Goal: Task Accomplishment & Management: Use online tool/utility

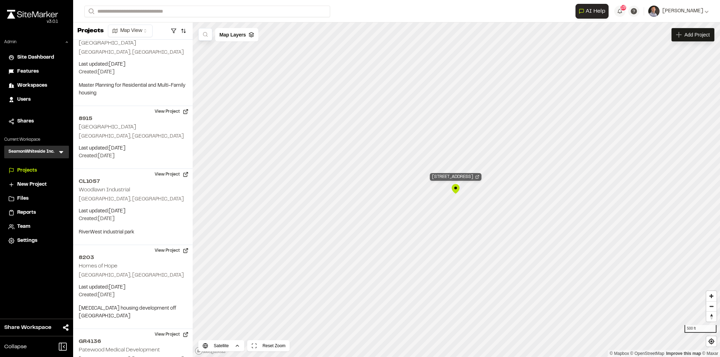
scroll to position [66335, 0]
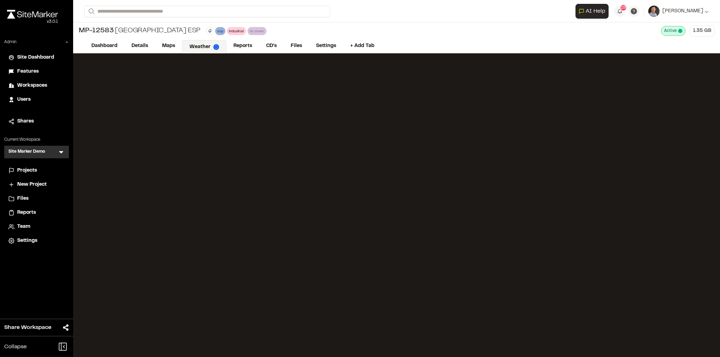
click at [63, 151] on icon at bounding box center [61, 152] width 7 height 7
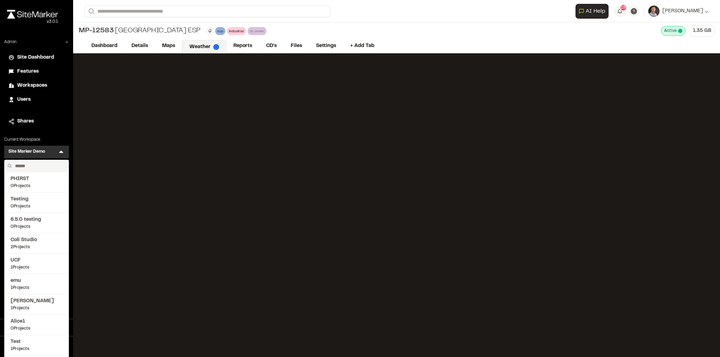
click at [62, 152] on icon at bounding box center [61, 152] width 4 height 2
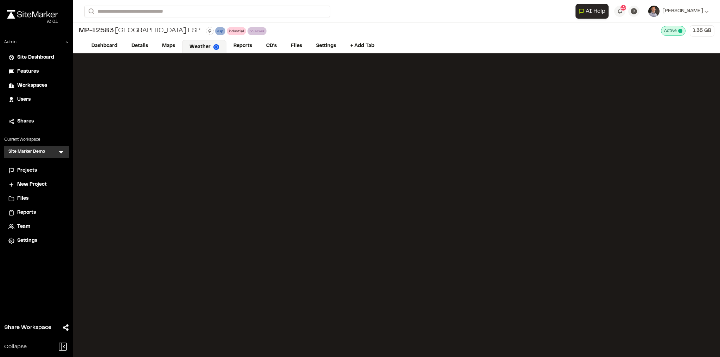
click at [63, 152] on icon at bounding box center [61, 152] width 7 height 7
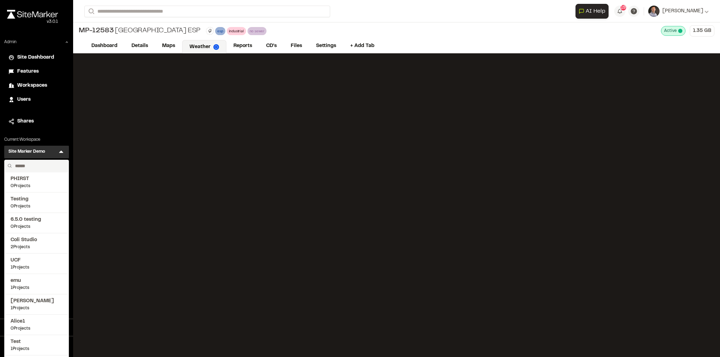
click at [59, 166] on input "text" at bounding box center [38, 166] width 53 height 12
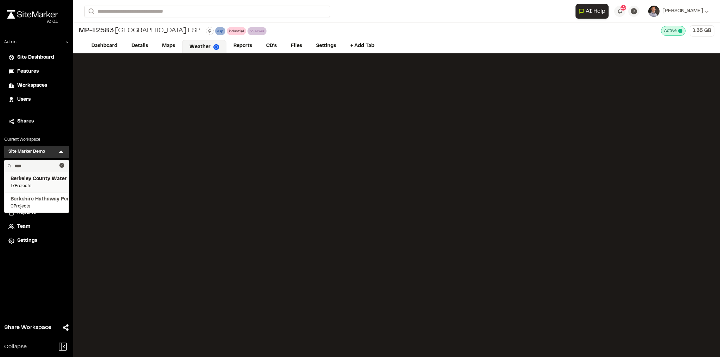
type input "****"
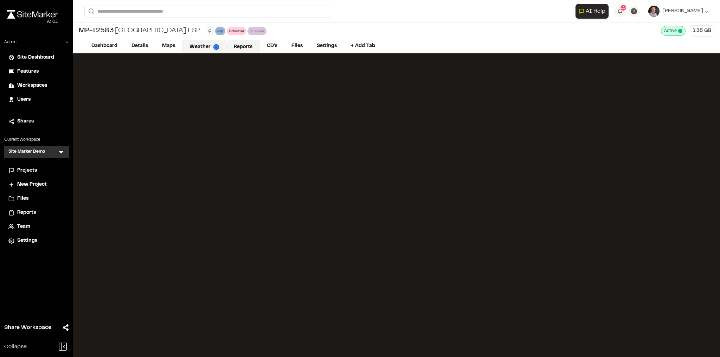
click at [240, 47] on link "Reports" at bounding box center [242, 46] width 33 height 13
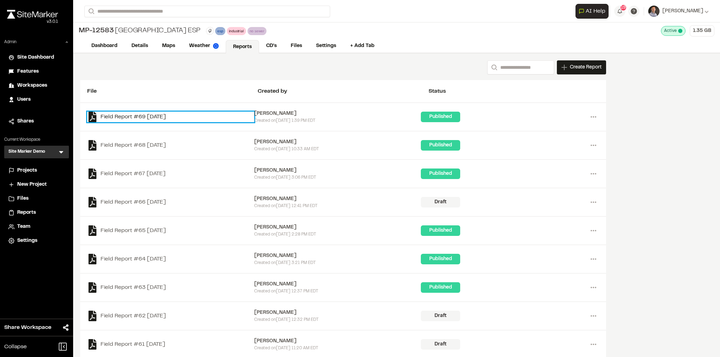
click at [120, 115] on link "Field Report #69 2025-07-24" at bounding box center [170, 117] width 167 height 11
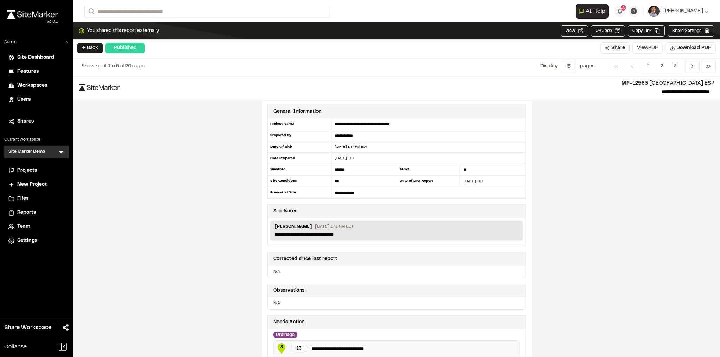
click at [655, 47] on button "View PDF" at bounding box center [647, 48] width 30 height 11
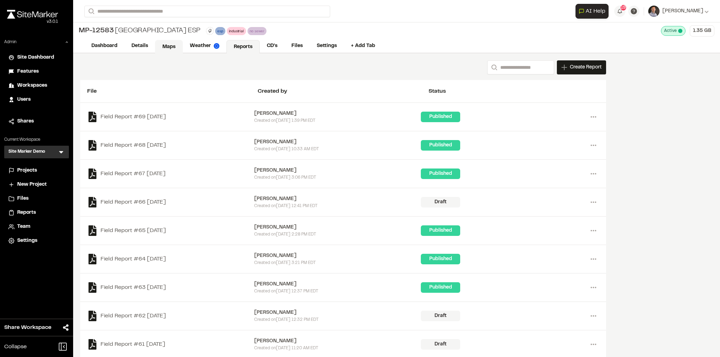
click at [170, 45] on link "Maps" at bounding box center [169, 46] width 28 height 13
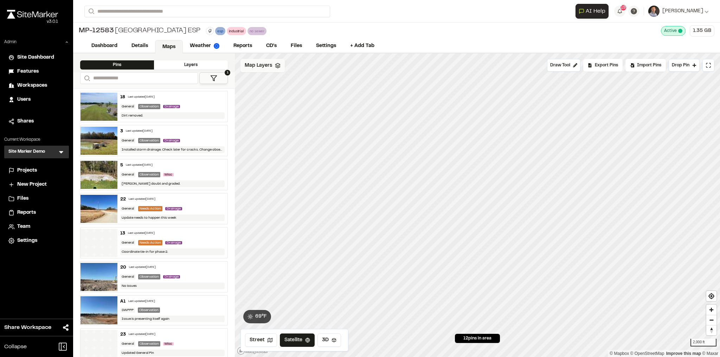
click at [259, 65] on span "Map Layers" at bounding box center [258, 66] width 27 height 8
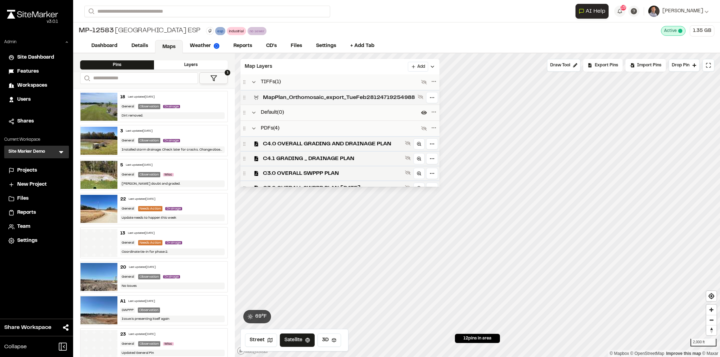
click at [349, 97] on span "MapPlan_Orthomosaic_export_TueFeb28124719254988" at bounding box center [339, 97] width 152 height 8
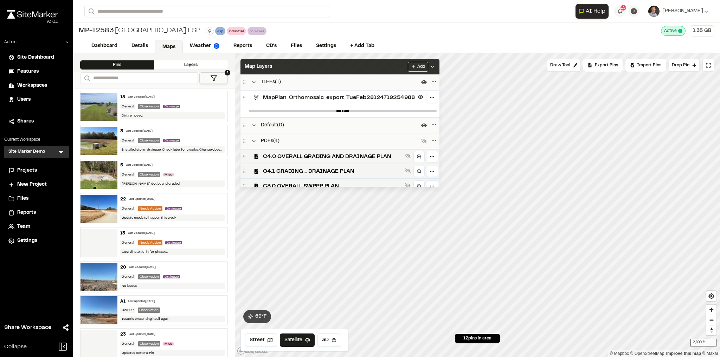
click at [366, 71] on div "Map Layers Add" at bounding box center [339, 66] width 199 height 15
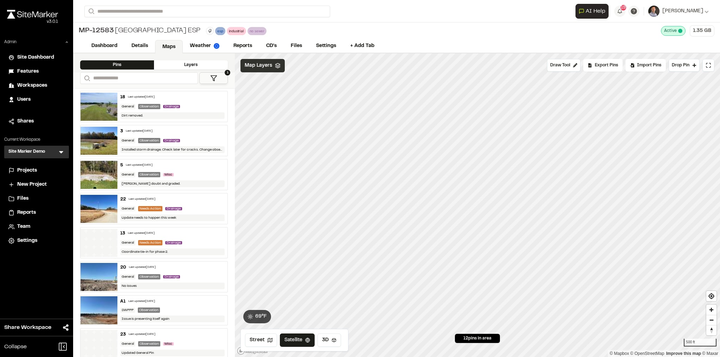
click at [262, 64] on span "Map Layers" at bounding box center [258, 66] width 27 height 8
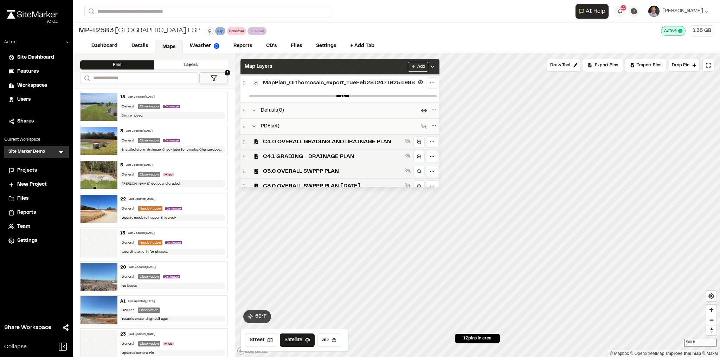
scroll to position [7, 0]
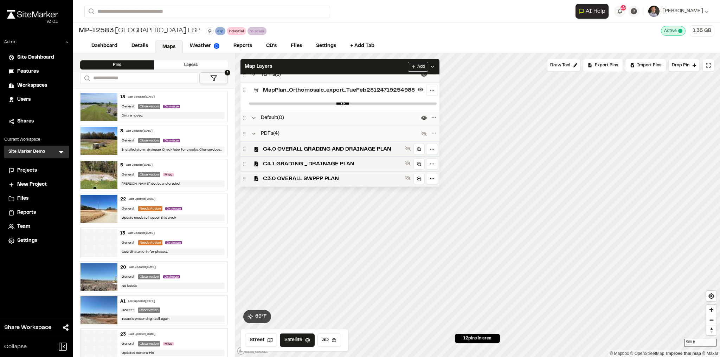
click at [365, 93] on span "MapPlan_Orthomosaic_export_TueFeb28124719254988" at bounding box center [339, 90] width 152 height 8
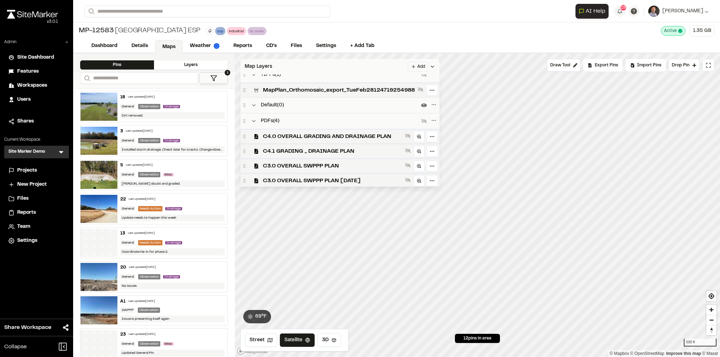
click at [370, 69] on div "Map Layers Add" at bounding box center [339, 66] width 199 height 15
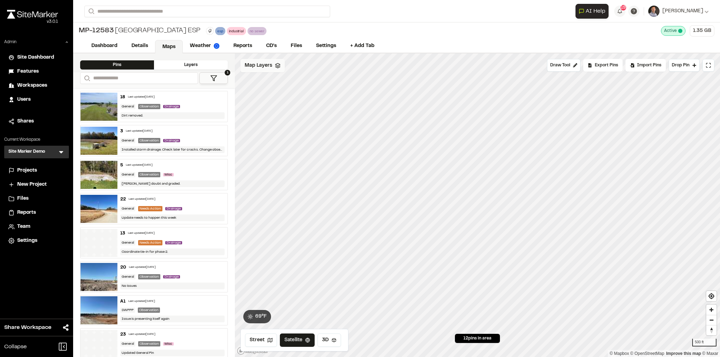
click at [264, 62] on span "Map Layers" at bounding box center [258, 66] width 27 height 8
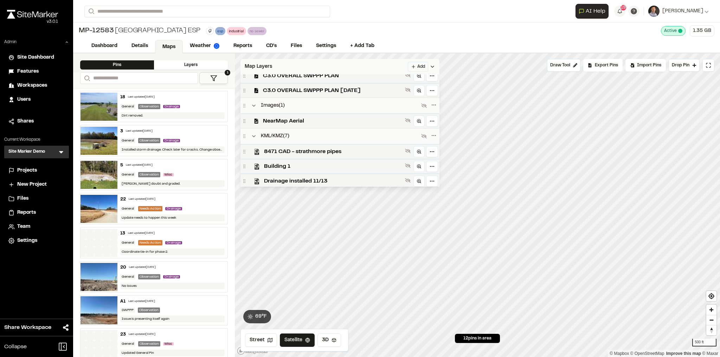
scroll to position [100, 0]
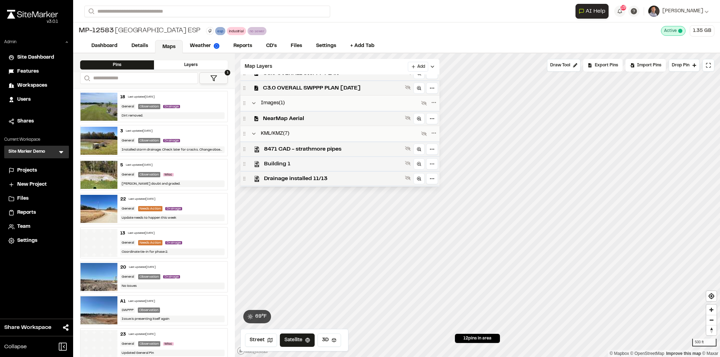
click at [349, 167] on span "Building 1" at bounding box center [333, 164] width 138 height 8
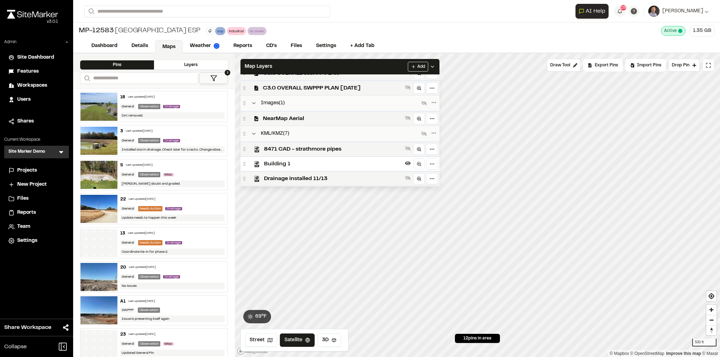
click at [372, 164] on span "Building 1" at bounding box center [333, 164] width 138 height 8
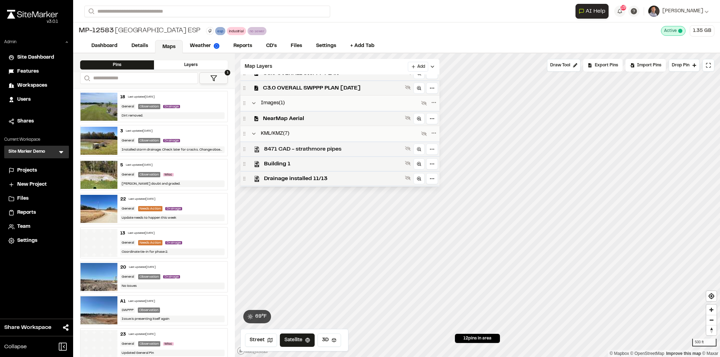
click at [371, 146] on span "8471 CAD - strathmore pipes" at bounding box center [333, 149] width 138 height 8
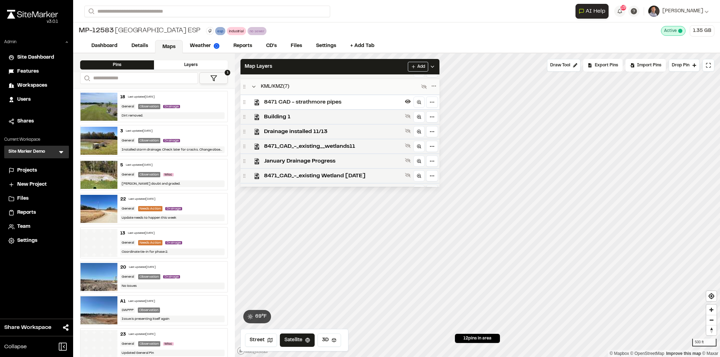
scroll to position [159, 0]
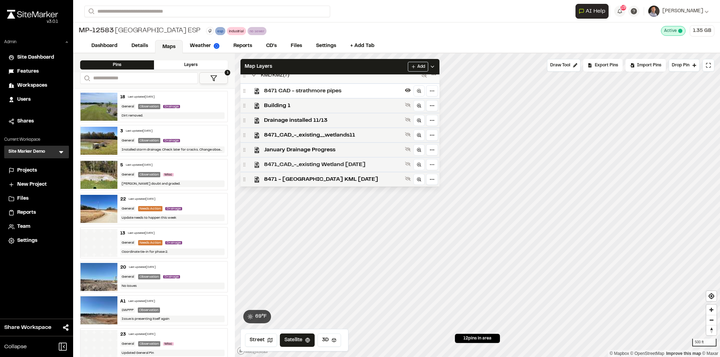
click at [363, 166] on span "8471_CAD_-_existing Wetland 2025 07 21" at bounding box center [333, 165] width 138 height 8
click at [385, 180] on span "8471 - Crossroads Industrial Park ESP KML 3-16-2022" at bounding box center [333, 179] width 138 height 8
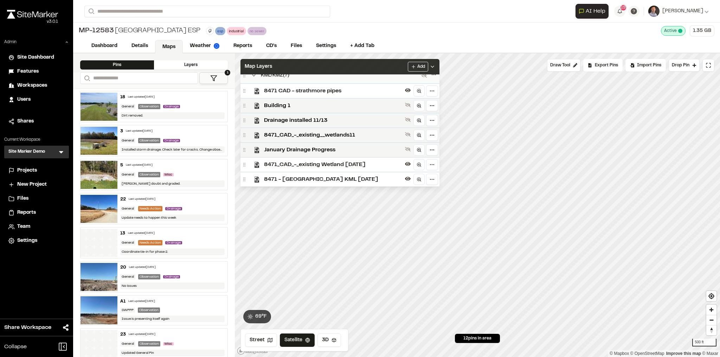
click at [397, 66] on div "Map Layers Add" at bounding box center [339, 66] width 199 height 15
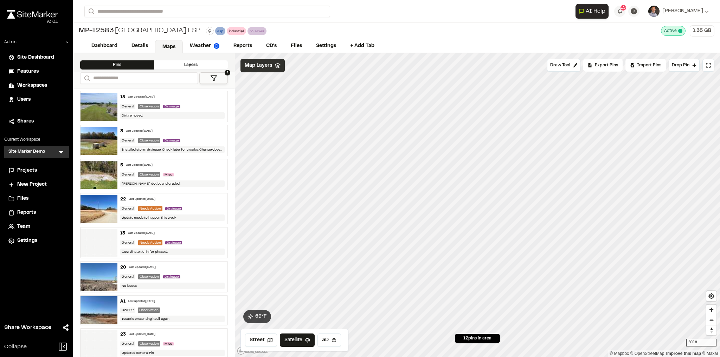
click at [262, 64] on span "Map Layers" at bounding box center [258, 66] width 27 height 8
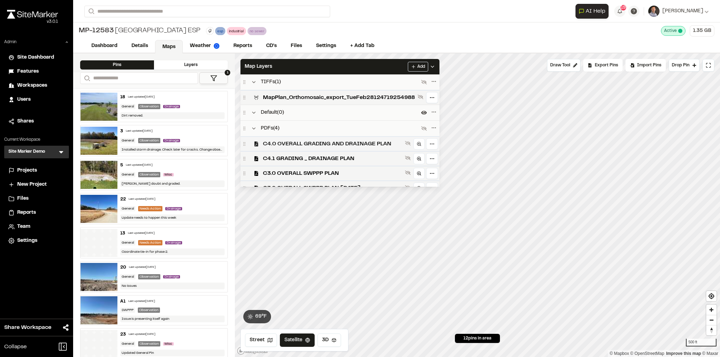
click at [388, 147] on span "C4.0 OVERALL GRADING AND DRAINAGE PLAN" at bounding box center [332, 144] width 139 height 8
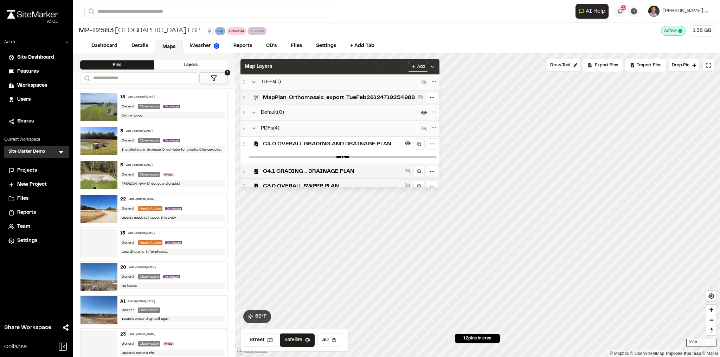
click at [400, 72] on div "Map Layers Add" at bounding box center [339, 66] width 199 height 15
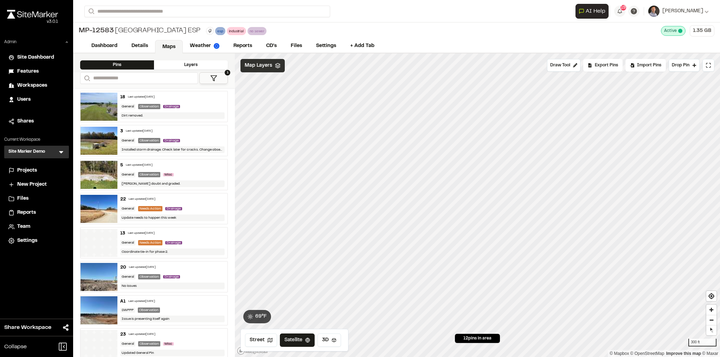
click at [266, 65] on span "Map Layers" at bounding box center [258, 66] width 27 height 8
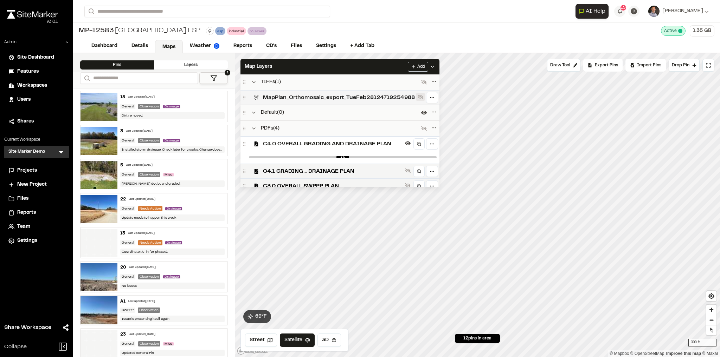
click at [423, 96] on icon at bounding box center [420, 97] width 6 height 6
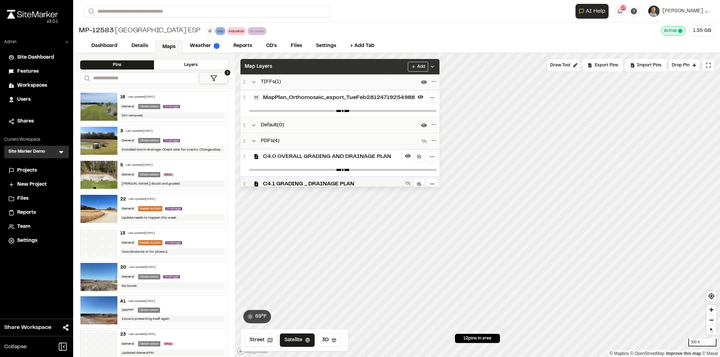
click at [390, 65] on div "Map Layers Add" at bounding box center [339, 66] width 199 height 15
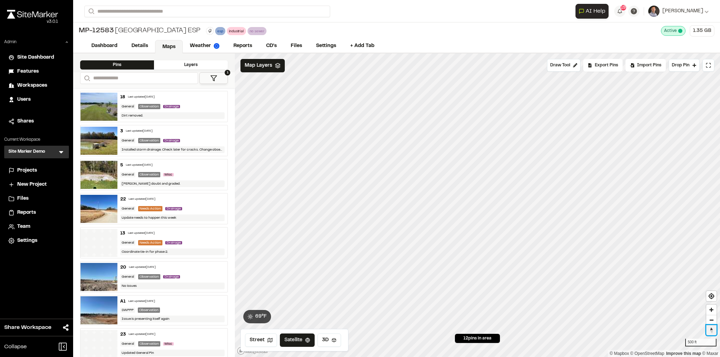
click at [711, 331] on span "Reset bearing to north" at bounding box center [711, 330] width 12 height 11
click at [625, 11] on button "19" at bounding box center [619, 11] width 11 height 11
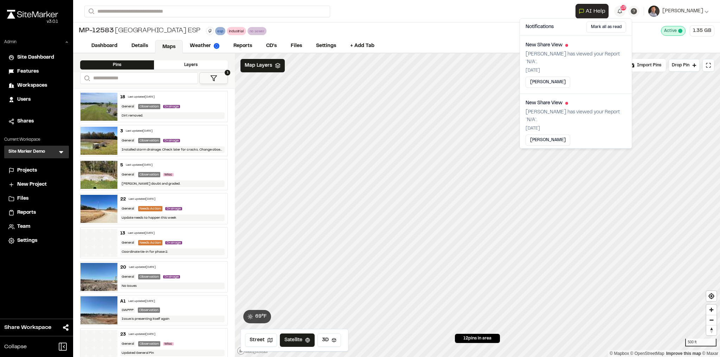
click at [555, 11] on form "Search" at bounding box center [329, 12] width 491 height 12
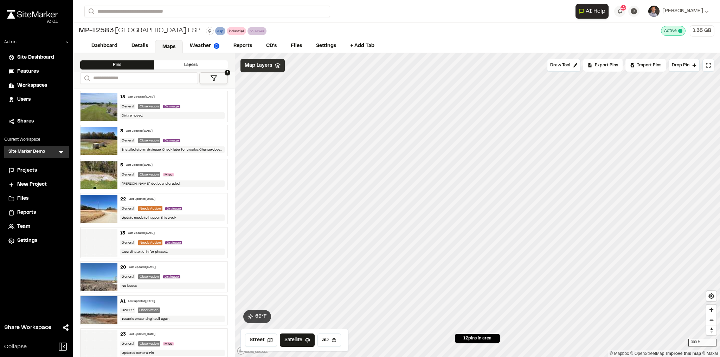
click at [272, 66] on div "Map Layers" at bounding box center [262, 65] width 44 height 13
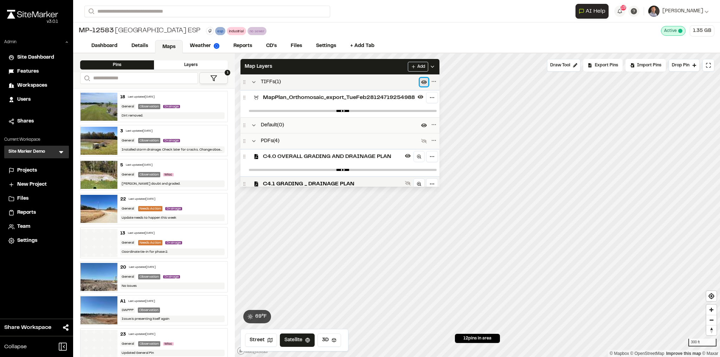
click at [427, 81] on icon at bounding box center [424, 82] width 6 height 4
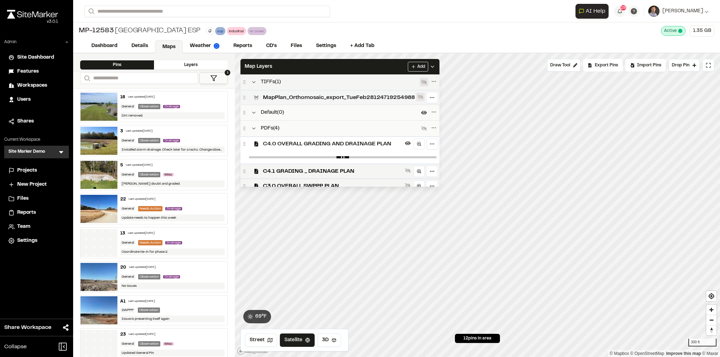
click at [423, 96] on icon at bounding box center [420, 97] width 6 height 5
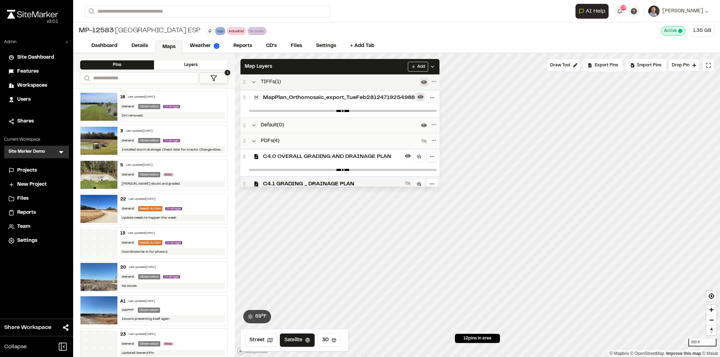
click at [423, 96] on icon at bounding box center [420, 97] width 6 height 6
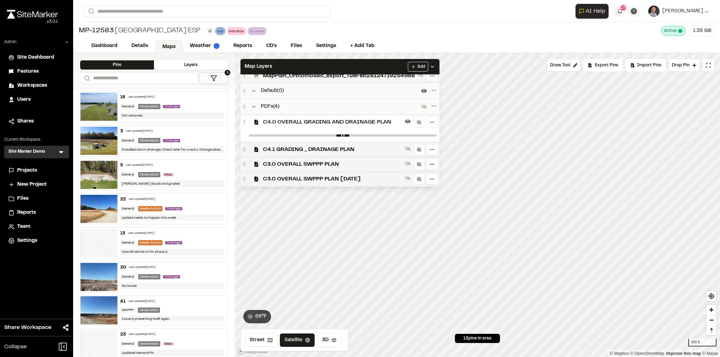
scroll to position [21, 0]
click at [410, 122] on icon at bounding box center [408, 123] width 6 height 4
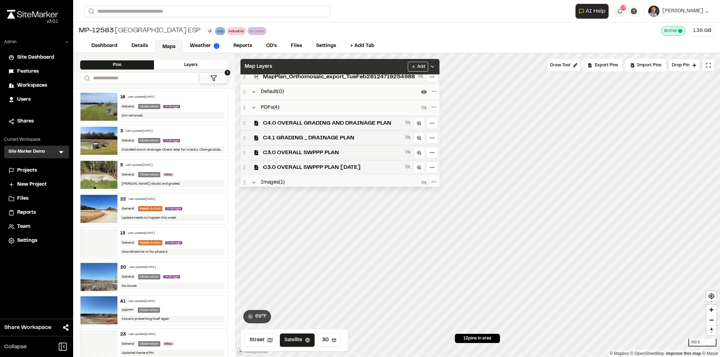
click at [395, 71] on div "Map Layers Add" at bounding box center [339, 66] width 199 height 15
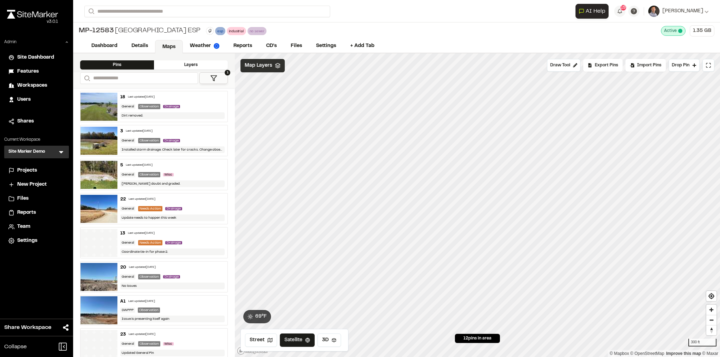
click at [260, 67] on span "Map Layers" at bounding box center [258, 66] width 27 height 8
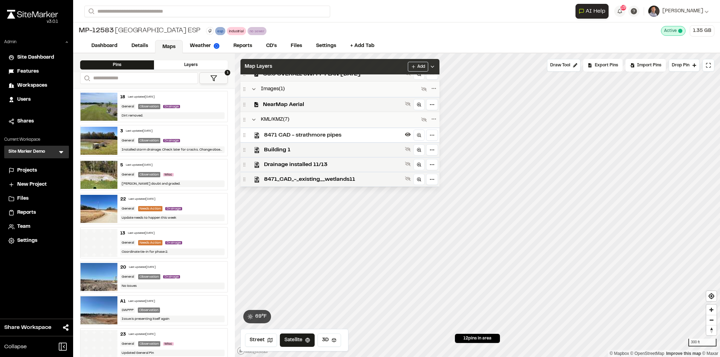
scroll to position [159, 0]
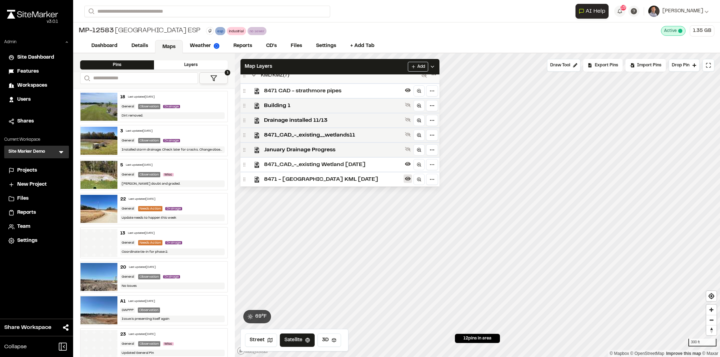
click at [412, 179] on button at bounding box center [407, 179] width 8 height 8
click at [410, 164] on icon at bounding box center [408, 164] width 6 height 6
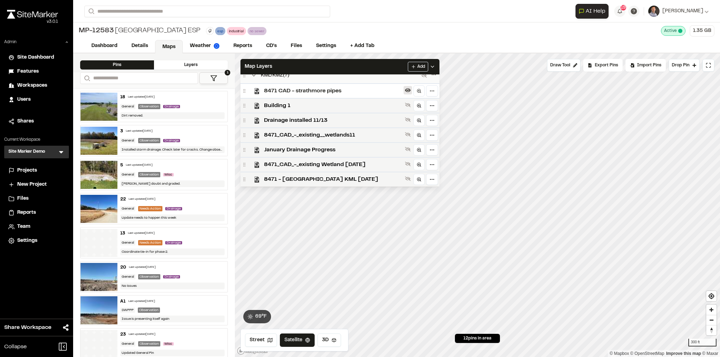
click at [410, 89] on icon at bounding box center [408, 91] width 6 height 4
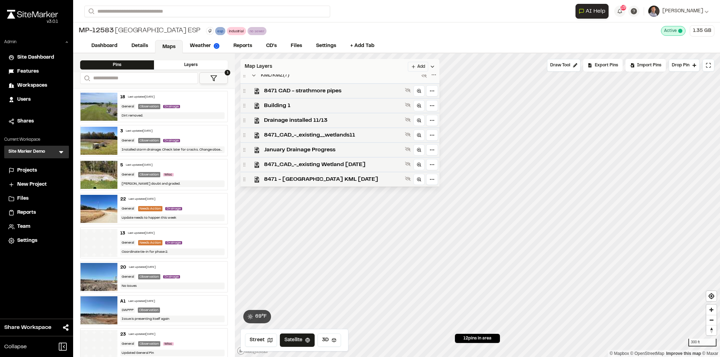
click at [394, 67] on div "Map Layers Add" at bounding box center [339, 66] width 199 height 15
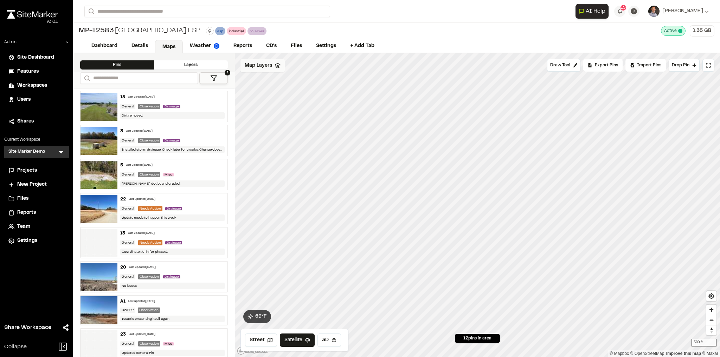
click at [268, 65] on span "Map Layers" at bounding box center [258, 66] width 27 height 8
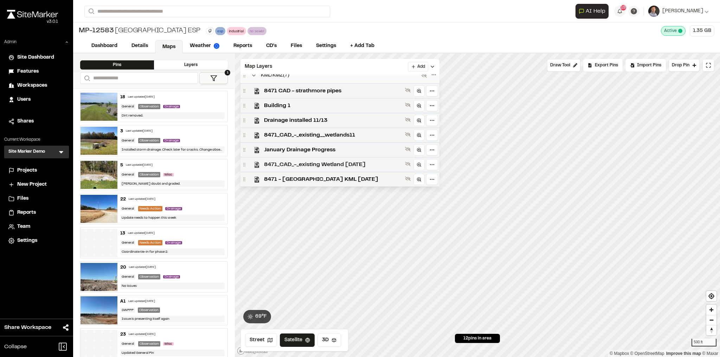
click at [383, 163] on span "8471_CAD_-_existing Wetland 2025 07 21" at bounding box center [333, 165] width 138 height 8
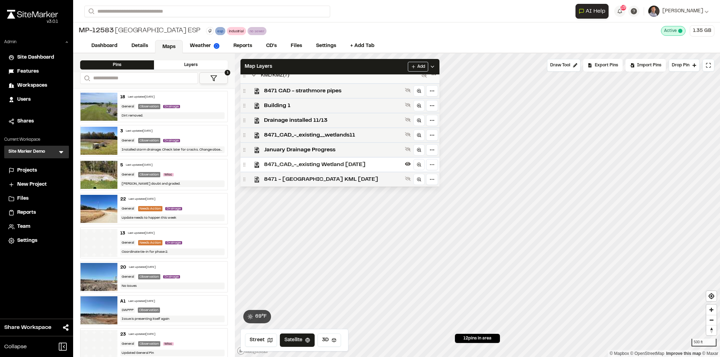
click at [391, 178] on span "8471 - Crossroads Industrial Park ESP KML 3-16-2022" at bounding box center [333, 179] width 138 height 8
click at [396, 66] on div "Map Layers Add" at bounding box center [339, 66] width 199 height 15
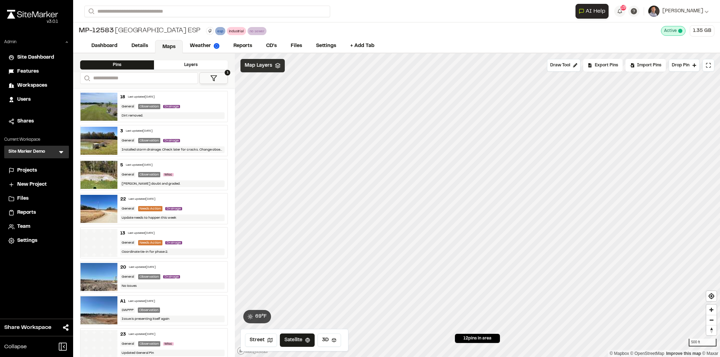
click at [260, 69] on div "Map Layers" at bounding box center [262, 65] width 44 height 13
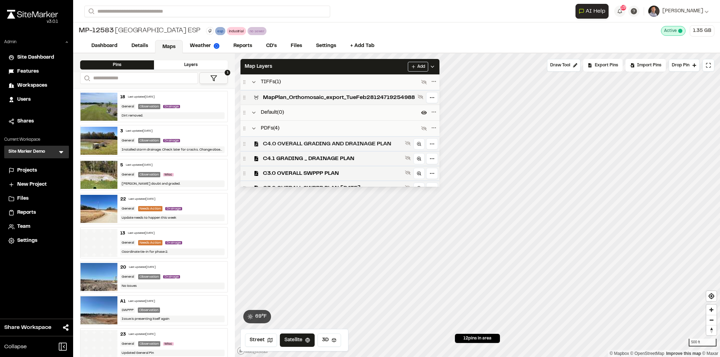
click at [392, 145] on span "C4.0 OVERALL GRADING AND DRAINAGE PLAN" at bounding box center [332, 144] width 139 height 8
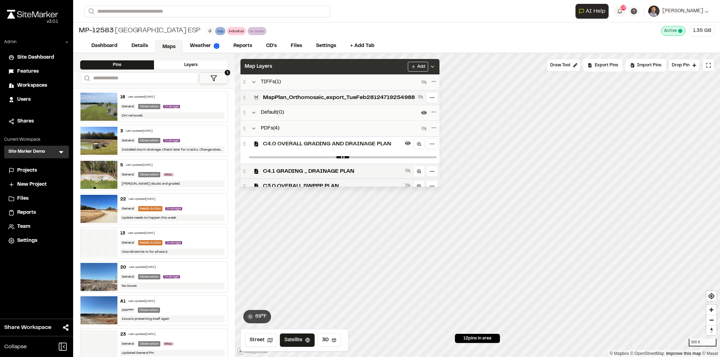
click at [402, 69] on div "Map Layers Add" at bounding box center [339, 66] width 199 height 15
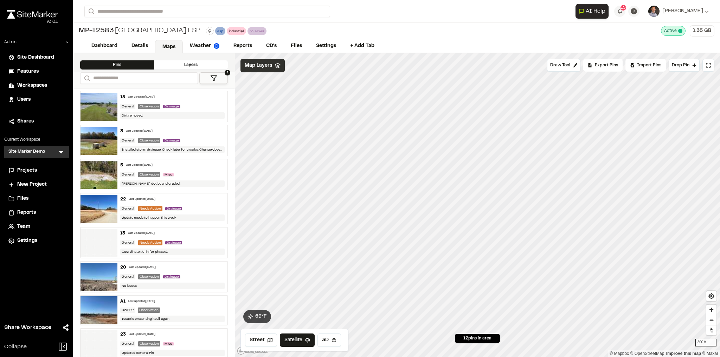
click at [267, 63] on span "Map Layers" at bounding box center [258, 66] width 27 height 8
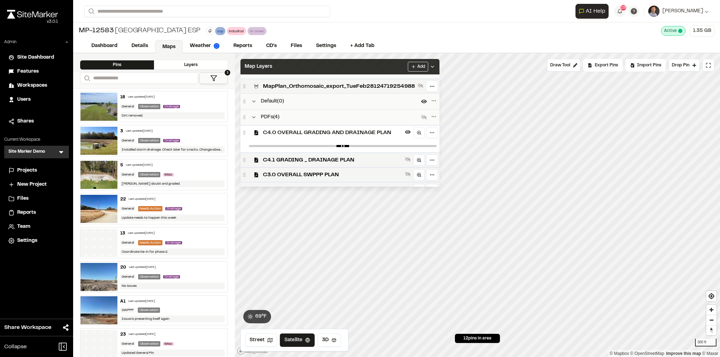
scroll to position [0, 0]
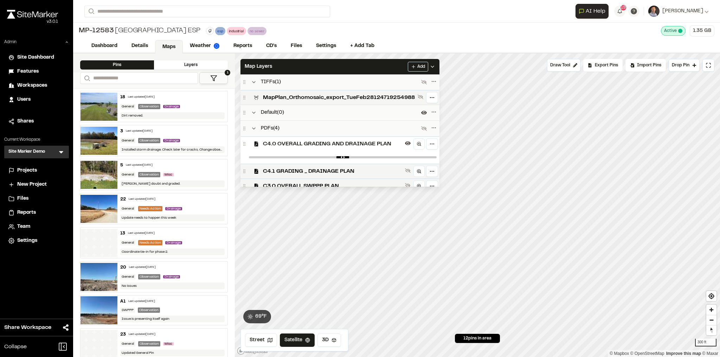
click at [386, 140] on span "C4.0 OVERALL GRADING AND DRAINAGE PLAN" at bounding box center [332, 144] width 139 height 8
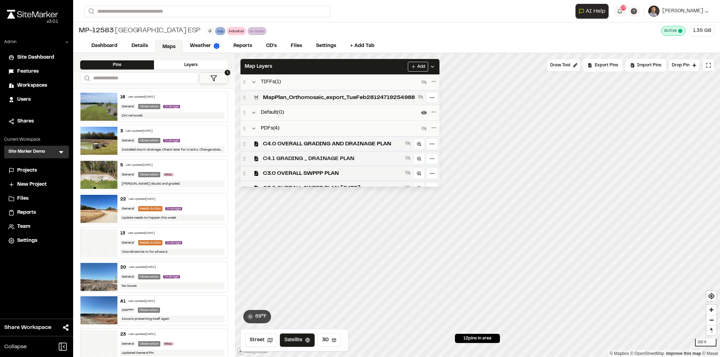
click at [370, 155] on span "C4.1 GRADING _ DRAINAGE PLAN" at bounding box center [332, 159] width 139 height 8
click at [374, 154] on div "C4.1 GRADING _ DRAINAGE PLAN" at bounding box center [339, 158] width 199 height 15
click at [366, 65] on div "Map Layers Add" at bounding box center [339, 66] width 199 height 15
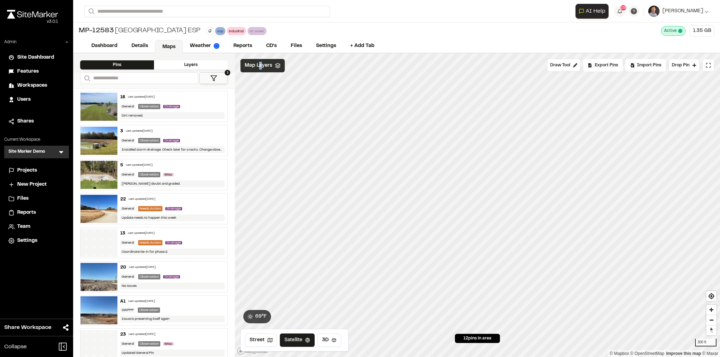
click at [261, 70] on div "Map Layers" at bounding box center [262, 65] width 44 height 13
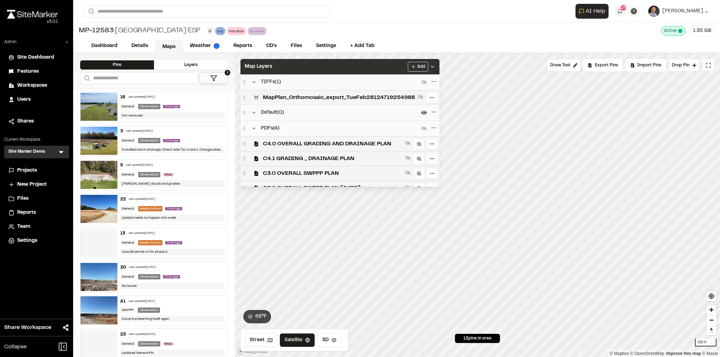
click at [402, 70] on div "Map Layers Add" at bounding box center [339, 66] width 199 height 15
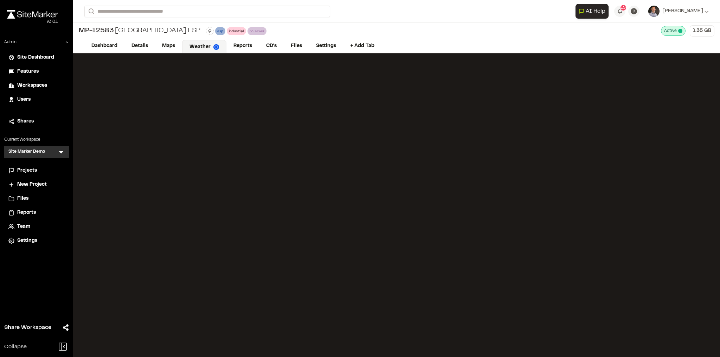
click at [66, 156] on div "Site Marker Demo SM Menu" at bounding box center [36, 152] width 65 height 13
click at [64, 155] on icon at bounding box center [61, 152] width 7 height 7
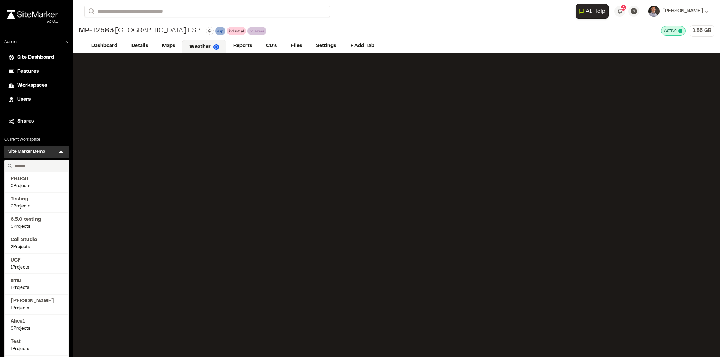
click at [57, 169] on input "text" at bounding box center [38, 166] width 53 height 12
type input "****"
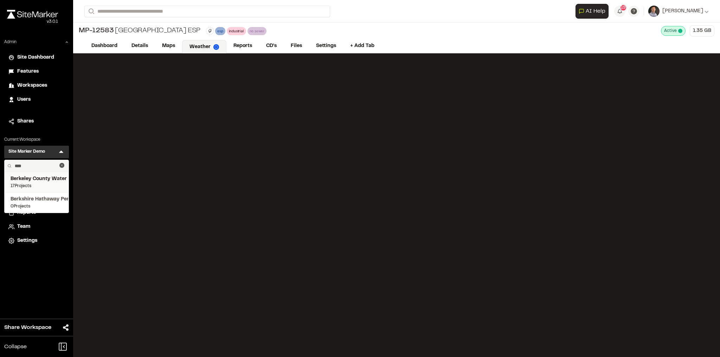
click at [17, 182] on span "Berkeley County Water & Sewer" at bounding box center [37, 179] width 52 height 8
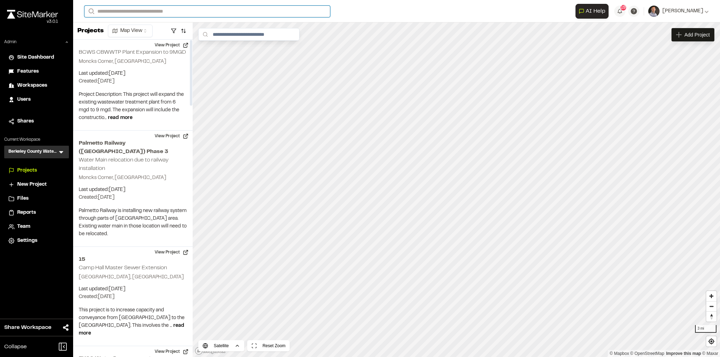
click at [142, 14] on input "Search" at bounding box center [207, 12] width 246 height 12
type input "******"
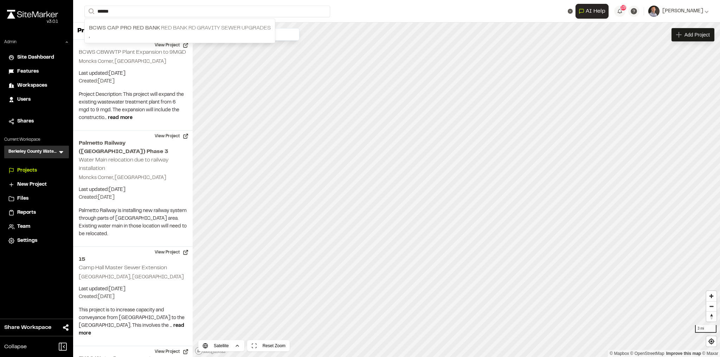
click at [144, 30] on p "BCWS CAP PRO RED BANK Red Bank Rd Gravity Sewer Upgrades" at bounding box center [180, 28] width 182 height 8
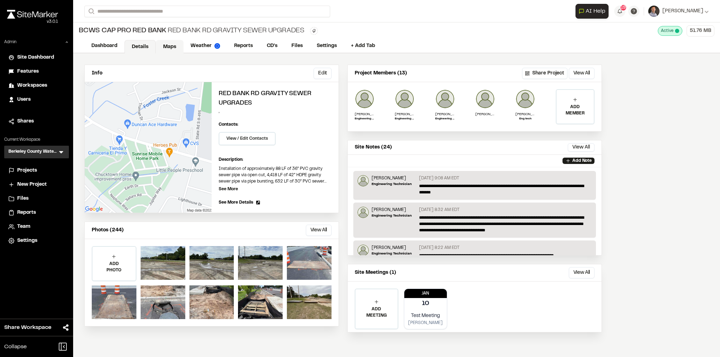
click at [170, 45] on link "Maps" at bounding box center [170, 46] width 28 height 13
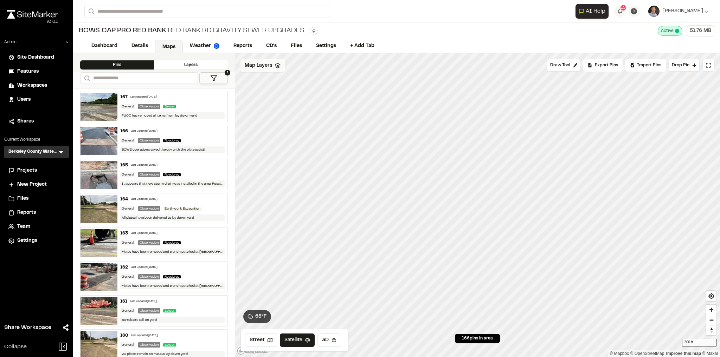
click at [277, 64] on icon at bounding box center [278, 66] width 6 height 6
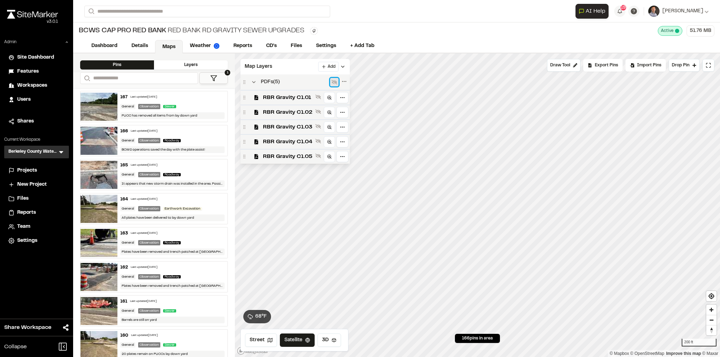
drag, startPoint x: 332, startPoint y: 81, endPoint x: 332, endPoint y: 77, distance: 3.9
click at [332, 79] on icon at bounding box center [334, 82] width 6 height 6
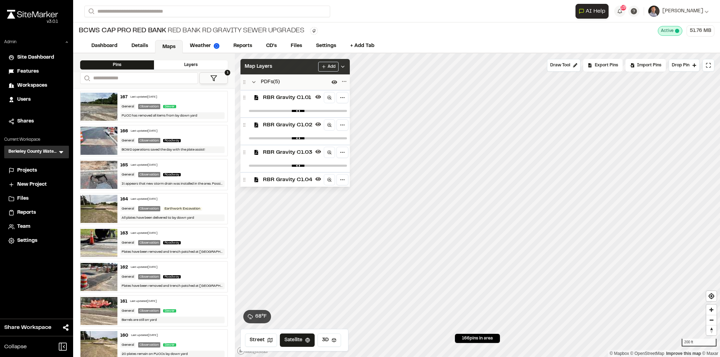
click at [345, 65] on icon at bounding box center [343, 67] width 6 height 6
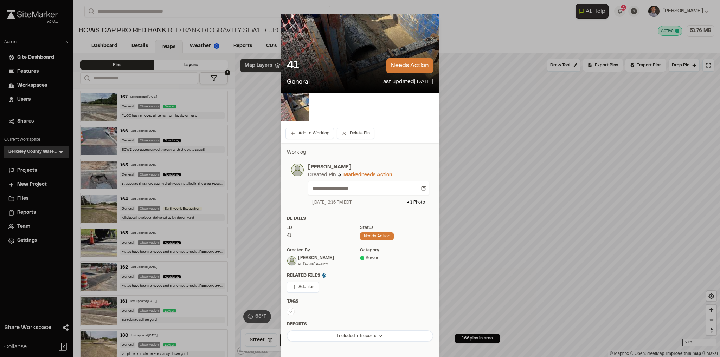
click at [294, 29] on icon at bounding box center [293, 26] width 12 height 12
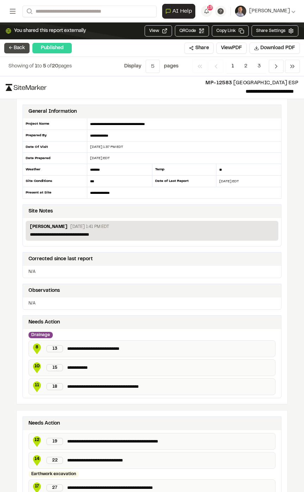
click at [20, 44] on button "← Back" at bounding box center [16, 48] width 25 height 11
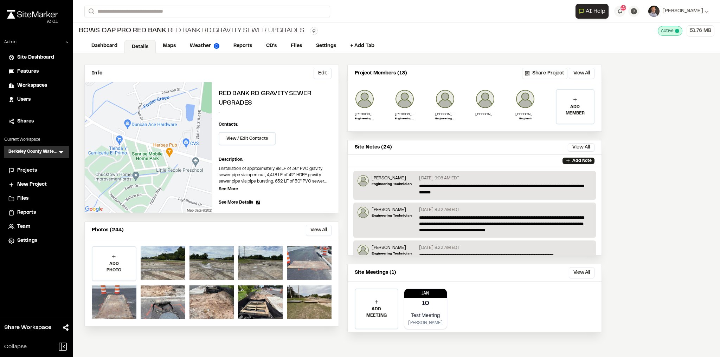
click at [57, 152] on h3 "Berkeley County Water & Sewer" at bounding box center [32, 152] width 49 height 7
click at [61, 154] on icon at bounding box center [61, 152] width 7 height 7
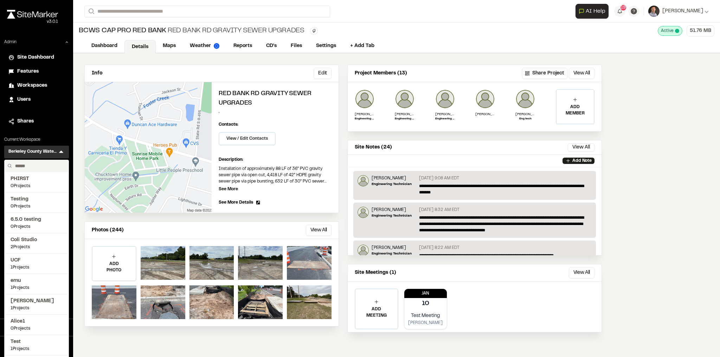
click at [50, 168] on input "text" at bounding box center [38, 166] width 53 height 12
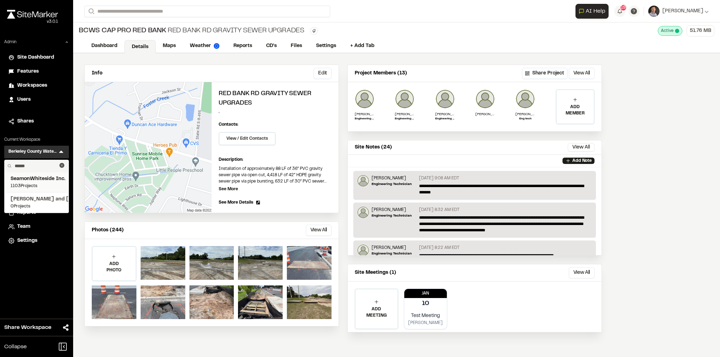
type input "******"
click at [48, 184] on span "1103 Projects" at bounding box center [37, 186] width 52 height 6
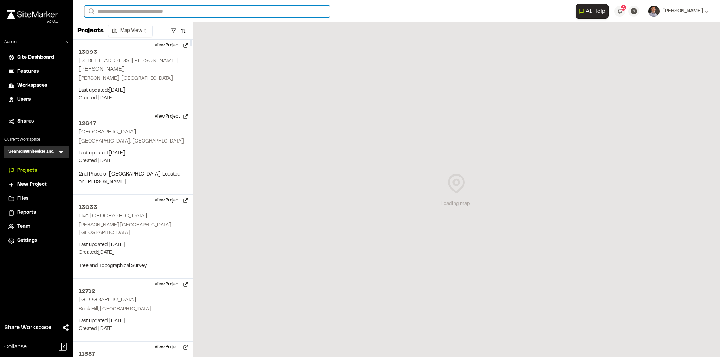
click at [140, 9] on input "Search" at bounding box center [207, 12] width 246 height 12
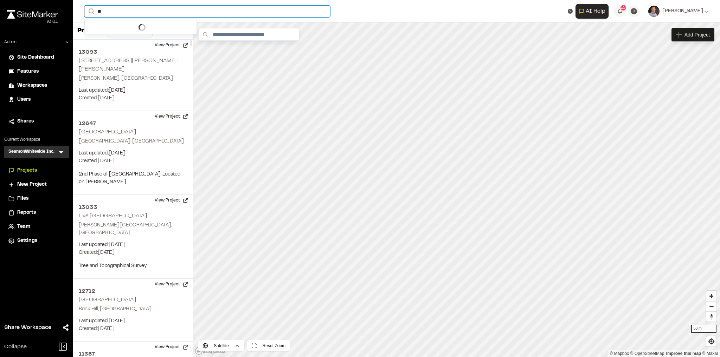
type input "*"
click at [21, 211] on span "Reports" at bounding box center [26, 213] width 19 height 8
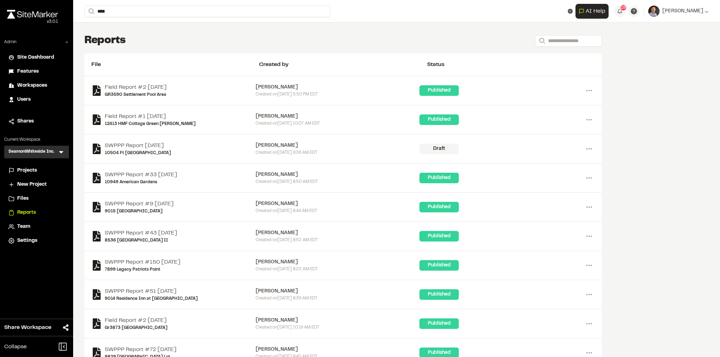
click at [136, 20] on div "Open sidebar Search **** NXNL265 Nexton Pkwy Brighton Park Blvd Intersection Im…" at bounding box center [396, 11] width 624 height 22
click at [136, 16] on div "Search **** NXNL265 Nexton Pkwy Brighton Park Blvd Intersection Improvements Su…" at bounding box center [329, 12] width 491 height 12
type input "**********"
click at [146, 35] on p "Goose Creek , SC" at bounding box center [150, 36] width 122 height 8
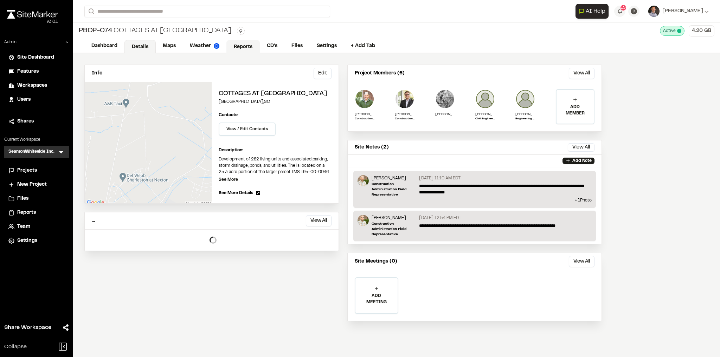
click at [235, 42] on link "Reports" at bounding box center [242, 46] width 33 height 13
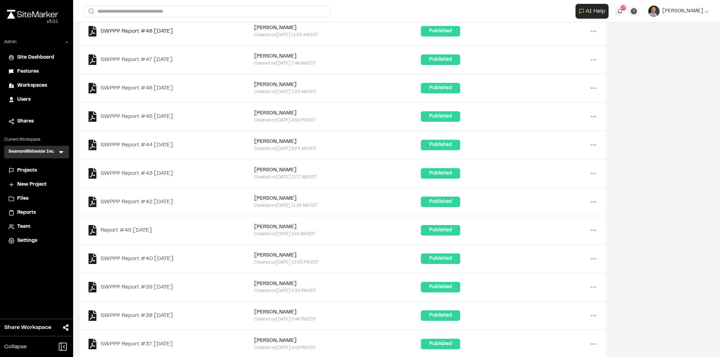
scroll to position [749, 0]
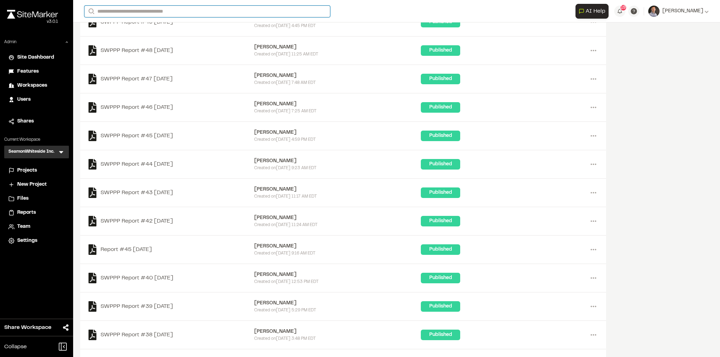
click at [120, 14] on input "Search" at bounding box center [207, 12] width 246 height 12
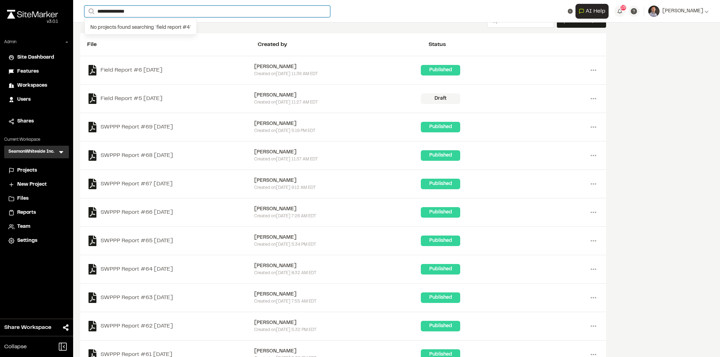
scroll to position [0, 0]
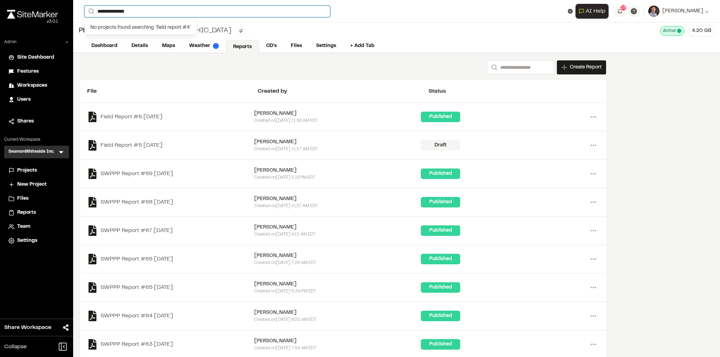
type input "**********"
click at [158, 83] on div "File Created by Status" at bounding box center [343, 91] width 526 height 23
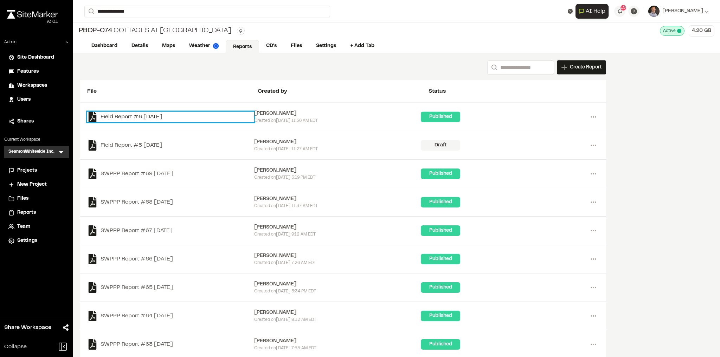
click at [165, 113] on link "Field Report #6 2023-06-26" at bounding box center [170, 117] width 167 height 11
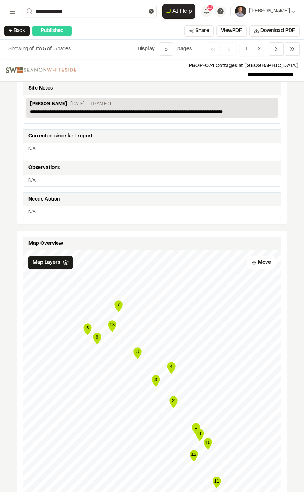
scroll to position [112, 0]
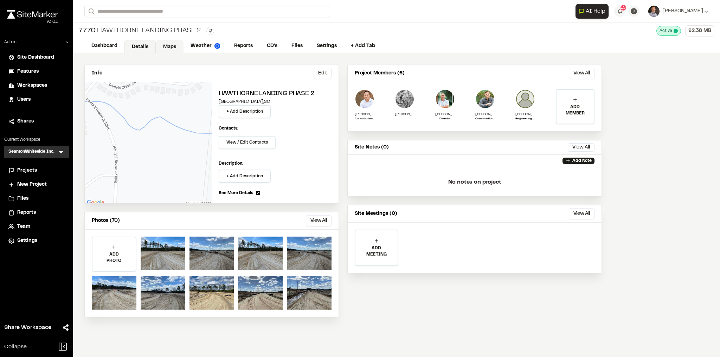
click at [170, 45] on link "Maps" at bounding box center [170, 46] width 28 height 13
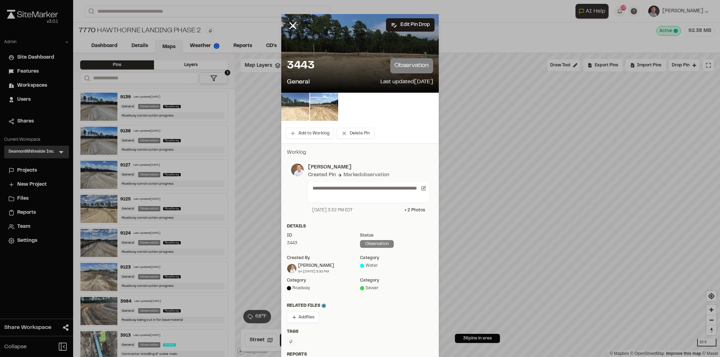
click at [288, 107] on img at bounding box center [295, 107] width 28 height 28
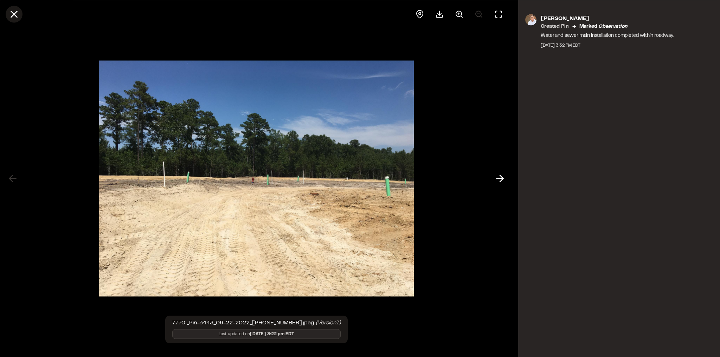
click at [15, 12] on line at bounding box center [14, 14] width 6 height 6
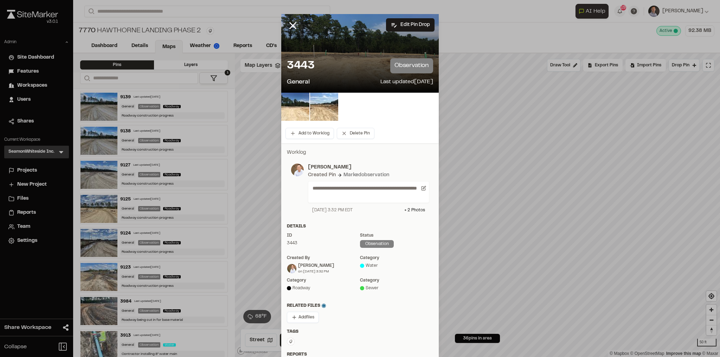
click at [290, 31] on icon at bounding box center [293, 26] width 12 height 12
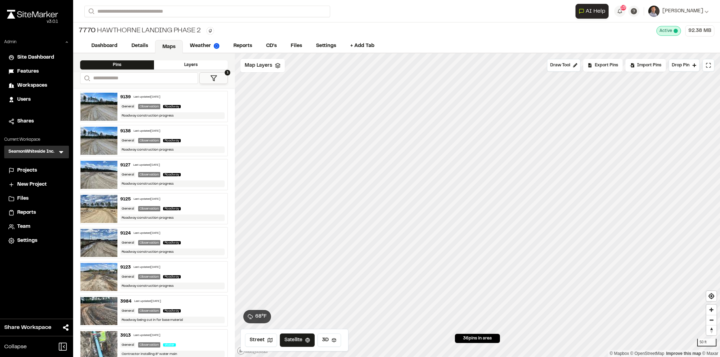
click at [164, 47] on link "Maps" at bounding box center [169, 46] width 28 height 13
click at [275, 66] on icon at bounding box center [278, 66] width 6 height 6
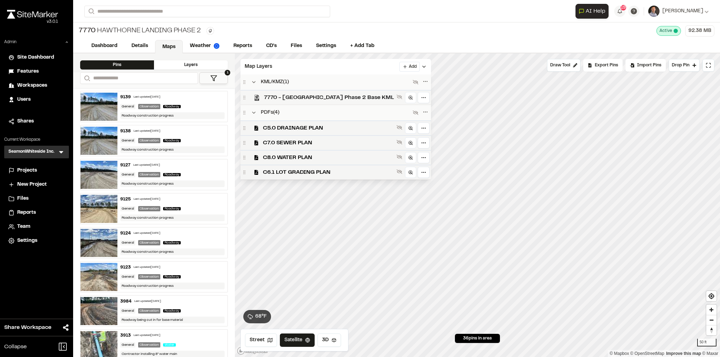
click at [321, 98] on span "7770 - Hawthorne Landing Phase 2 Base KML" at bounding box center [329, 97] width 130 height 8
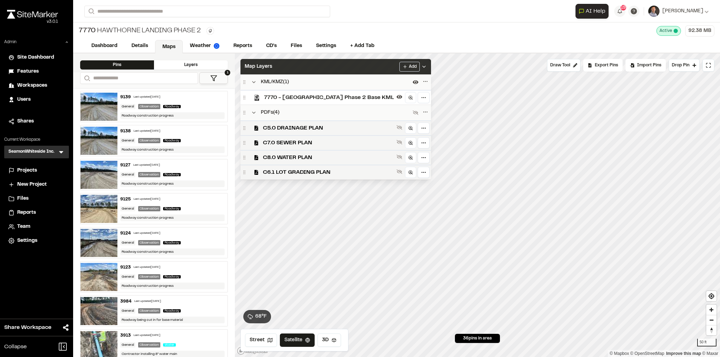
click at [421, 68] on icon at bounding box center [424, 67] width 6 height 6
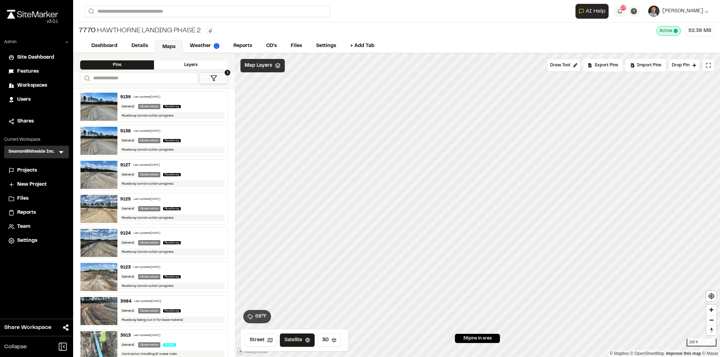
click at [250, 64] on span "Map Layers" at bounding box center [258, 66] width 27 height 8
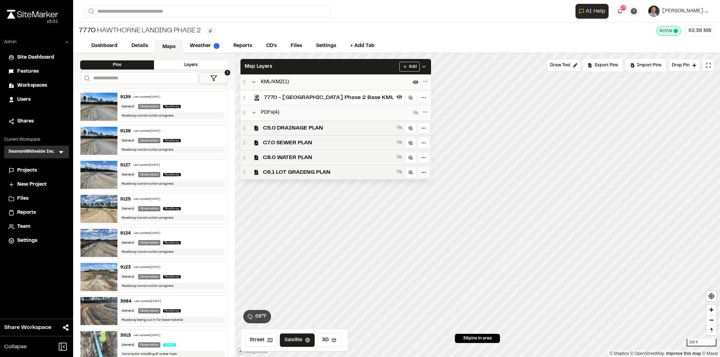
click at [421, 65] on icon at bounding box center [424, 67] width 6 height 6
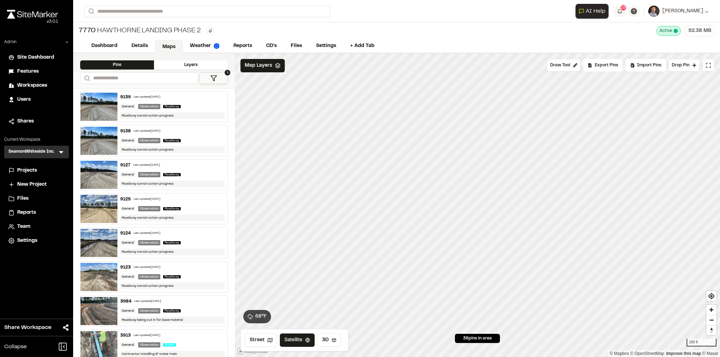
click at [277, 66] on icon at bounding box center [278, 66] width 6 height 6
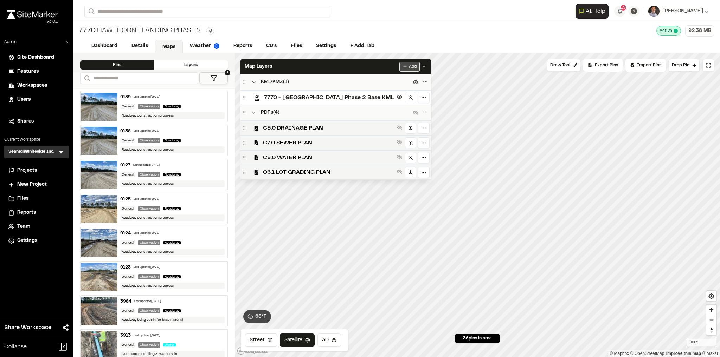
click at [404, 69] on html "Close sidebar v 3.0.1 Admin Site Dashboard Features Workspaces Users Shares Cur…" at bounding box center [360, 178] width 720 height 357
click at [377, 91] on link "Add Layer" at bounding box center [383, 92] width 53 height 12
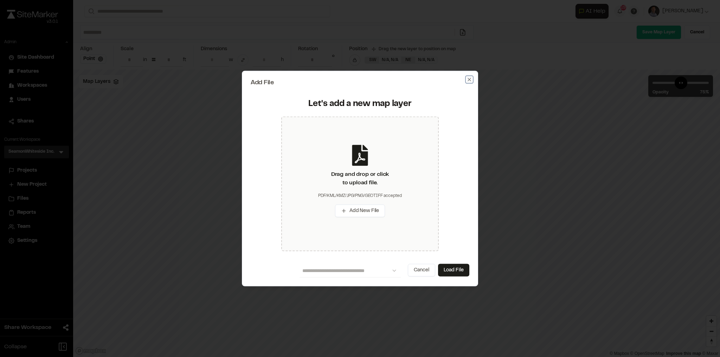
click at [470, 77] on icon "button" at bounding box center [469, 80] width 6 height 6
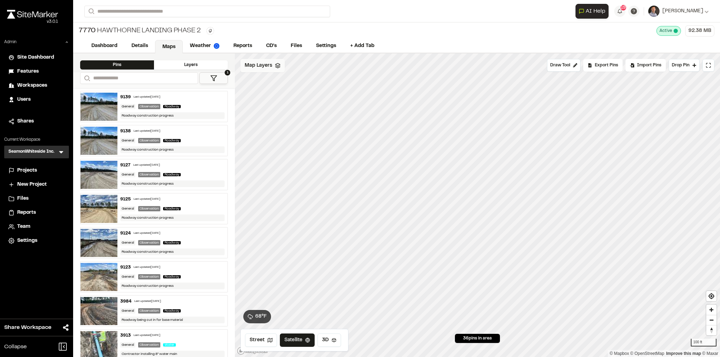
click at [276, 70] on div "Map Layers" at bounding box center [262, 65] width 44 height 13
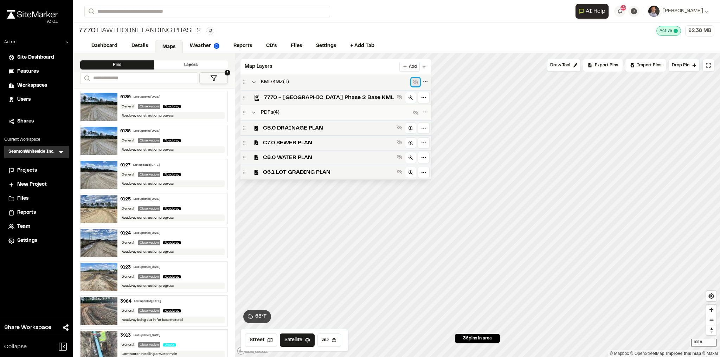
click at [413, 82] on icon at bounding box center [416, 82] width 6 height 6
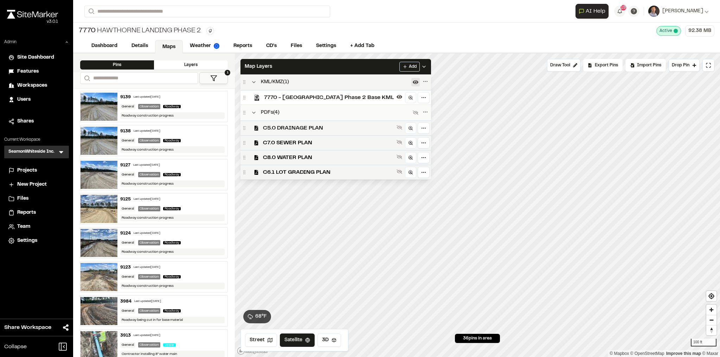
click at [356, 130] on span "C5.0 DRAINAGE PLAN" at bounding box center [328, 128] width 131 height 8
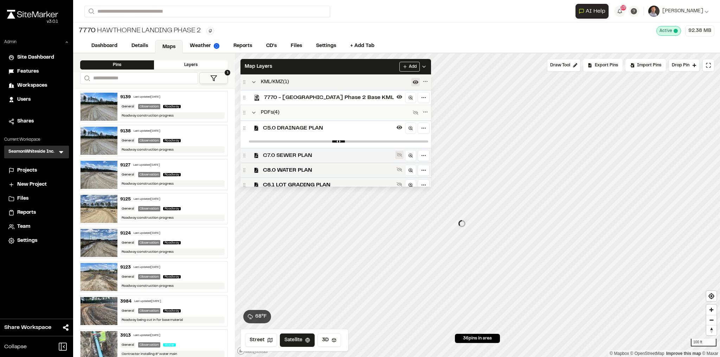
click at [396, 152] on icon at bounding box center [399, 155] width 6 height 6
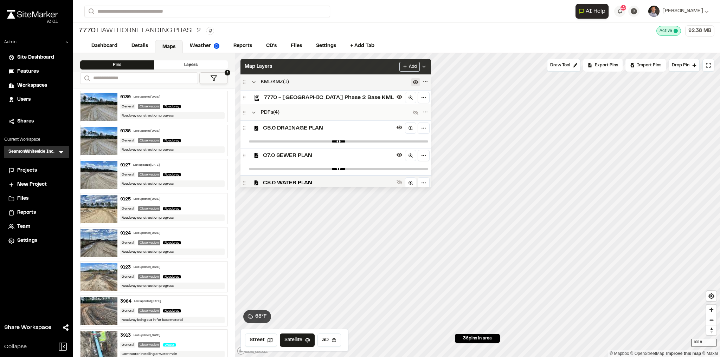
click at [313, 67] on div "Map Layers Add" at bounding box center [335, 66] width 190 height 15
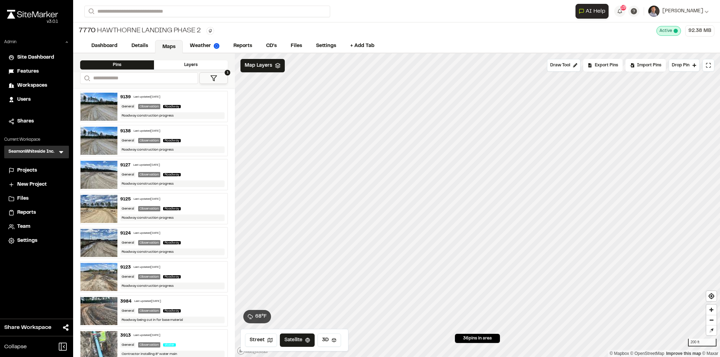
click at [60, 150] on icon at bounding box center [61, 152] width 7 height 7
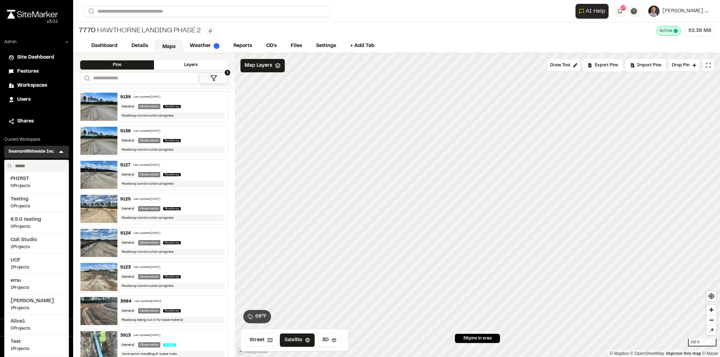
click at [48, 167] on input "text" at bounding box center [38, 166] width 53 height 12
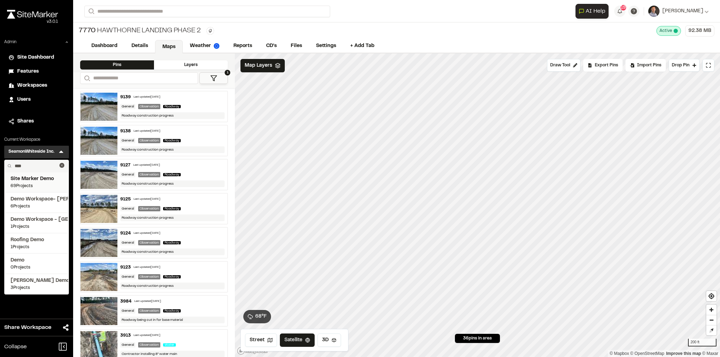
type input "****"
click at [37, 177] on span "Site Marker Demo" at bounding box center [37, 179] width 52 height 8
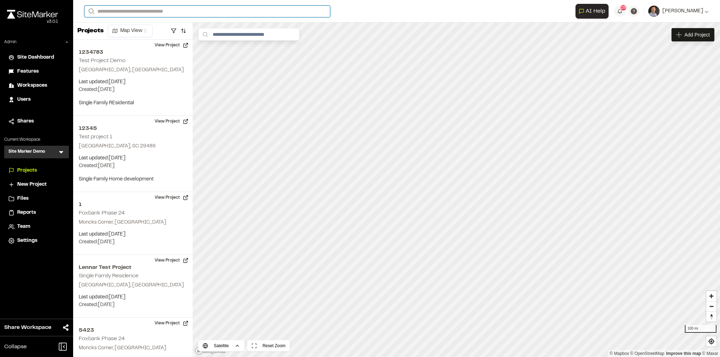
click at [132, 13] on input "Search" at bounding box center [207, 12] width 246 height 12
click at [160, 12] on input "Search" at bounding box center [207, 12] width 246 height 12
click at [163, 58] on p "TE123 364 Uptown Phase 3B" at bounding box center [140, 60] width 103 height 8
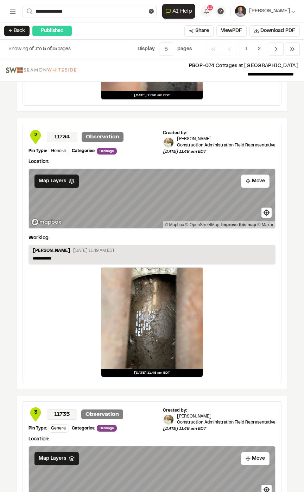
scroll to position [787, 0]
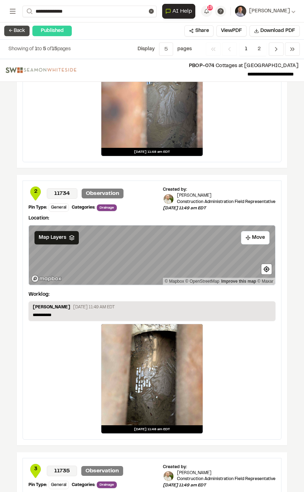
click at [18, 30] on button "← Back" at bounding box center [16, 31] width 25 height 11
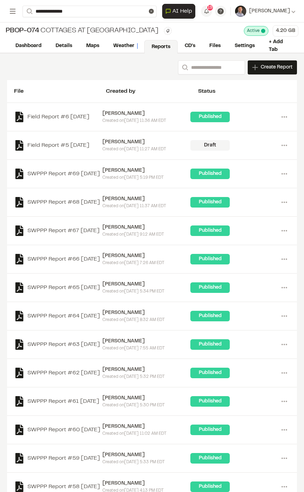
click at [157, 47] on link "Reports" at bounding box center [160, 46] width 33 height 13
click at [13, 14] on icon at bounding box center [12, 11] width 8 height 8
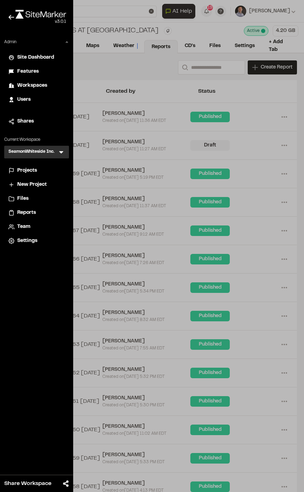
click at [21, 211] on span "Reports" at bounding box center [26, 213] width 19 height 8
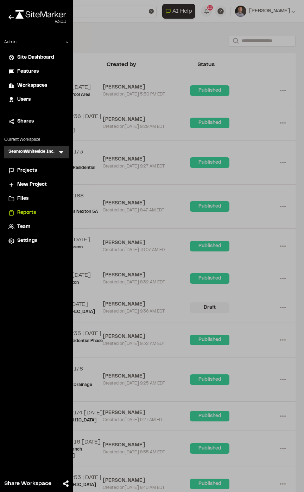
click at [236, 42] on div at bounding box center [152, 246] width 304 height 492
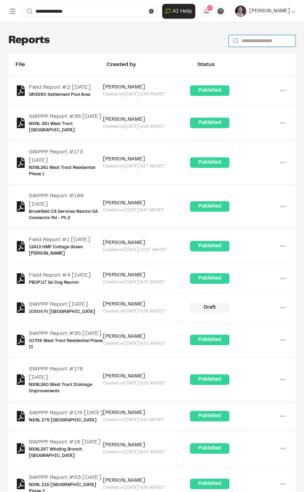
click at [239, 41] on input "Search" at bounding box center [261, 41] width 67 height 12
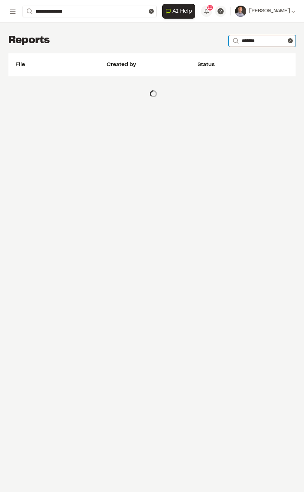
type input "**********"
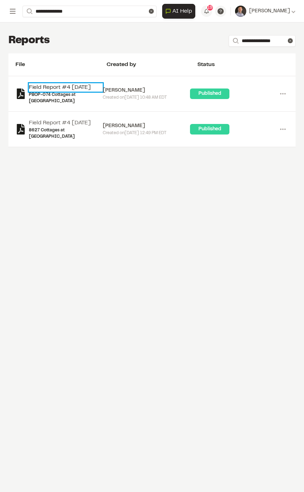
click at [59, 87] on link "Field Report #4 [DATE]" at bounding box center [66, 87] width 74 height 8
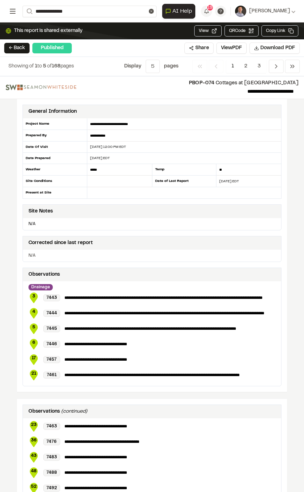
click at [15, 13] on icon at bounding box center [12, 11] width 8 height 8
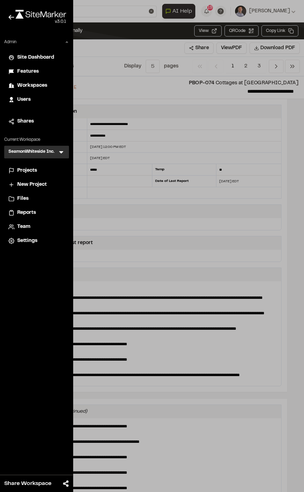
click at [20, 214] on span "Reports" at bounding box center [26, 213] width 19 height 8
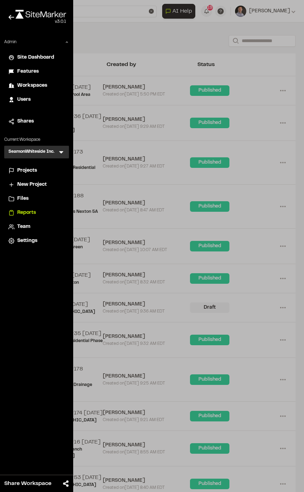
click at [257, 40] on div at bounding box center [152, 246] width 304 height 492
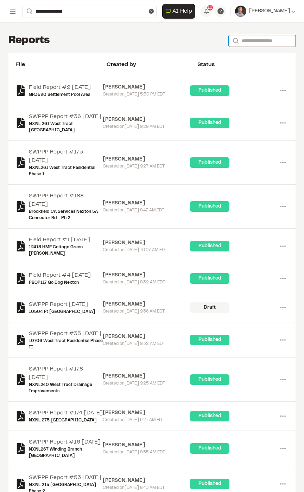
click at [256, 40] on input "Search" at bounding box center [261, 41] width 67 height 12
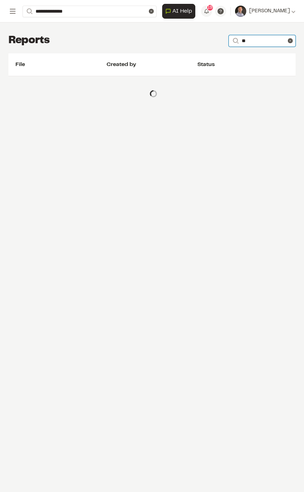
type input "**********"
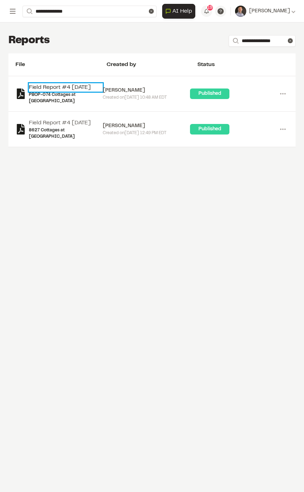
click at [72, 85] on link "Field Report #4 [DATE]" at bounding box center [66, 87] width 74 height 8
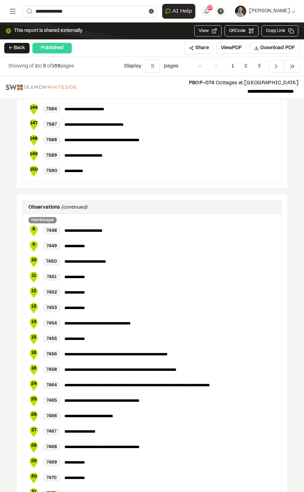
scroll to position [956, 0]
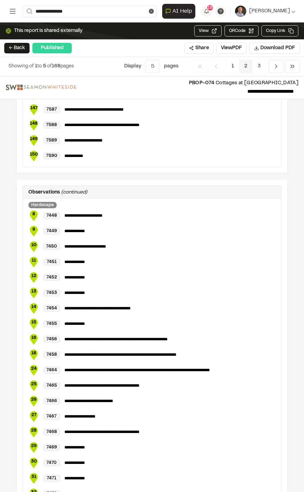
click at [246, 66] on span "2" at bounding box center [246, 66] width 14 height 13
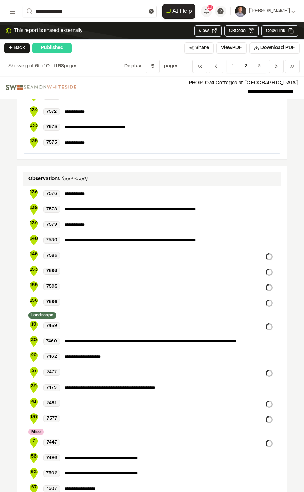
scroll to position [309, 0]
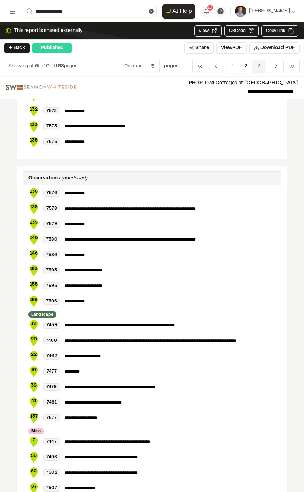
click at [258, 67] on span "3" at bounding box center [259, 66] width 14 height 13
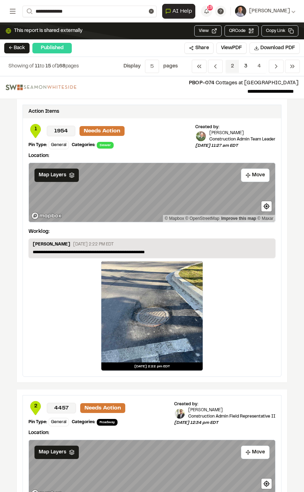
click at [234, 66] on span "2" at bounding box center [232, 66] width 14 height 13
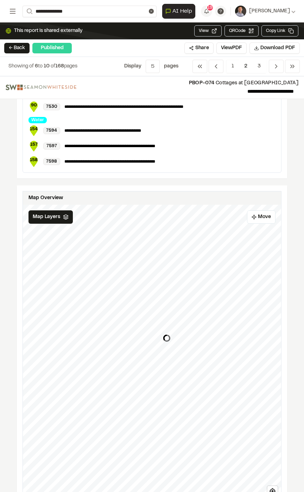
scroll to position [1211, 0]
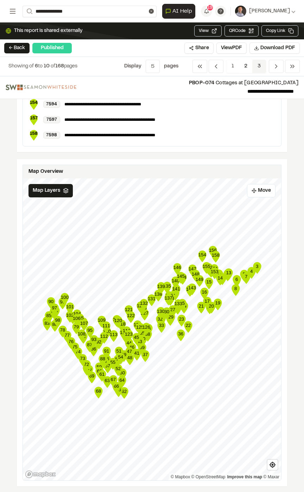
click at [257, 65] on span "3" at bounding box center [259, 66] width 14 height 13
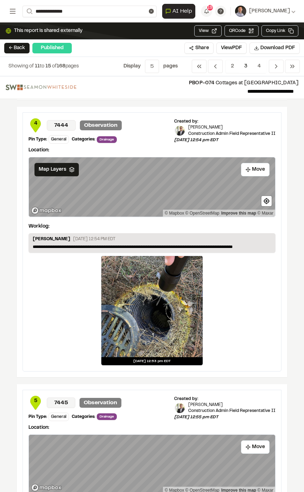
scroll to position [843, 0]
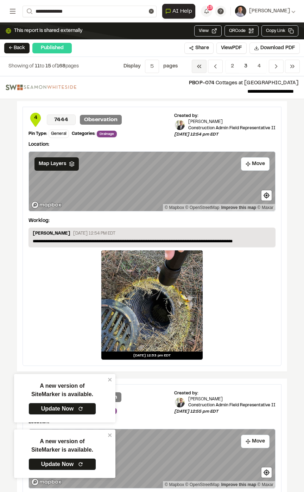
click at [204, 63] on span "Previous" at bounding box center [198, 66] width 15 height 13
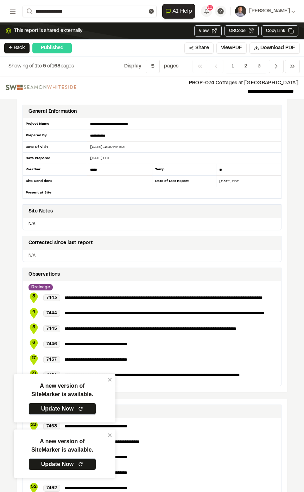
click at [79, 407] on icon at bounding box center [81, 409] width 6 height 6
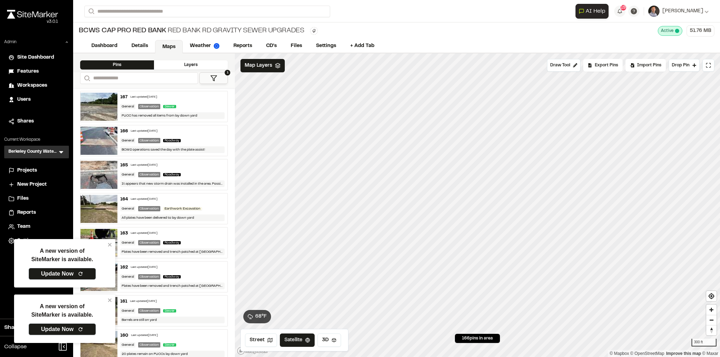
click at [80, 329] on icon at bounding box center [81, 330] width 6 height 6
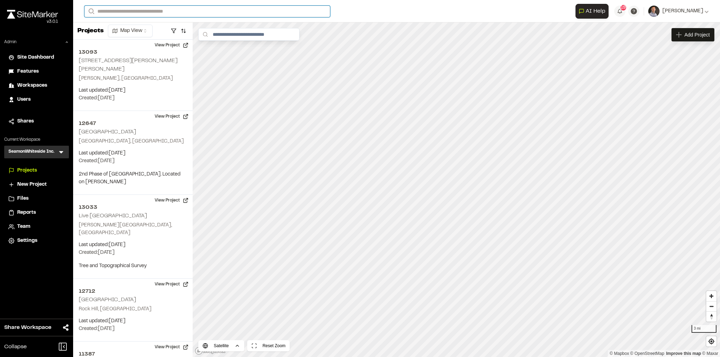
click at [145, 16] on input "Search" at bounding box center [207, 12] width 246 height 12
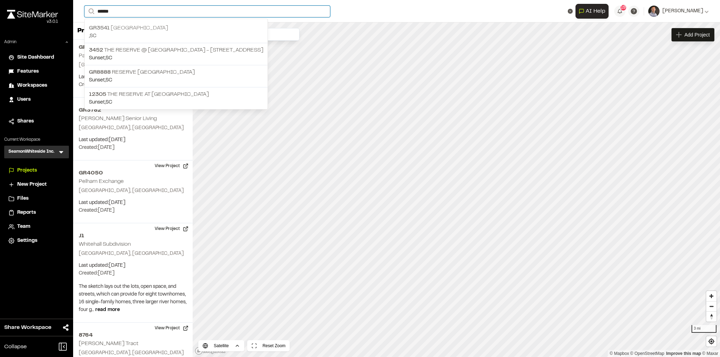
type input "******"
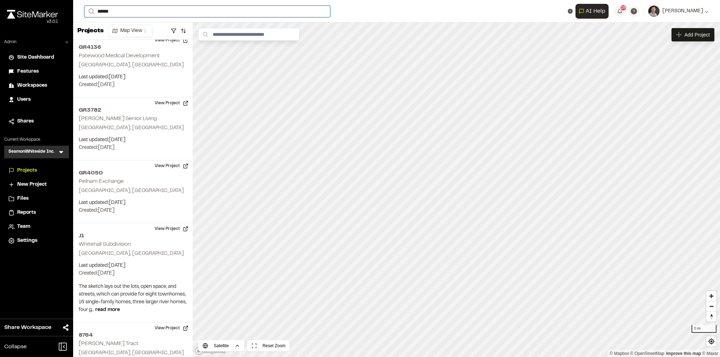
click at [132, 12] on input "******" at bounding box center [207, 12] width 246 height 12
click at [130, 28] on p "GR3541 Lake Keowee" at bounding box center [176, 28] width 174 height 8
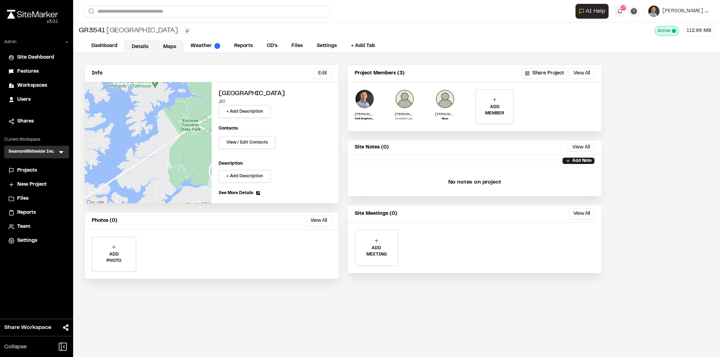
drag, startPoint x: 163, startPoint y: 45, endPoint x: 163, endPoint y: 49, distance: 3.6
click at [163, 45] on link "Maps" at bounding box center [170, 46] width 28 height 13
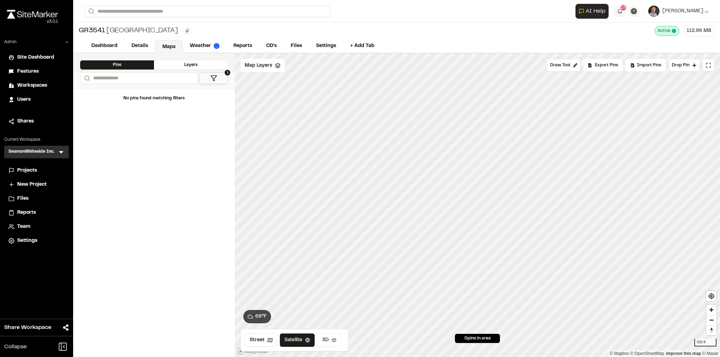
click at [326, 343] on button "3D" at bounding box center [329, 340] width 24 height 13
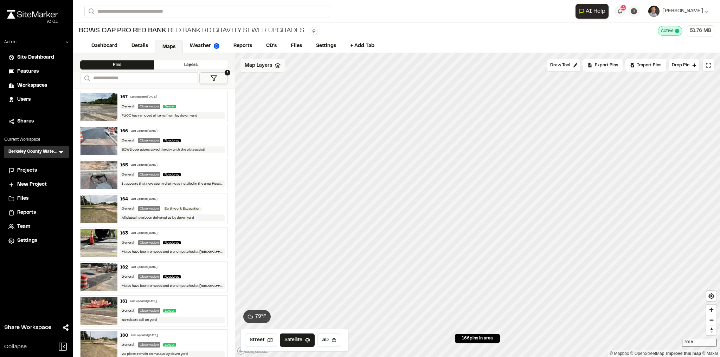
click at [270, 67] on span "Map Layers" at bounding box center [258, 66] width 27 height 8
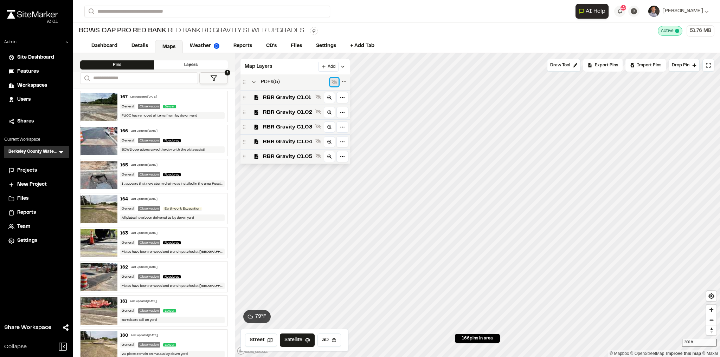
click at [334, 83] on icon at bounding box center [334, 82] width 6 height 6
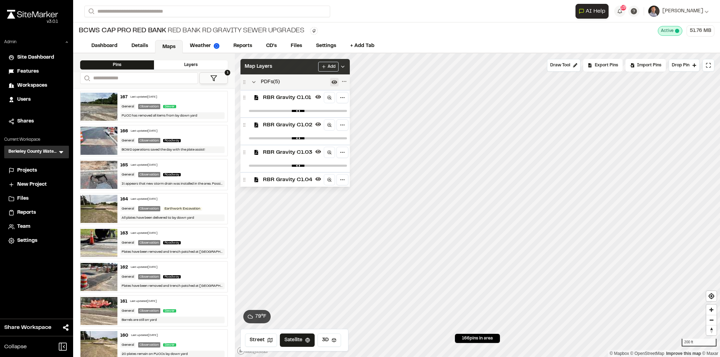
click at [308, 66] on div "Map Layers Add" at bounding box center [294, 66] width 109 height 15
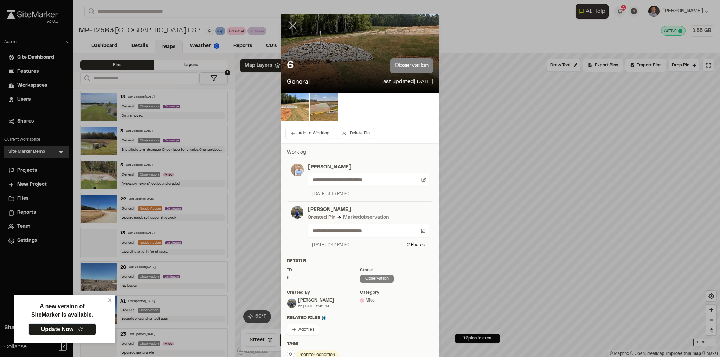
click at [288, 26] on icon at bounding box center [293, 26] width 12 height 12
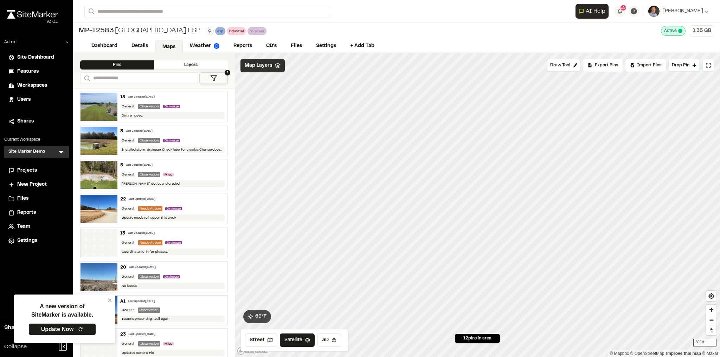
click at [260, 64] on span "Map Layers" at bounding box center [258, 66] width 27 height 8
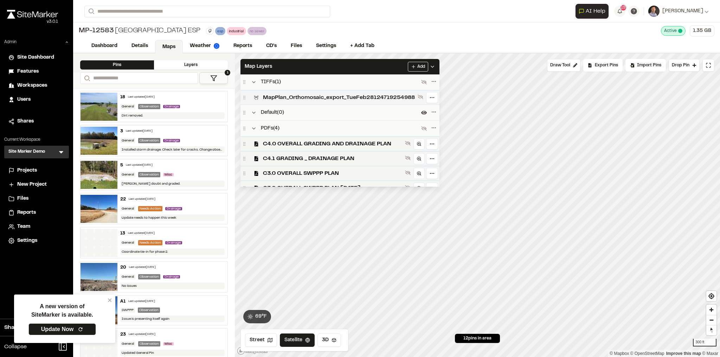
click at [325, 99] on span "MapPlan_Orthomosaic_export_TueFeb28124719254988" at bounding box center [339, 97] width 152 height 8
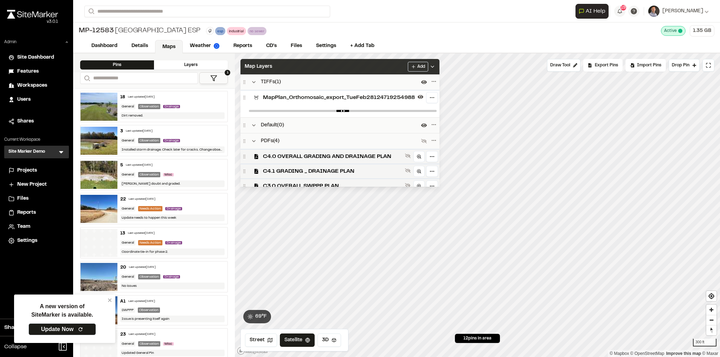
click at [310, 68] on div "Map Layers Add" at bounding box center [339, 66] width 199 height 15
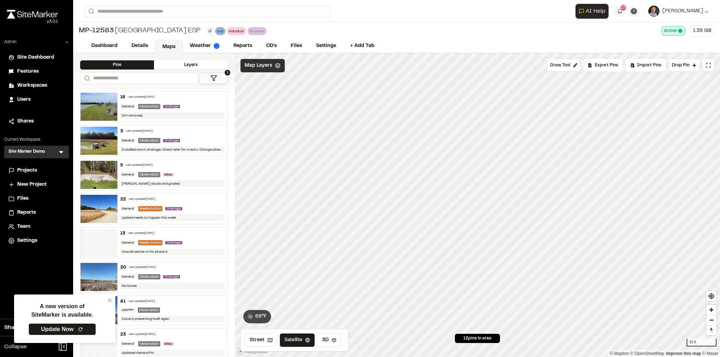
click at [252, 65] on span "Map Layers" at bounding box center [258, 66] width 27 height 8
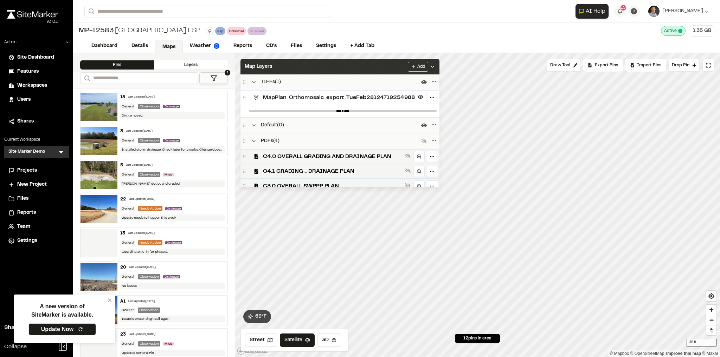
click at [342, 69] on div "Map Layers Add" at bounding box center [339, 66] width 199 height 15
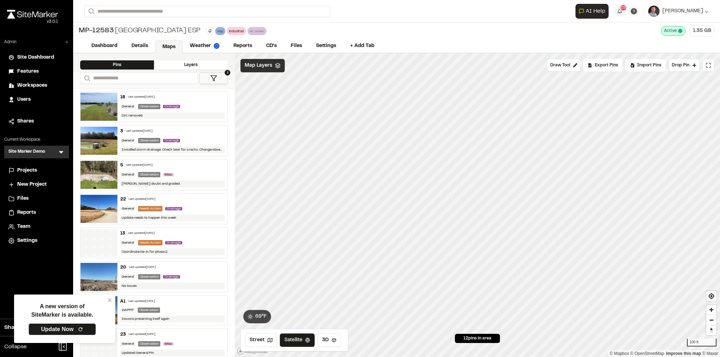
click at [266, 68] on span "Map Layers" at bounding box center [258, 66] width 27 height 8
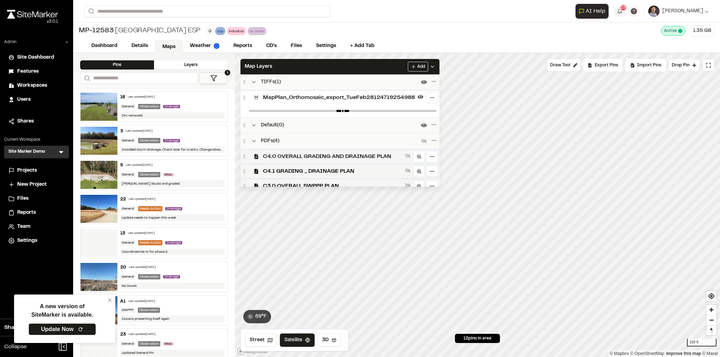
click at [376, 161] on div "C4.0 OVERALL GRADING AND DRAINAGE PLAN" at bounding box center [339, 156] width 199 height 15
click at [412, 158] on button at bounding box center [407, 156] width 8 height 8
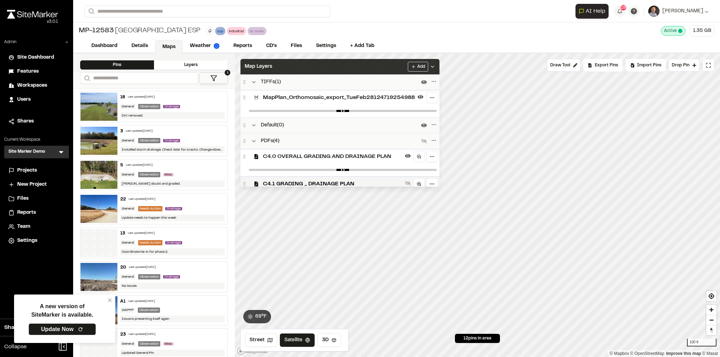
click at [401, 68] on div "Map Layers Add" at bounding box center [339, 66] width 199 height 15
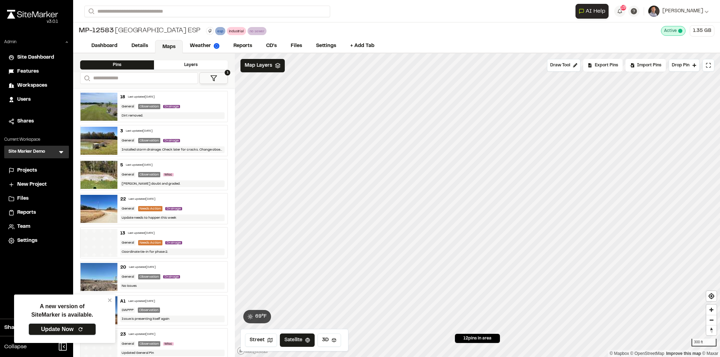
click at [74, 326] on link "Update Now" at bounding box center [61, 330] width 67 height 12
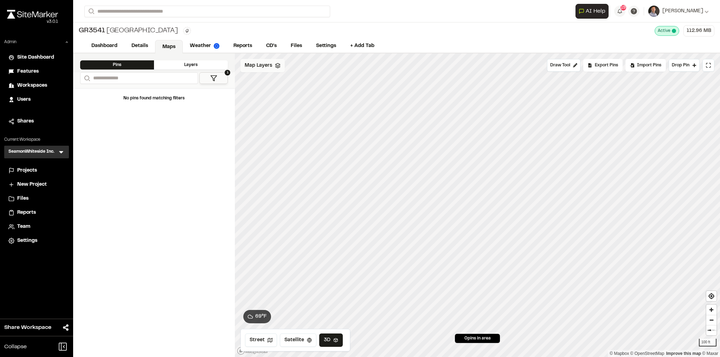
click at [259, 66] on span "Map Layers" at bounding box center [258, 66] width 27 height 8
click at [328, 125] on icon at bounding box center [325, 128] width 6 height 6
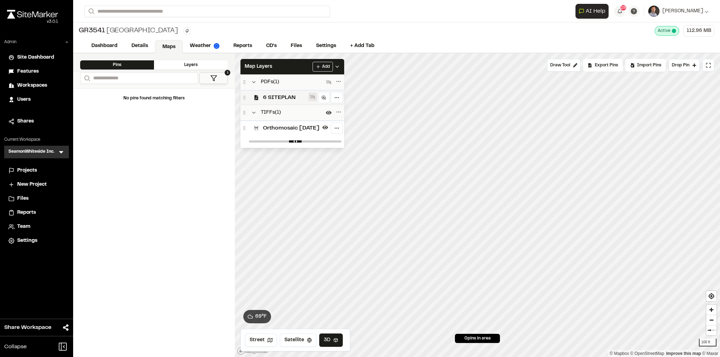
click at [315, 94] on icon at bounding box center [313, 97] width 6 height 6
click at [328, 141] on icon at bounding box center [325, 140] width 6 height 6
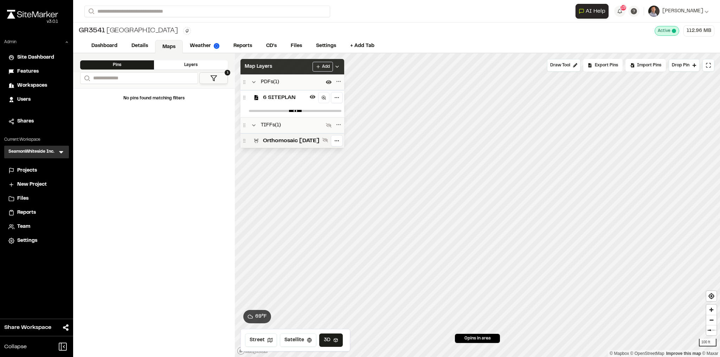
click at [316, 63] on div "Map Layers Add" at bounding box center [292, 66] width 104 height 15
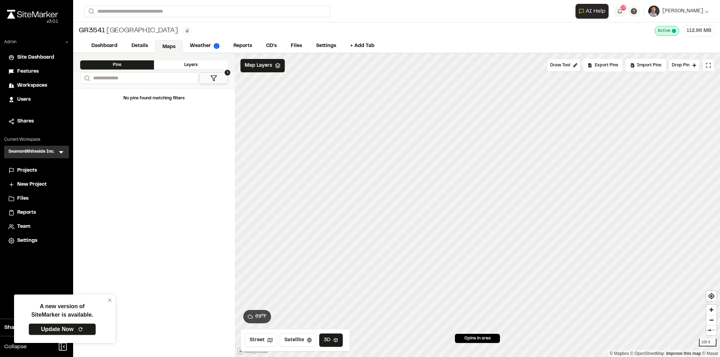
click at [64, 330] on link "Update Now" at bounding box center [61, 330] width 67 height 12
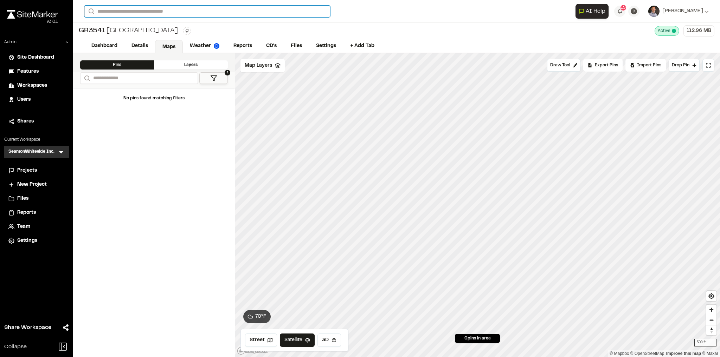
click at [141, 15] on div "Search Recently Searched GR3541 [GEOGRAPHIC_DATA] [STREET_ADDRESS][GEOGRAPHIC_D…" at bounding box center [329, 12] width 491 height 12
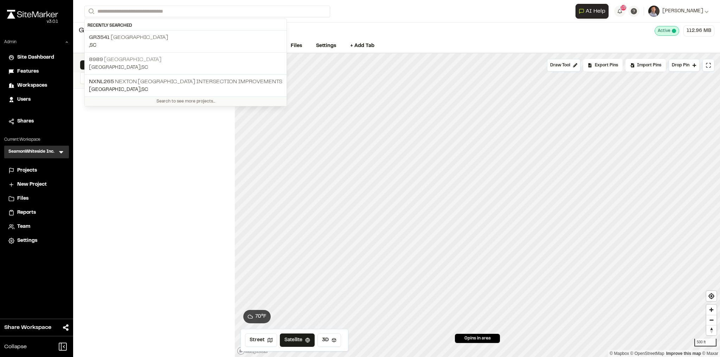
click at [121, 59] on p "[STREET_ADDRESS]" at bounding box center [185, 60] width 193 height 8
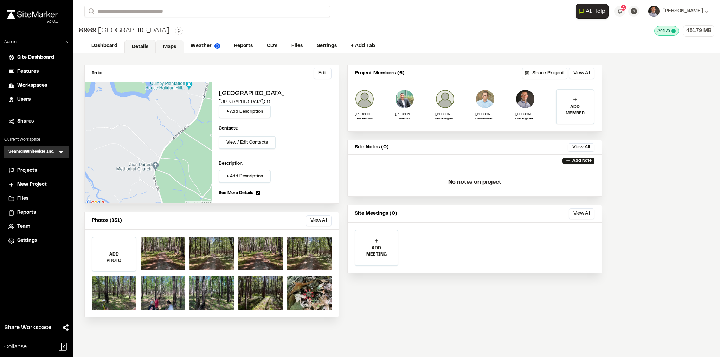
click at [167, 43] on link "Maps" at bounding box center [170, 46] width 28 height 13
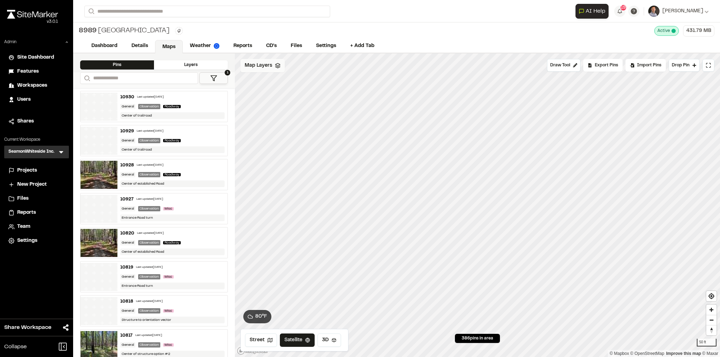
click at [266, 68] on span "Map Layers" at bounding box center [258, 66] width 27 height 8
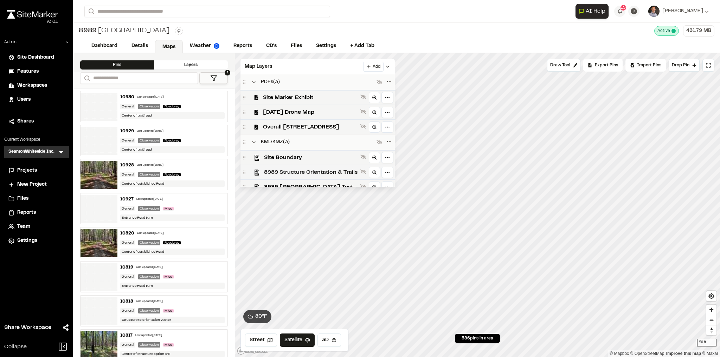
click at [303, 172] on span "8989 Structure Orientation & Trails" at bounding box center [310, 172] width 93 height 8
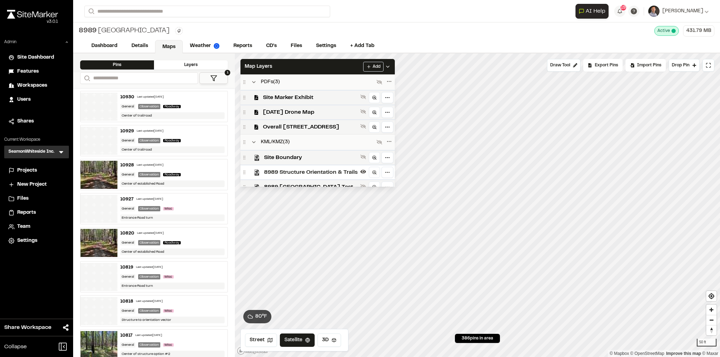
click at [303, 176] on div "8989 Structure Orientation & Trails" at bounding box center [317, 172] width 154 height 15
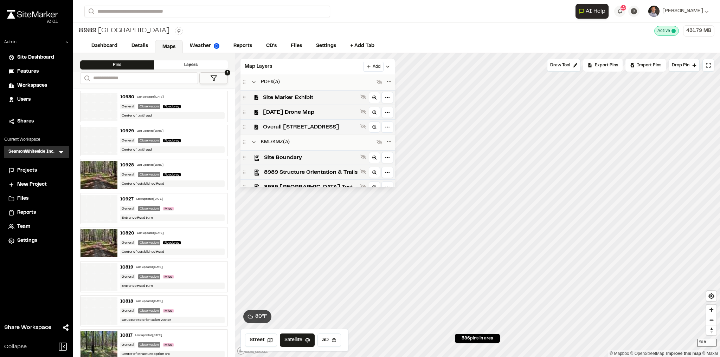
click at [302, 130] on span "Overall 8989 Cedar Hill Rev02" at bounding box center [310, 127] width 95 height 8
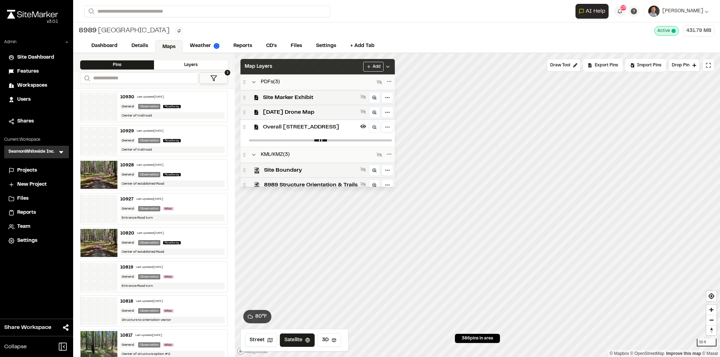
click at [304, 64] on div "Map Layers Add" at bounding box center [317, 66] width 154 height 15
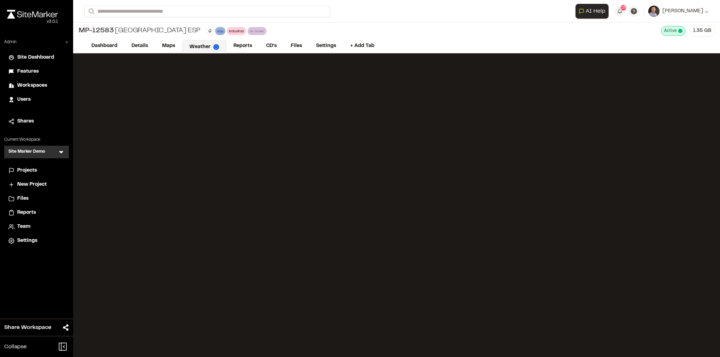
click at [59, 150] on icon at bounding box center [61, 152] width 7 height 7
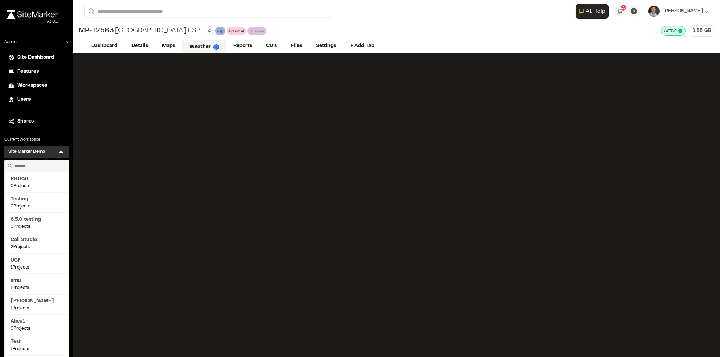
click at [52, 165] on input "text" at bounding box center [38, 166] width 53 height 12
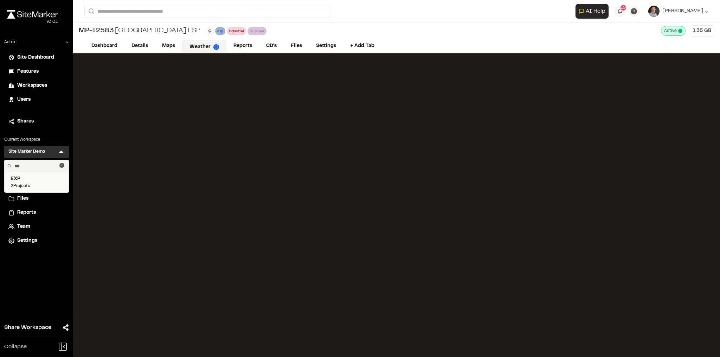
type input "***"
click at [20, 187] on span "2 Projects" at bounding box center [37, 186] width 52 height 6
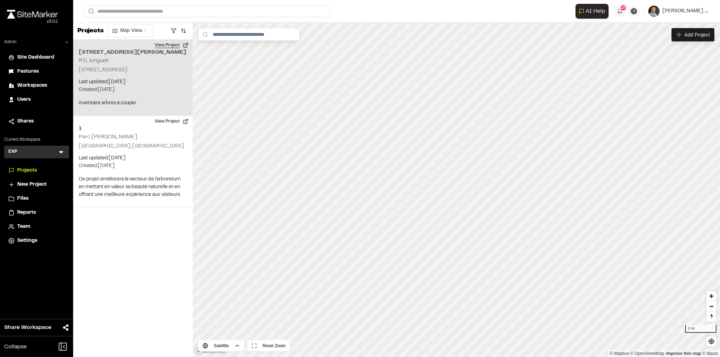
click at [166, 46] on button "View Project" at bounding box center [171, 45] width 42 height 11
click at [176, 45] on button "View Project" at bounding box center [171, 45] width 42 height 11
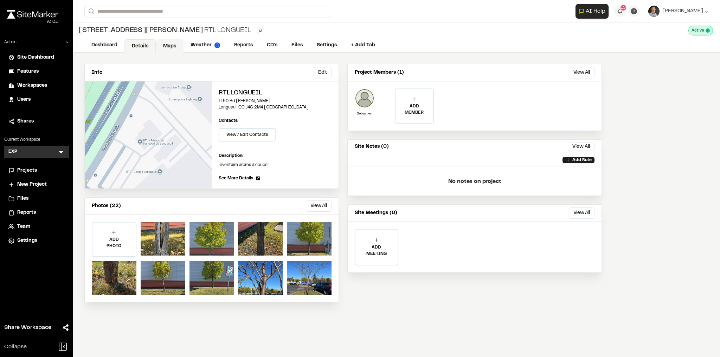
click at [163, 46] on link "Maps" at bounding box center [170, 45] width 28 height 13
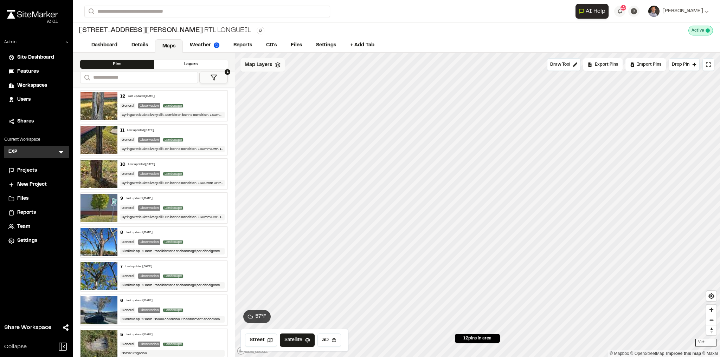
click at [264, 67] on span "Map Layers" at bounding box center [258, 65] width 27 height 8
click at [264, 67] on span "Map Layers" at bounding box center [258, 66] width 27 height 8
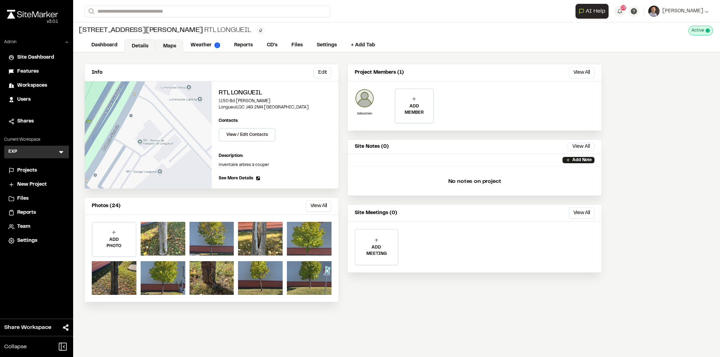
click at [171, 45] on link "Maps" at bounding box center [170, 45] width 28 height 13
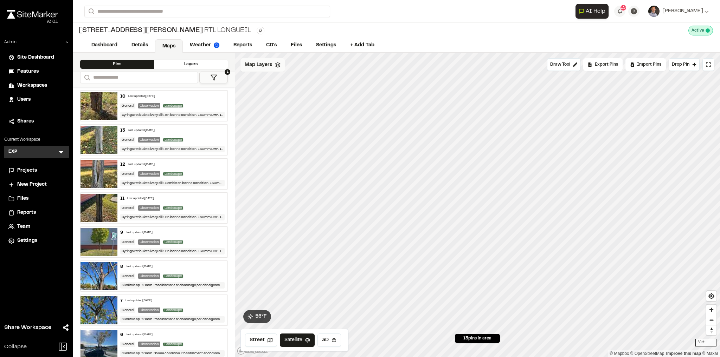
click at [275, 64] on icon at bounding box center [278, 65] width 6 height 6
click at [288, 65] on html "**********" at bounding box center [360, 178] width 720 height 357
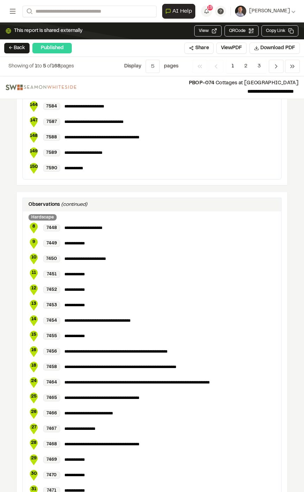
scroll to position [956, 0]
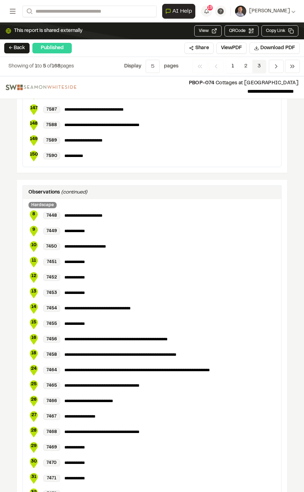
click at [257, 69] on span "3" at bounding box center [259, 66] width 14 height 13
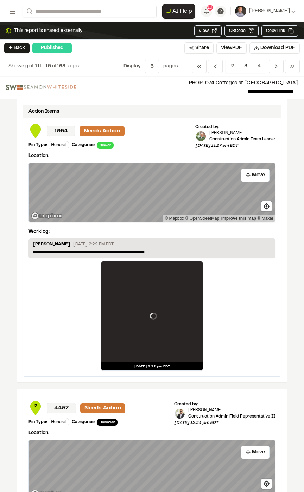
click at [250, 62] on span "3" at bounding box center [246, 66] width 14 height 13
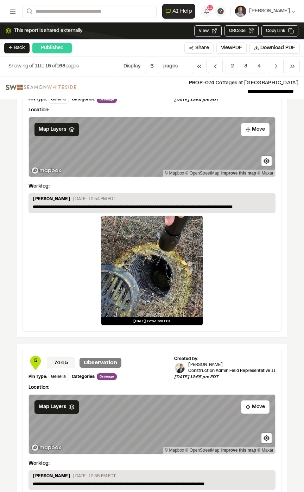
scroll to position [871, 0]
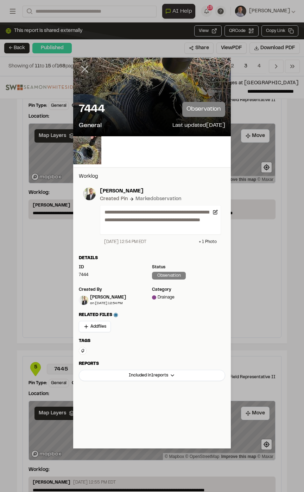
click at [84, 70] on line at bounding box center [85, 69] width 6 height 6
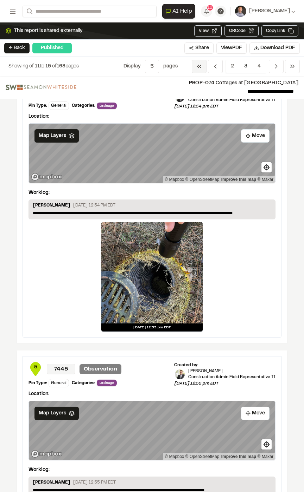
click at [200, 67] on icon "Navigation" at bounding box center [198, 66] width 7 height 7
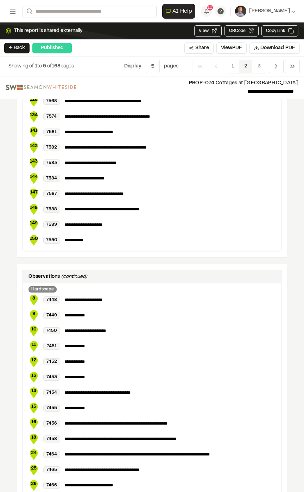
click at [246, 66] on span "2" at bounding box center [246, 66] width 14 height 13
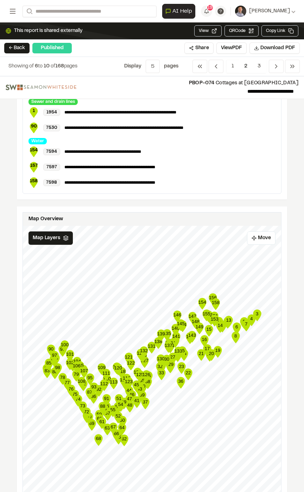
scroll to position [1209, 0]
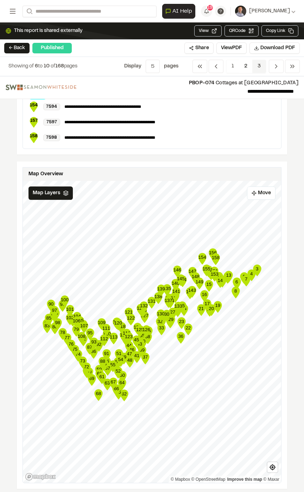
click at [260, 66] on span "3" at bounding box center [259, 66] width 14 height 13
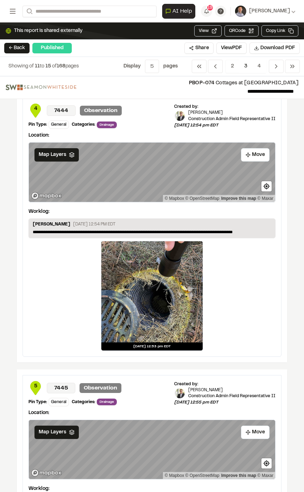
scroll to position [815, 0]
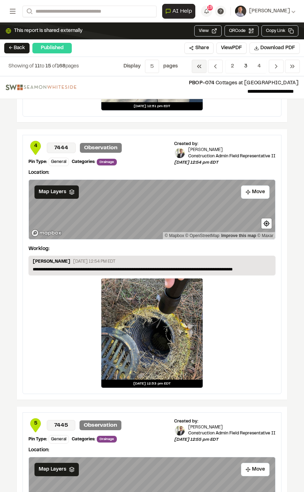
click at [204, 67] on span "Previous" at bounding box center [198, 66] width 15 height 13
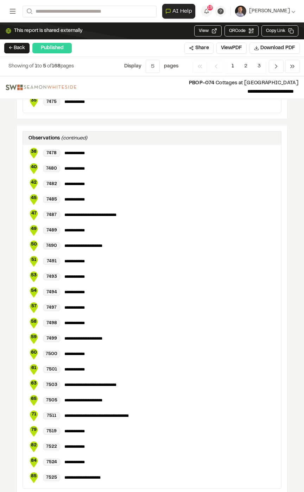
scroll to position [1386, 0]
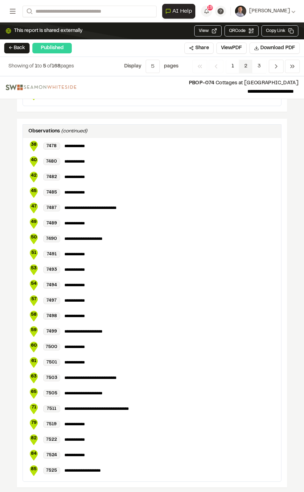
click at [249, 66] on span "2" at bounding box center [246, 66] width 14 height 13
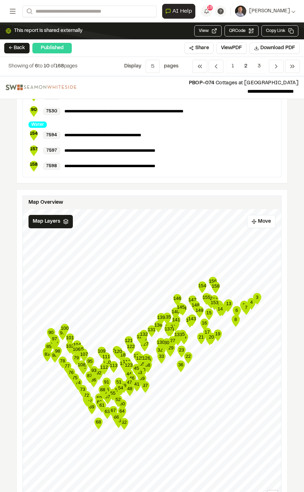
scroll to position [1181, 0]
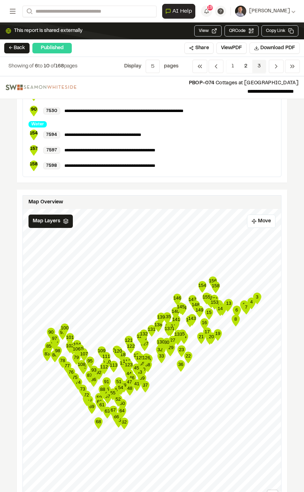
click at [256, 67] on span "3" at bounding box center [259, 66] width 14 height 13
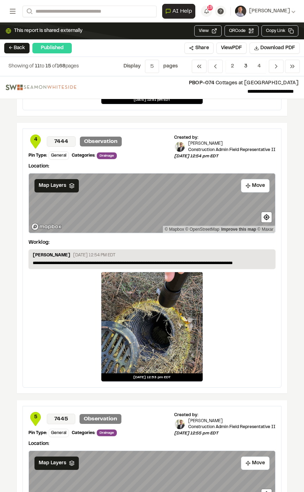
scroll to position [815, 0]
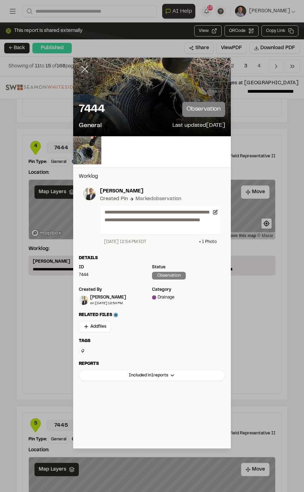
click at [82, 70] on icon at bounding box center [85, 69] width 12 height 12
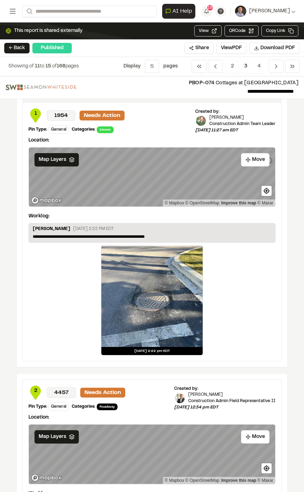
scroll to position [0, 0]
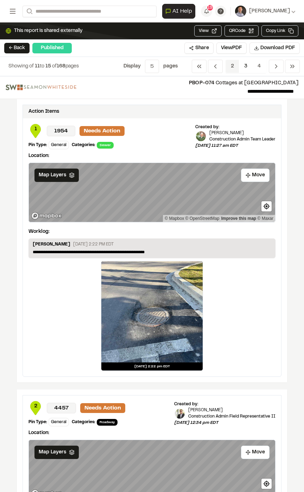
click at [231, 67] on span "2" at bounding box center [232, 66] width 14 height 13
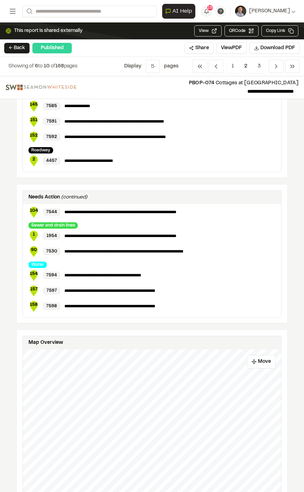
scroll to position [1211, 0]
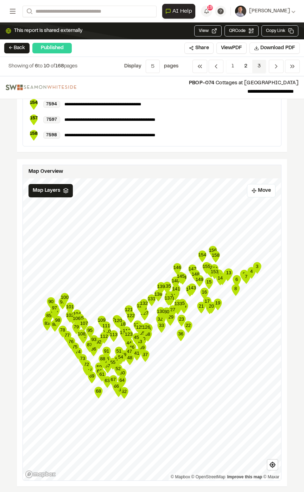
click at [255, 66] on span "3" at bounding box center [259, 66] width 14 height 13
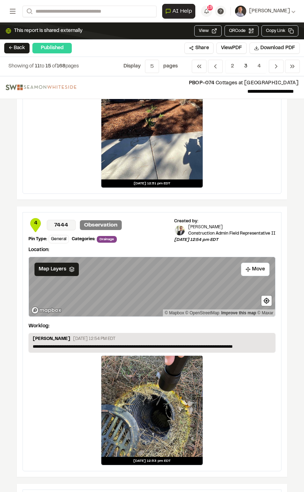
scroll to position [703, 0]
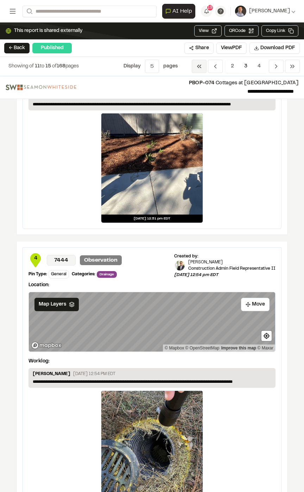
click at [196, 66] on icon "Navigation" at bounding box center [198, 66] width 7 height 7
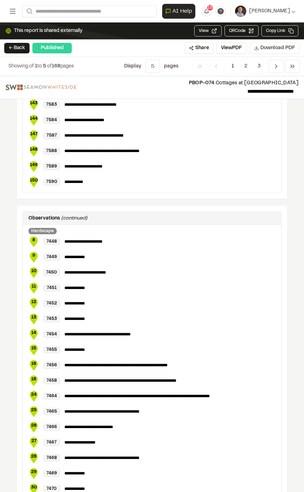
scroll to position [984, 0]
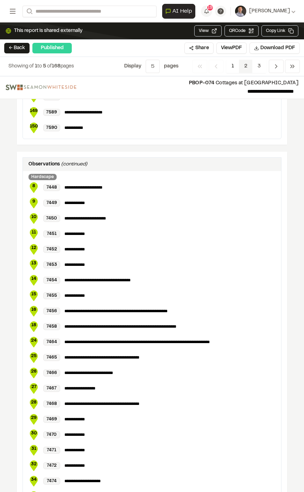
click at [248, 67] on span "2" at bounding box center [246, 66] width 14 height 13
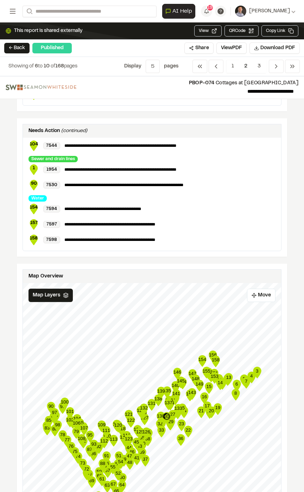
scroll to position [1211, 0]
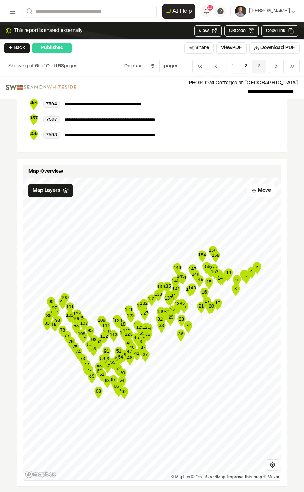
click at [260, 69] on span "3" at bounding box center [259, 66] width 14 height 13
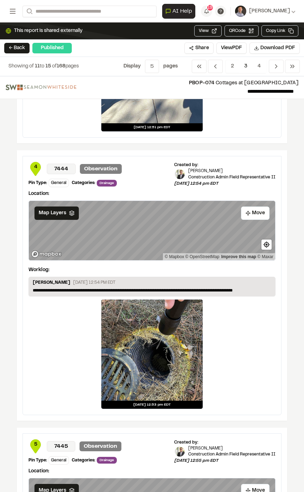
scroll to position [787, 0]
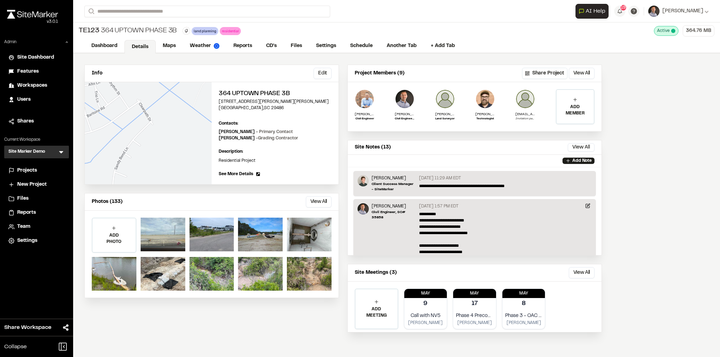
click at [61, 153] on icon at bounding box center [61, 152] width 4 height 2
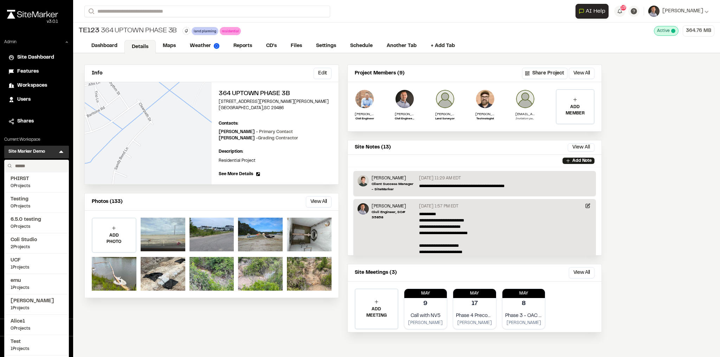
click at [34, 169] on input "text" at bounding box center [38, 166] width 53 height 12
type input "****"
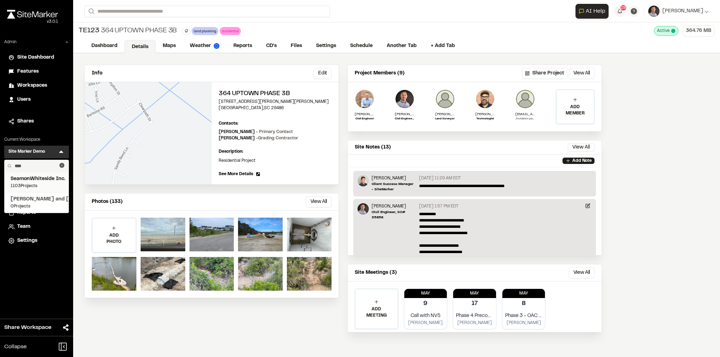
click at [24, 178] on span "SeamonWhiteside Inc." at bounding box center [37, 179] width 52 height 8
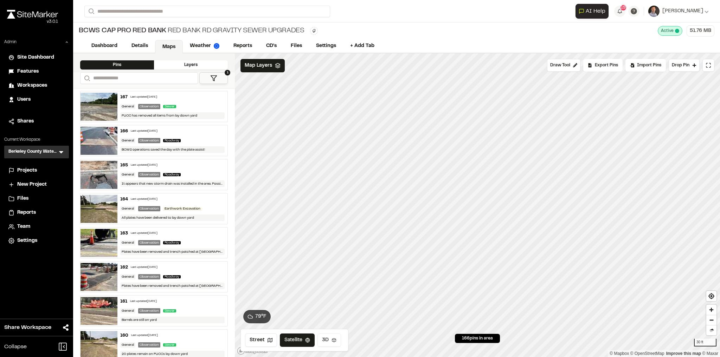
click at [325, 339] on button "3D" at bounding box center [329, 340] width 24 height 13
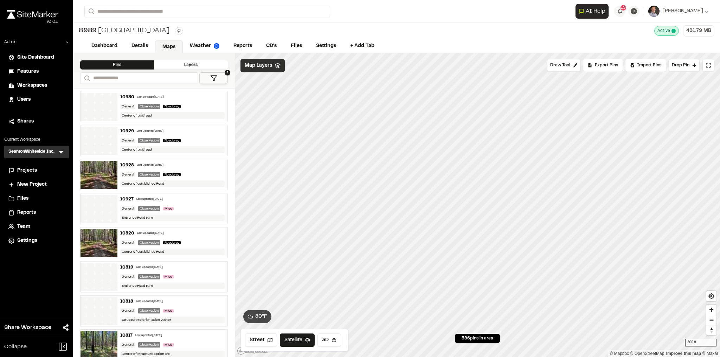
click at [266, 70] on div "Map Layers" at bounding box center [262, 65] width 44 height 13
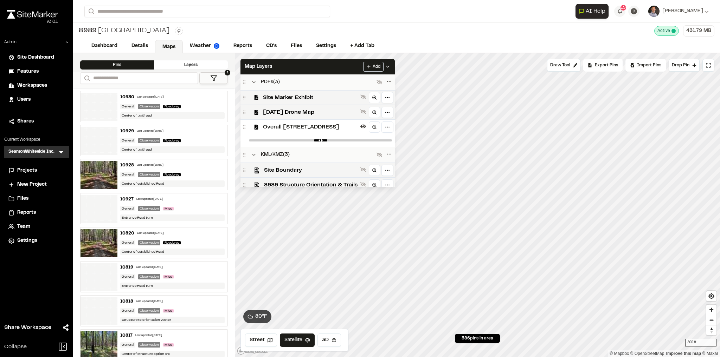
click at [328, 129] on span "Overall 8989 Cedar Hill Rev02" at bounding box center [310, 127] width 95 height 8
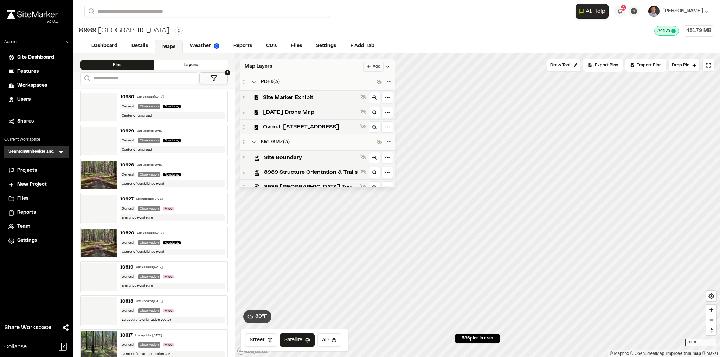
click at [329, 67] on div "Map Layers Add" at bounding box center [317, 66] width 154 height 15
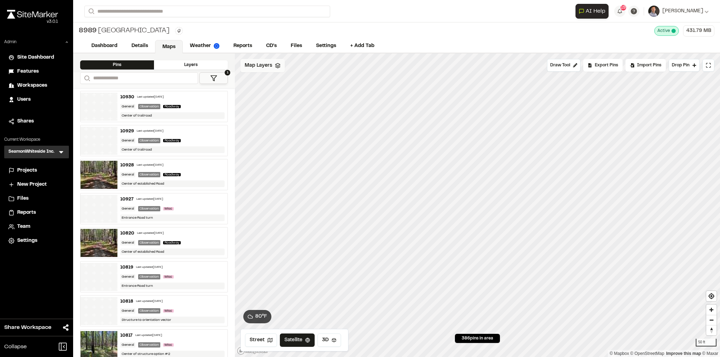
click at [257, 67] on span "Map Layers" at bounding box center [258, 66] width 27 height 8
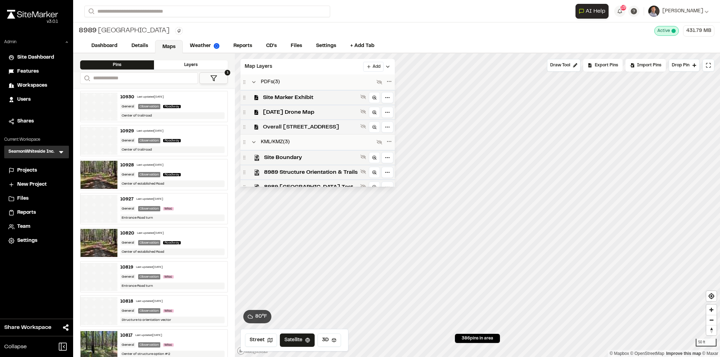
click at [342, 128] on span "Overall 8989 Cedar Hill Rev02" at bounding box center [310, 127] width 95 height 8
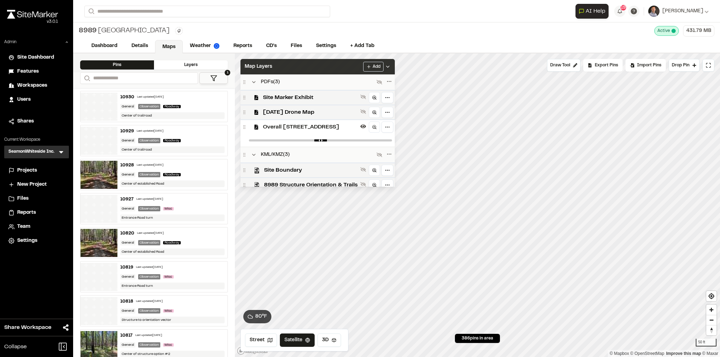
click at [334, 70] on div "Map Layers Add" at bounding box center [317, 66] width 154 height 15
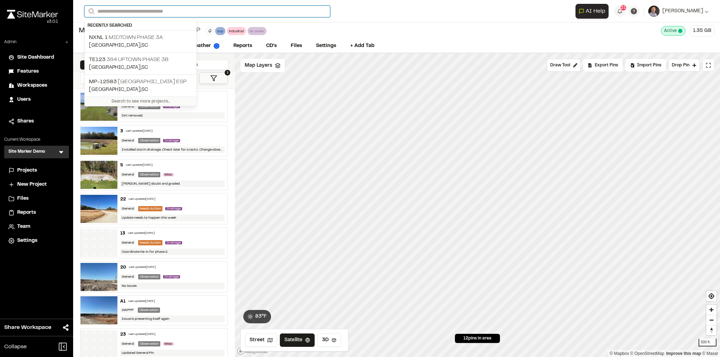
click at [148, 8] on input "Search" at bounding box center [207, 12] width 246 height 12
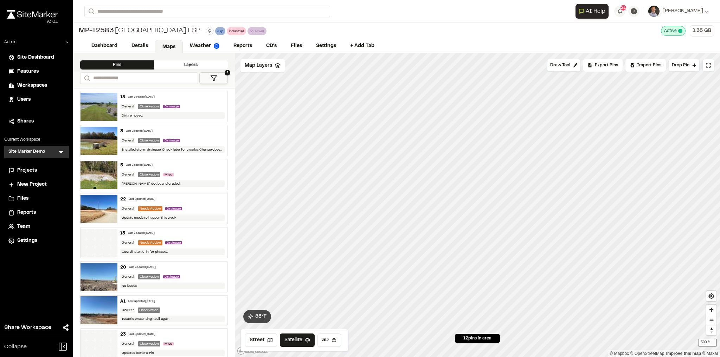
click at [144, 60] on p "TE123 364 Uptown Phase 3B" at bounding box center [140, 60] width 103 height 8
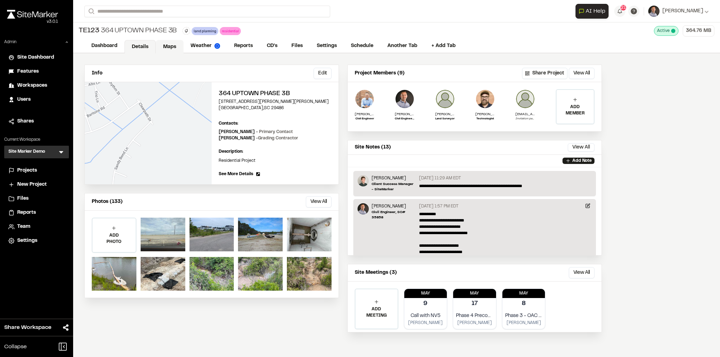
click at [168, 45] on link "Maps" at bounding box center [170, 46] width 28 height 13
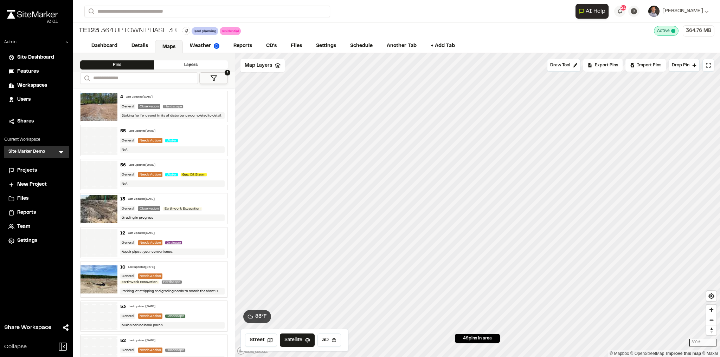
click at [222, 78] on button "1" at bounding box center [213, 78] width 28 height 12
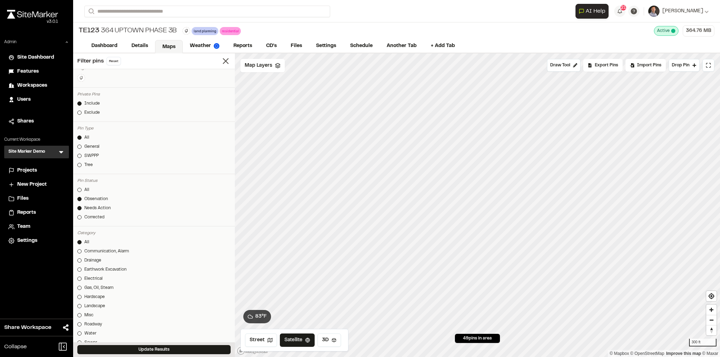
scroll to position [84, 0]
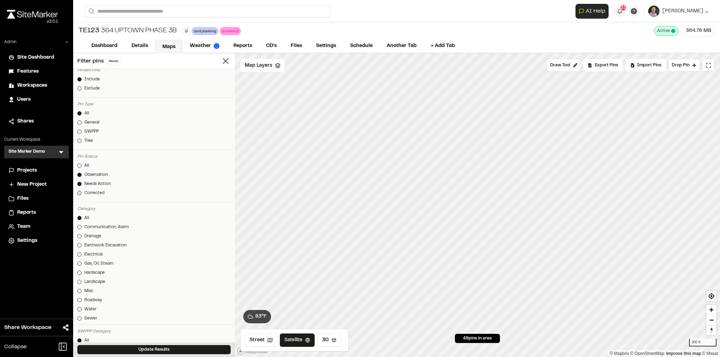
click at [97, 191] on div "Corrected" at bounding box center [94, 193] width 20 height 6
click at [141, 351] on button "Update Results" at bounding box center [153, 349] width 153 height 9
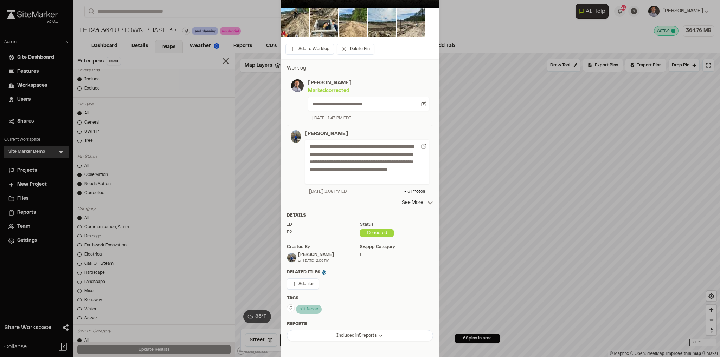
click at [427, 200] on icon at bounding box center [430, 203] width 6 height 6
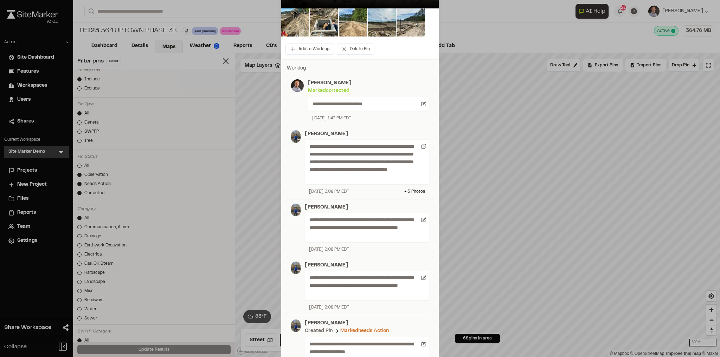
scroll to position [112, 0]
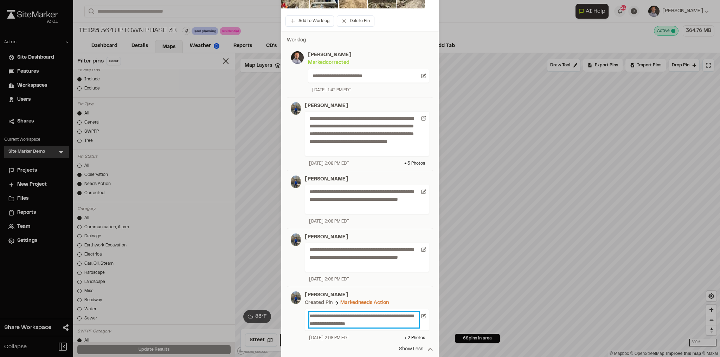
click at [389, 312] on p "**********" at bounding box center [364, 319] width 110 height 15
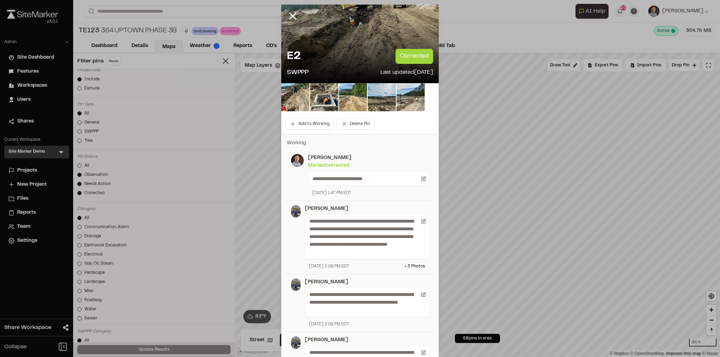
scroll to position [0, 0]
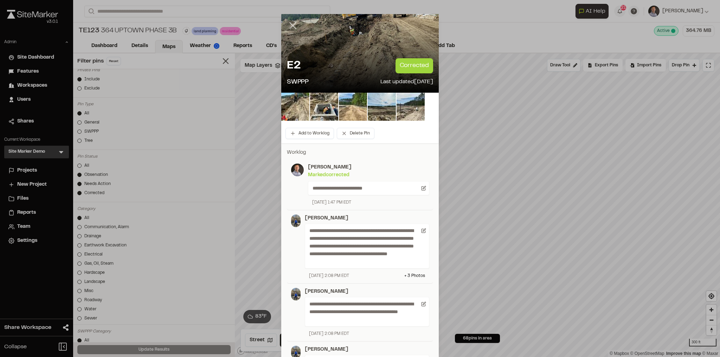
click at [293, 27] on icon at bounding box center [293, 26] width 12 height 12
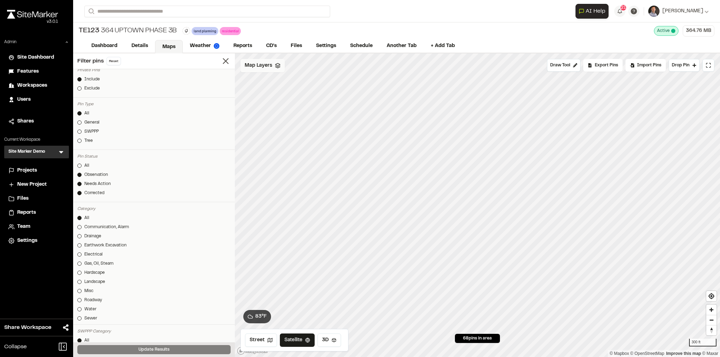
click at [259, 64] on span "Map Layers" at bounding box center [258, 66] width 27 height 8
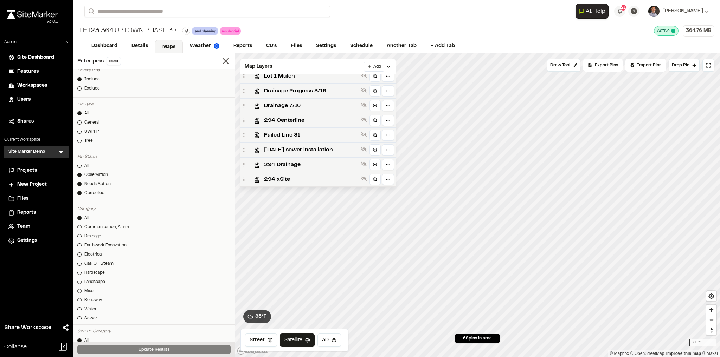
scroll to position [247, 0]
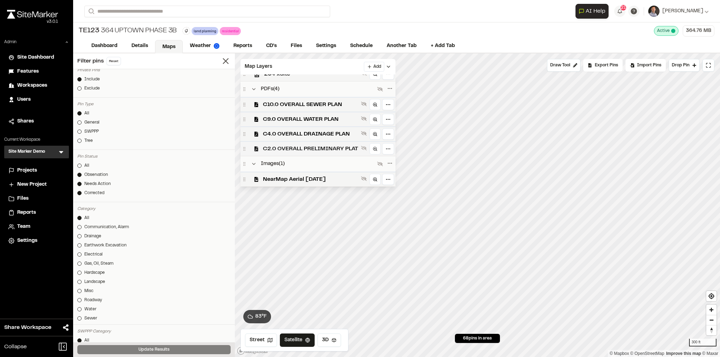
click at [322, 147] on span "C2.0 OVERALL PRELIMINARY PLAT" at bounding box center [310, 149] width 95 height 8
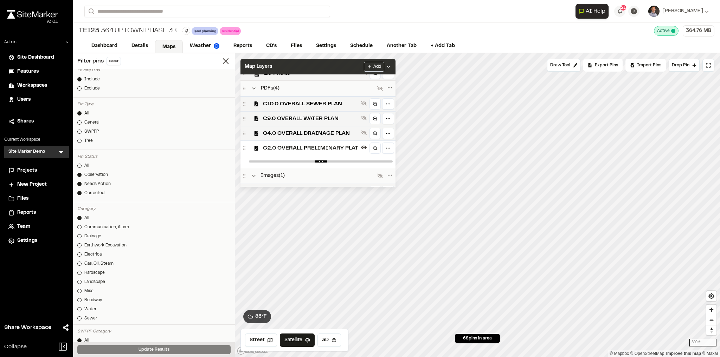
click at [351, 64] on div "Map Layers Add" at bounding box center [317, 66] width 155 height 15
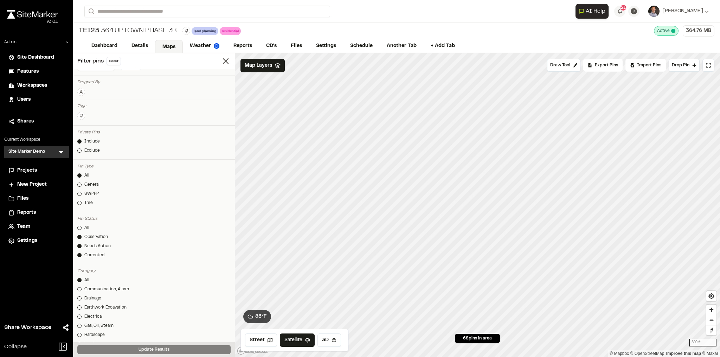
scroll to position [0, 0]
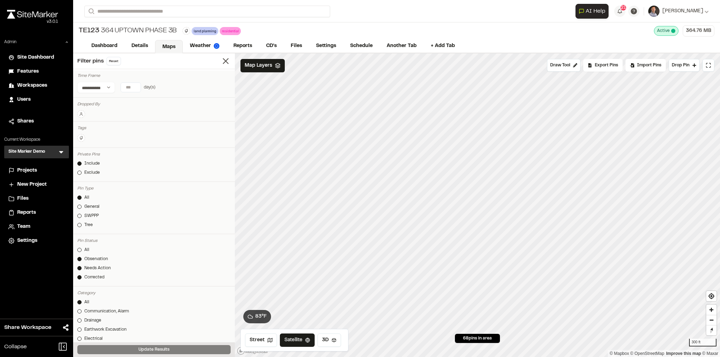
click at [82, 277] on link "Corrected" at bounding box center [153, 277] width 153 height 6
click at [97, 259] on div "Observation" at bounding box center [96, 259] width 24 height 6
click at [149, 348] on button "Update Results" at bounding box center [153, 349] width 153 height 9
click at [223, 63] on line at bounding box center [225, 61] width 5 height 5
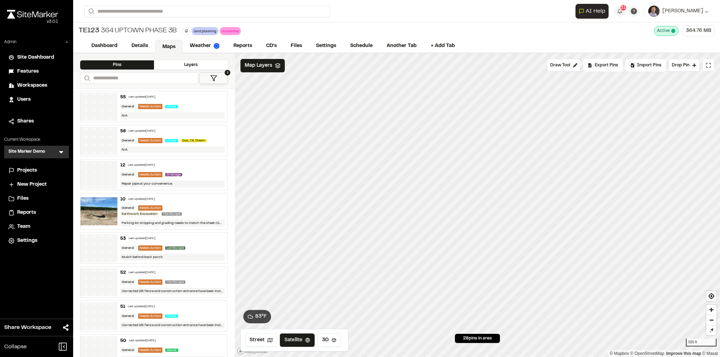
click at [51, 151] on div "Site Marker Demo SM Menu" at bounding box center [36, 152] width 65 height 13
click at [60, 152] on icon at bounding box center [61, 152] width 7 height 7
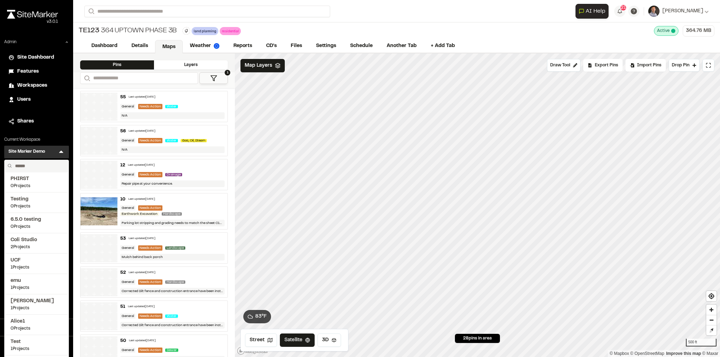
click at [58, 151] on icon at bounding box center [61, 152] width 7 height 7
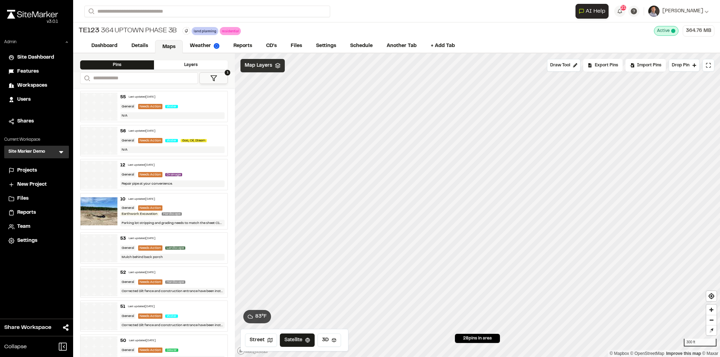
click at [266, 70] on div "Map Layers" at bounding box center [262, 65] width 44 height 13
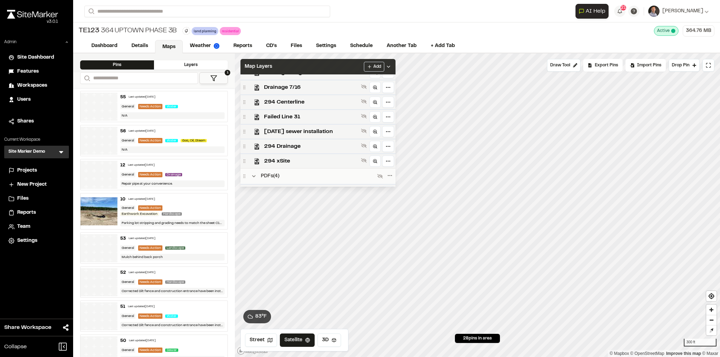
scroll to position [161, 0]
click at [390, 66] on polyline at bounding box center [388, 66] width 3 height 1
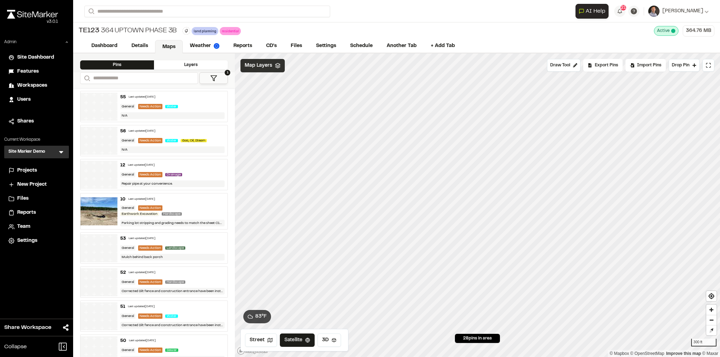
click at [264, 67] on span "Map Layers" at bounding box center [258, 66] width 27 height 8
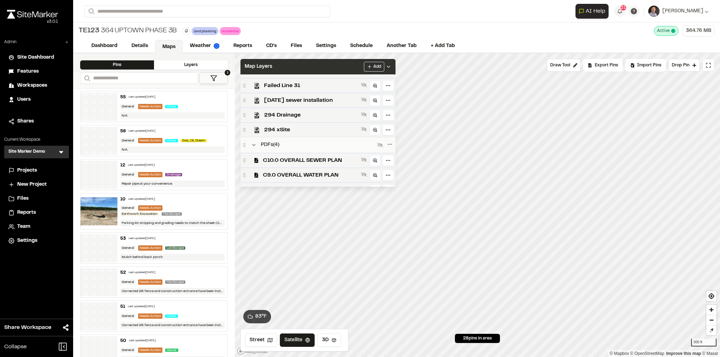
scroll to position [188, 0]
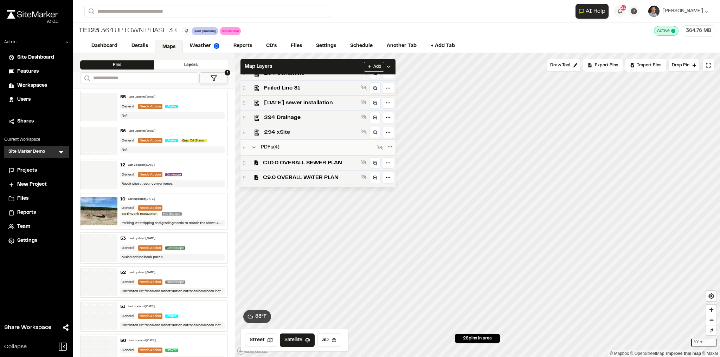
click at [313, 130] on span "294 xSite" at bounding box center [311, 132] width 94 height 8
click at [342, 68] on div "Map Layers Add" at bounding box center [317, 66] width 155 height 15
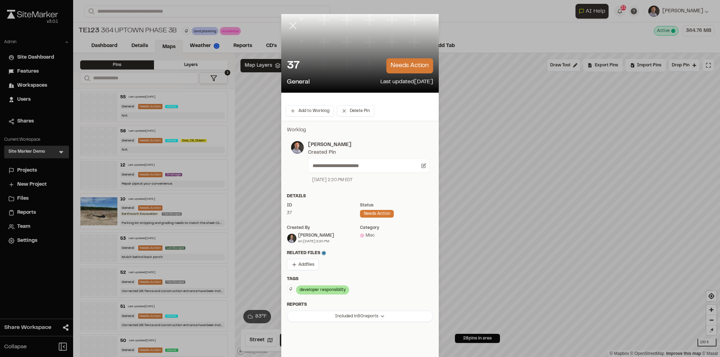
click at [293, 27] on icon at bounding box center [293, 26] width 12 height 12
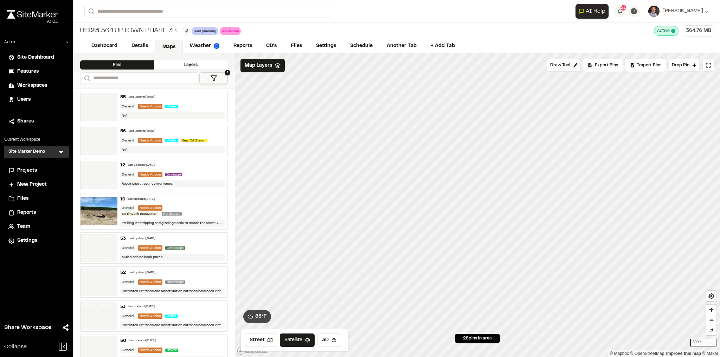
click at [221, 74] on button "1" at bounding box center [213, 78] width 28 height 12
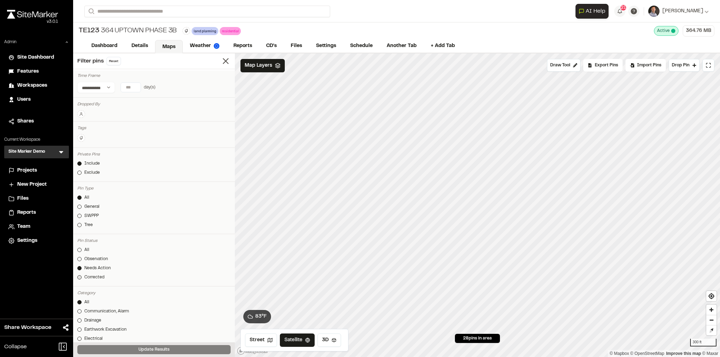
click at [85, 275] on div "Corrected" at bounding box center [94, 277] width 20 height 6
click at [96, 258] on div "Observation" at bounding box center [96, 259] width 24 height 6
click at [96, 352] on button "Update Results" at bounding box center [153, 349] width 153 height 9
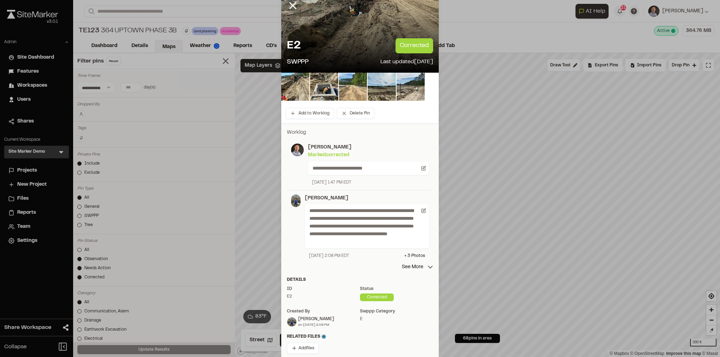
scroll to position [28, 0]
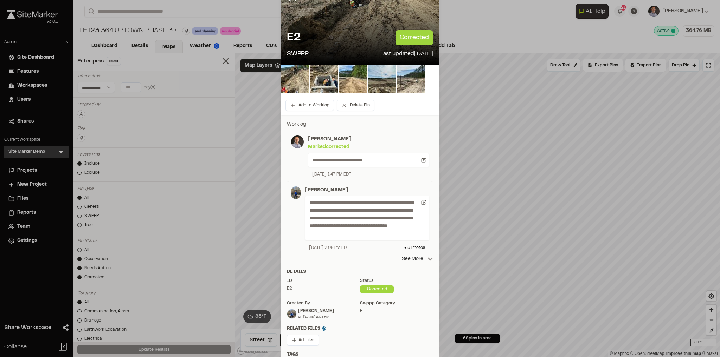
click at [404, 261] on p "See More" at bounding box center [417, 259] width 31 height 8
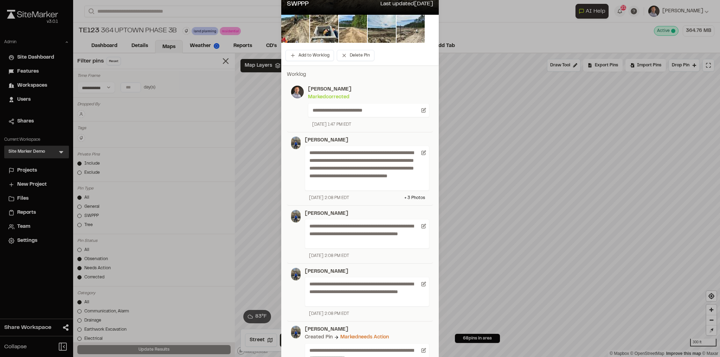
scroll to position [84, 0]
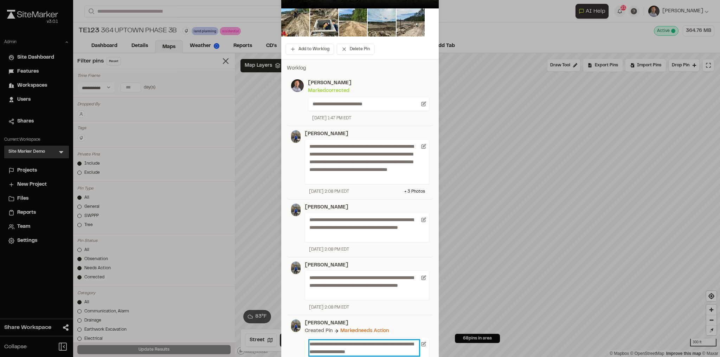
click at [380, 345] on p "**********" at bounding box center [364, 347] width 110 height 15
click at [313, 49] on button "Add to Worklog" at bounding box center [309, 49] width 48 height 11
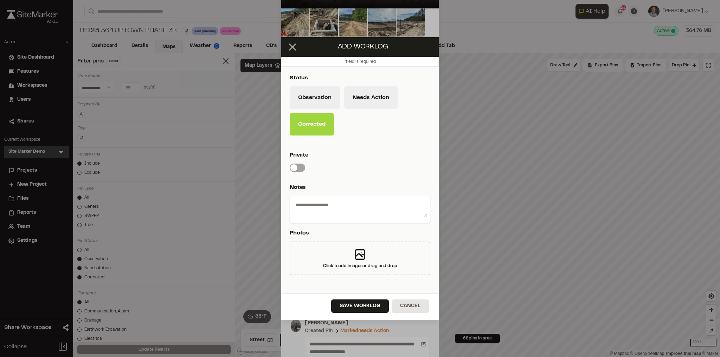
click at [295, 46] on icon at bounding box center [292, 47] width 12 height 12
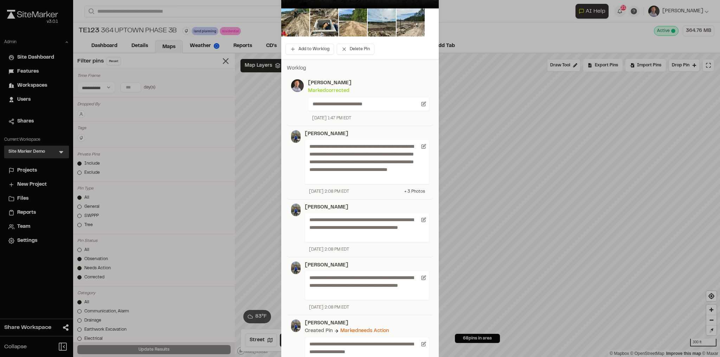
click at [414, 191] on div "+ 3 Photo s" at bounding box center [414, 192] width 21 height 6
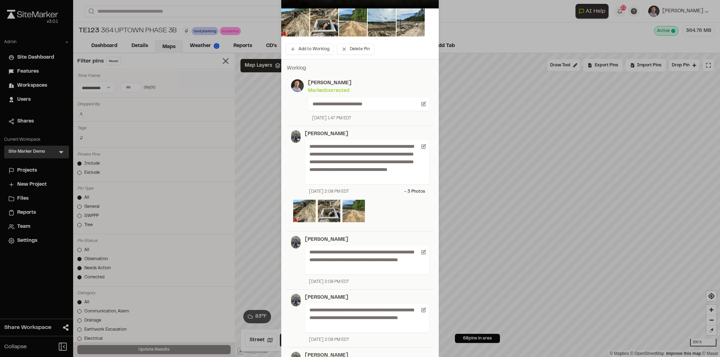
scroll to position [0, 0]
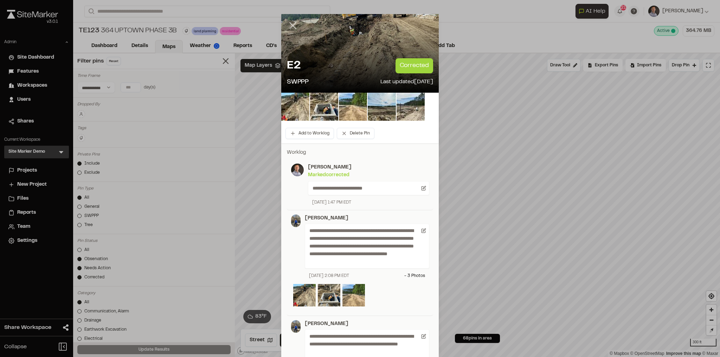
click at [292, 25] on icon at bounding box center [293, 26] width 12 height 12
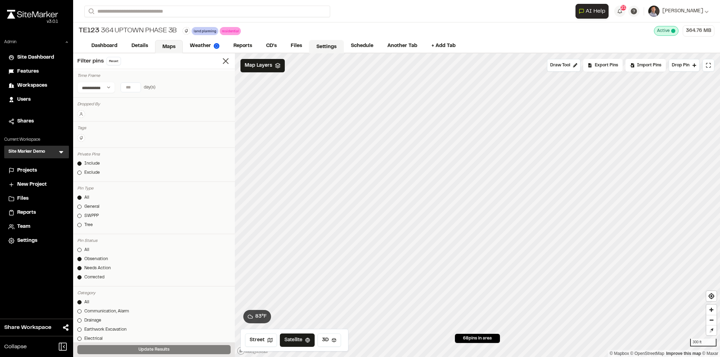
click at [324, 45] on link "Settings" at bounding box center [326, 46] width 35 height 13
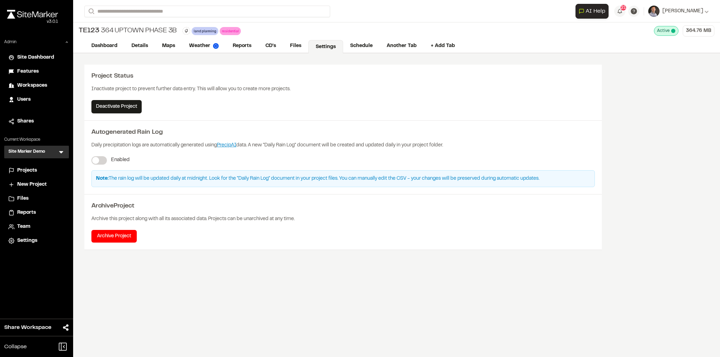
click at [29, 230] on span "Team" at bounding box center [23, 227] width 13 height 8
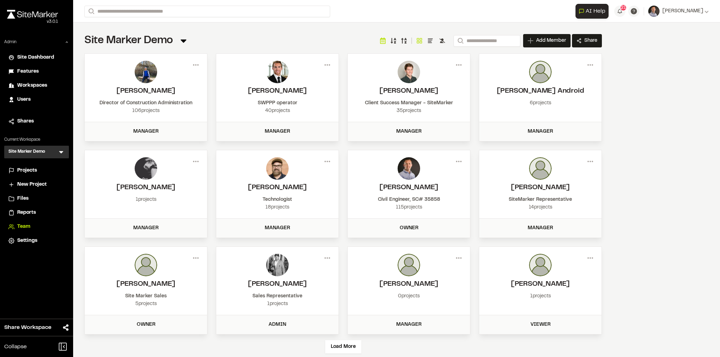
click at [25, 171] on span "Projects" at bounding box center [27, 171] width 20 height 8
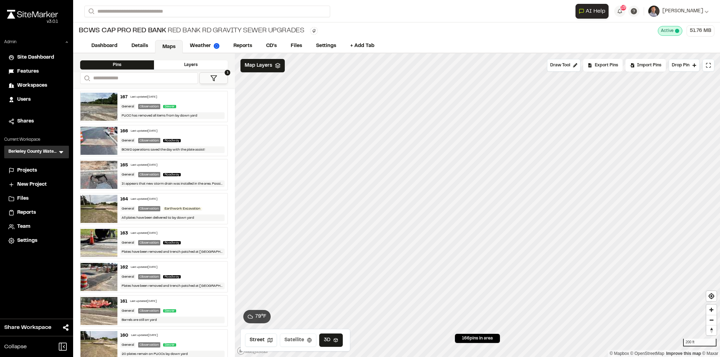
click at [294, 340] on button "Satellite" at bounding box center [298, 340] width 37 height 13
click at [710, 335] on span "Reset bearing to north" at bounding box center [711, 330] width 11 height 9
click at [712, 332] on span "Reset bearing to north" at bounding box center [711, 331] width 11 height 10
click at [265, 64] on span "Map Layers" at bounding box center [258, 66] width 27 height 8
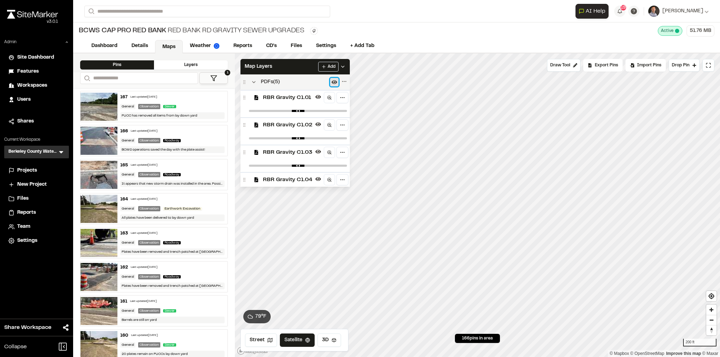
click at [333, 82] on icon at bounding box center [334, 82] width 6 height 6
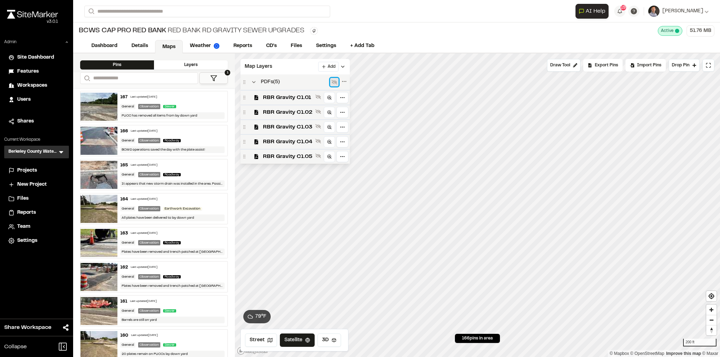
click at [333, 82] on icon at bounding box center [334, 82] width 6 height 6
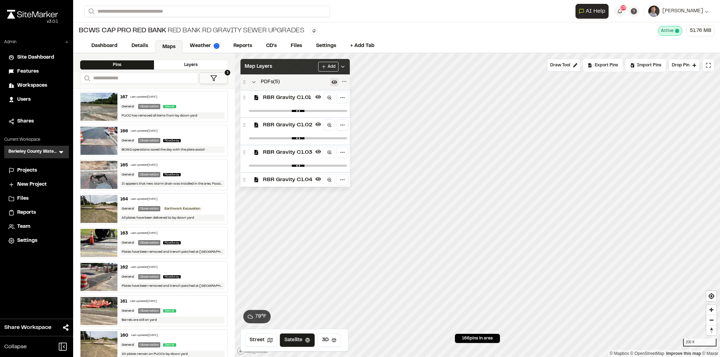
click at [297, 69] on div "Map Layers Add" at bounding box center [294, 66] width 109 height 15
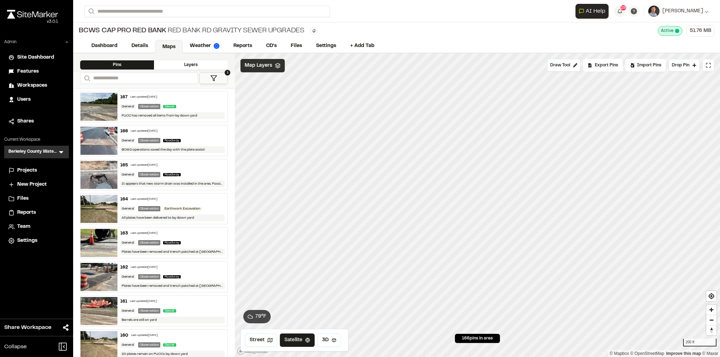
click at [267, 63] on span "Map Layers" at bounding box center [258, 66] width 27 height 8
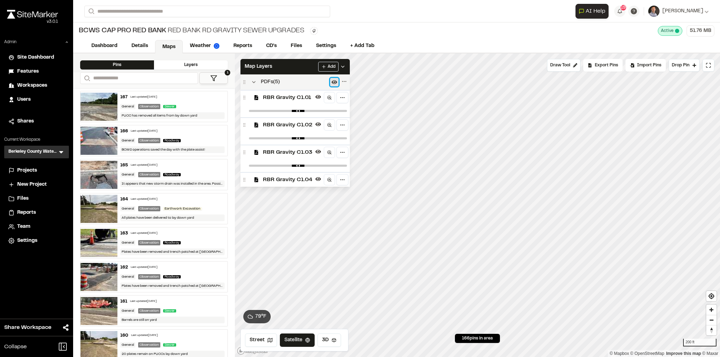
click at [333, 82] on icon at bounding box center [334, 82] width 6 height 4
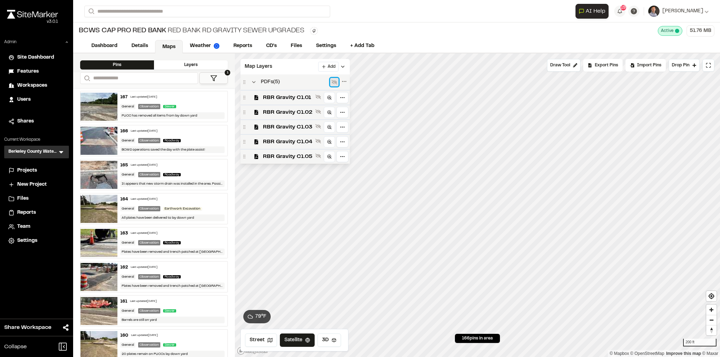
click at [333, 82] on icon at bounding box center [334, 82] width 6 height 6
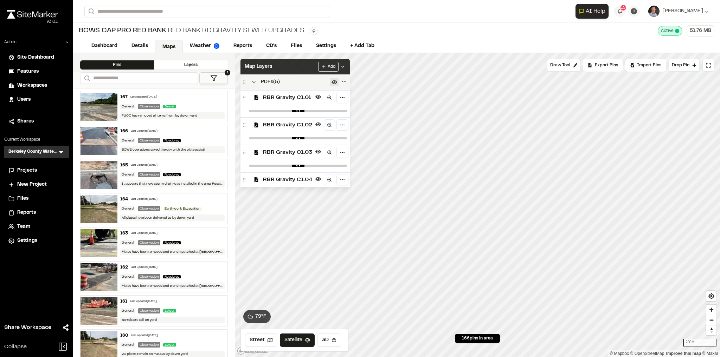
click at [295, 66] on div "Map Layers Add" at bounding box center [294, 66] width 109 height 15
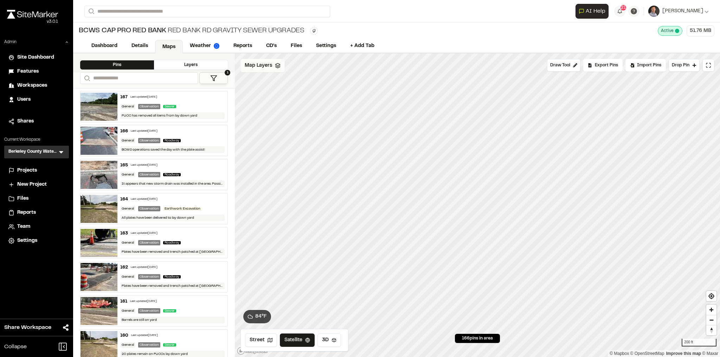
click at [272, 63] on div "Map Layers" at bounding box center [262, 65] width 44 height 13
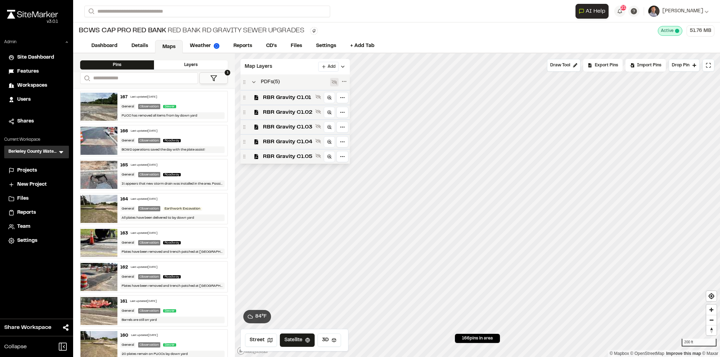
click at [333, 81] on icon at bounding box center [334, 82] width 6 height 5
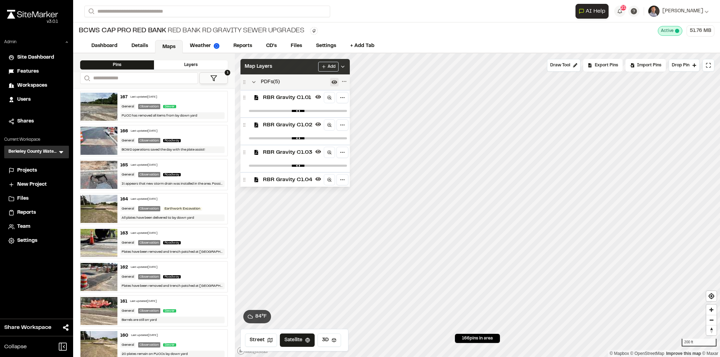
click at [298, 65] on div "Map Layers Add" at bounding box center [294, 66] width 109 height 15
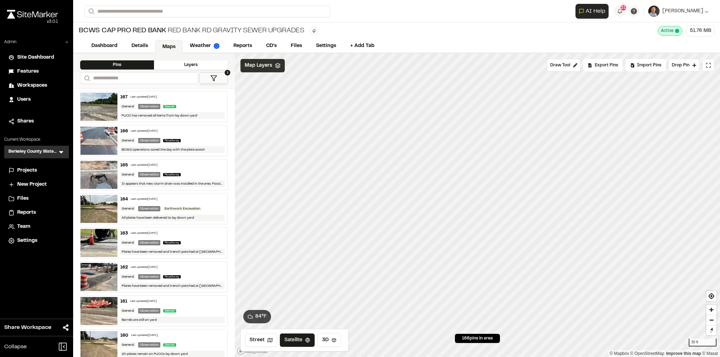
click at [259, 68] on span "Map Layers" at bounding box center [258, 66] width 27 height 8
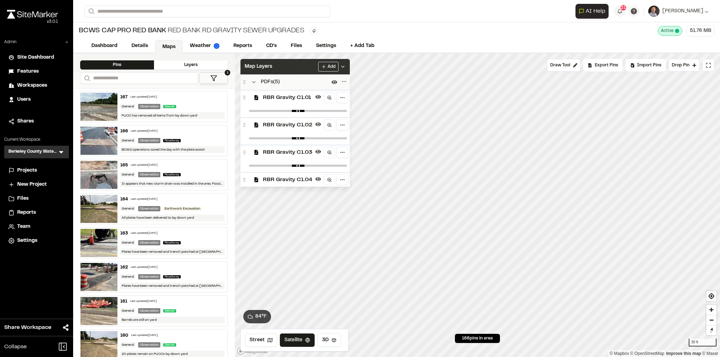
scroll to position [40, 0]
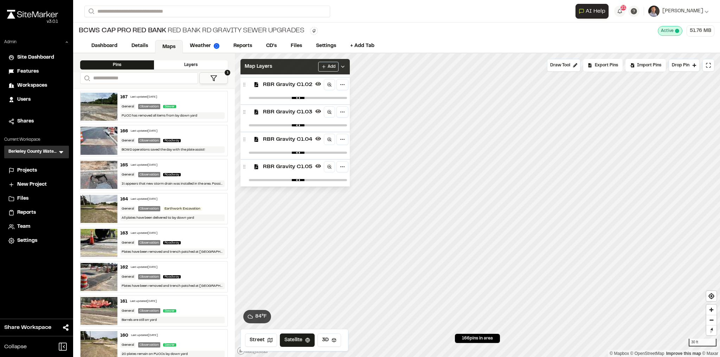
type input "****"
drag, startPoint x: 308, startPoint y: 179, endPoint x: 304, endPoint y: 175, distance: 6.2
type input "***"
click at [288, 179] on input "range" at bounding box center [298, 180] width 98 height 2
click at [296, 65] on div "Map Layers Add" at bounding box center [294, 66] width 109 height 15
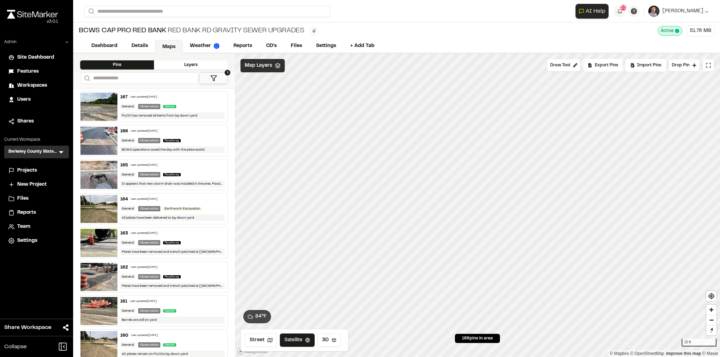
click at [265, 67] on span "Map Layers" at bounding box center [258, 66] width 27 height 8
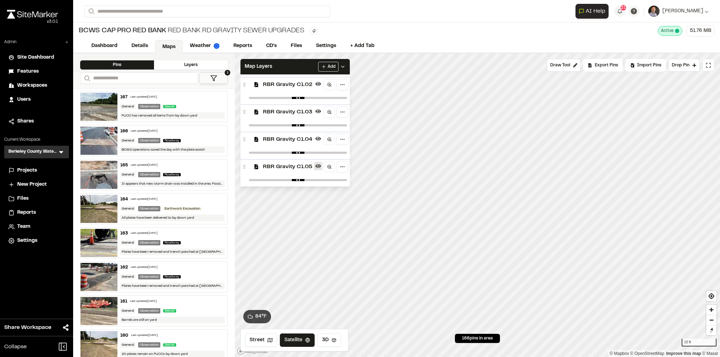
click at [318, 166] on icon at bounding box center [318, 166] width 6 height 4
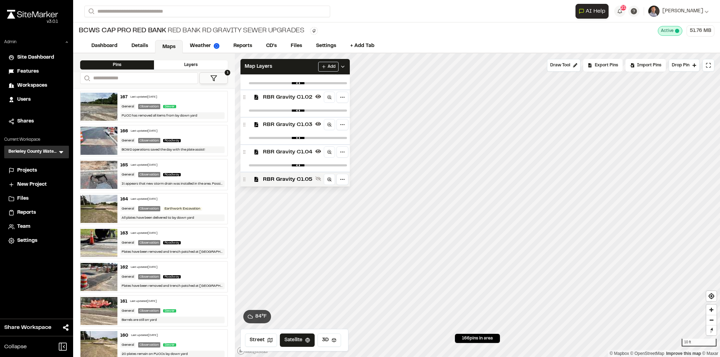
scroll to position [28, 0]
click at [345, 67] on icon at bounding box center [343, 67] width 6 height 6
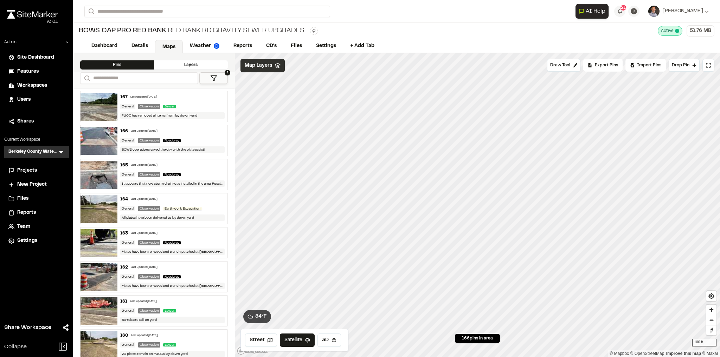
click at [277, 67] on icon at bounding box center [278, 66] width 6 height 6
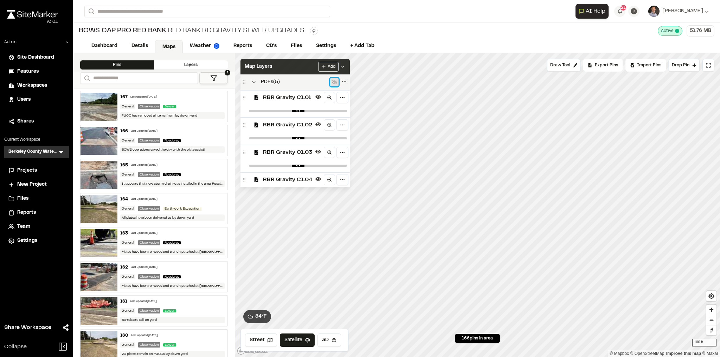
click at [335, 81] on icon at bounding box center [334, 82] width 6 height 5
click at [344, 64] on icon at bounding box center [343, 67] width 6 height 6
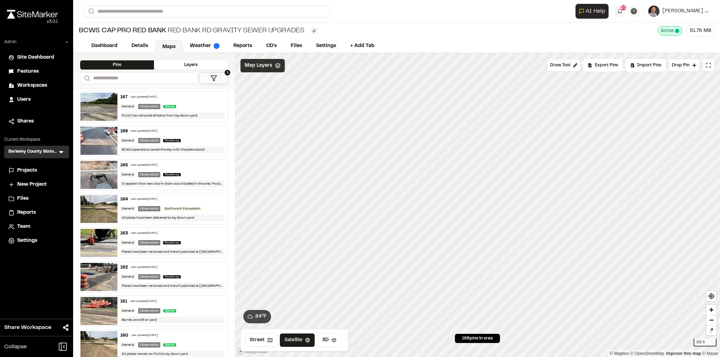
click at [275, 66] on icon at bounding box center [278, 66] width 6 height 6
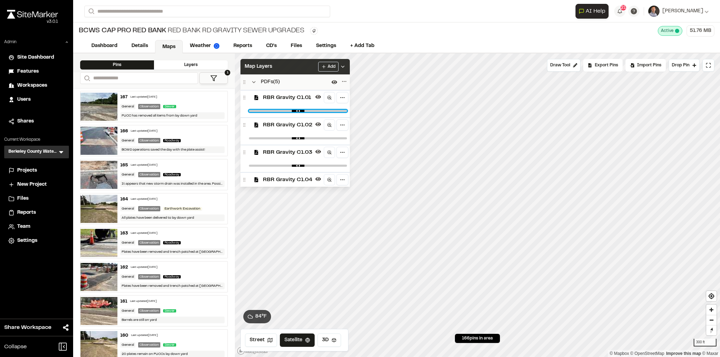
drag, startPoint x: 336, startPoint y: 110, endPoint x: 320, endPoint y: 125, distance: 21.9
click at [320, 112] on input "range" at bounding box center [298, 111] width 98 height 2
drag, startPoint x: 322, startPoint y: 111, endPoint x: 320, endPoint y: 119, distance: 8.5
type input "***"
click at [322, 112] on input "range" at bounding box center [298, 111] width 98 height 2
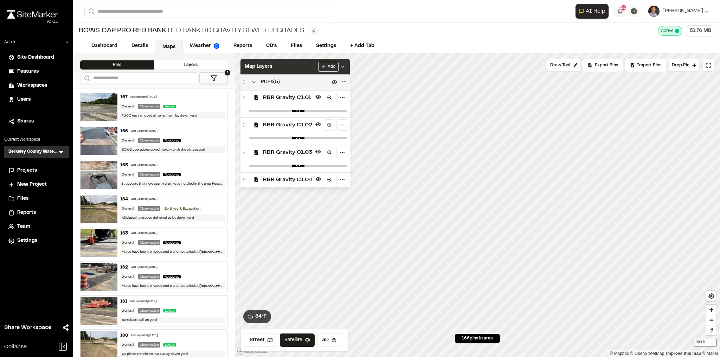
click at [345, 74] on div "PDFs ( 5 )" at bounding box center [294, 81] width 109 height 15
click at [340, 67] on html "Close sidebar v 3.0.1 Admin Site Dashboard Features Workspaces Users Shares Cur…" at bounding box center [360, 178] width 720 height 357
click at [344, 65] on html "Close sidebar v 3.0.1 Admin Site Dashboard Features Workspaces Users Shares Cur…" at bounding box center [360, 178] width 720 height 357
click at [345, 64] on icon at bounding box center [343, 67] width 6 height 6
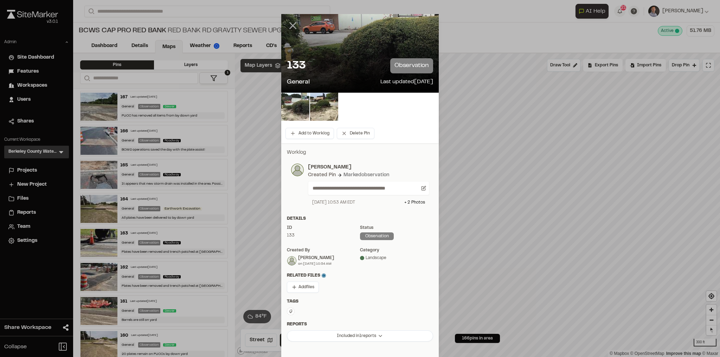
click at [296, 27] on icon at bounding box center [293, 26] width 12 height 12
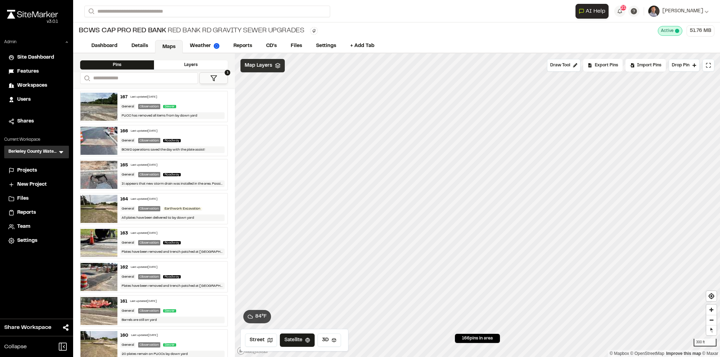
click at [266, 68] on span "Map Layers" at bounding box center [258, 66] width 27 height 8
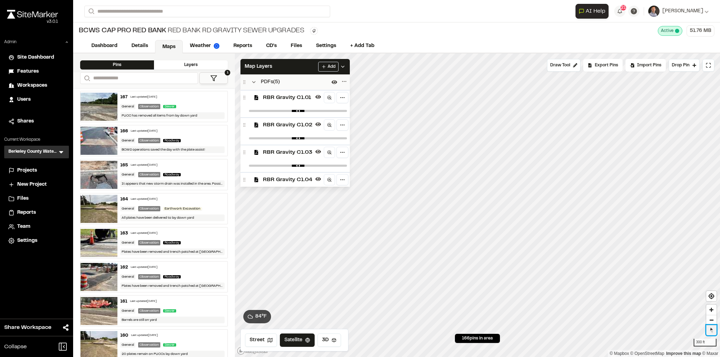
click at [712, 331] on span "Reset bearing to north" at bounding box center [711, 331] width 13 height 12
click at [294, 64] on div "Map Layers Add" at bounding box center [294, 66] width 109 height 15
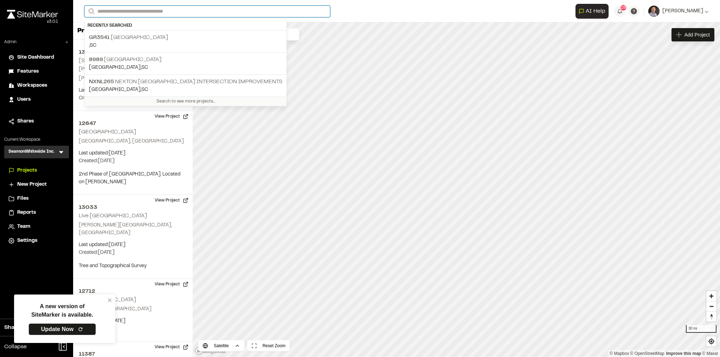
click at [167, 8] on input "Search" at bounding box center [207, 12] width 246 height 12
click at [272, 12] on input "Search" at bounding box center [207, 12] width 246 height 12
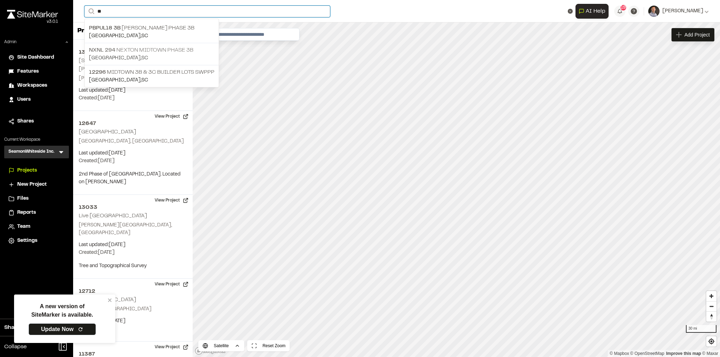
type input "**"
click at [170, 52] on p "NXNL 294 Nexton Midtown Phase 3B" at bounding box center [151, 50] width 125 height 8
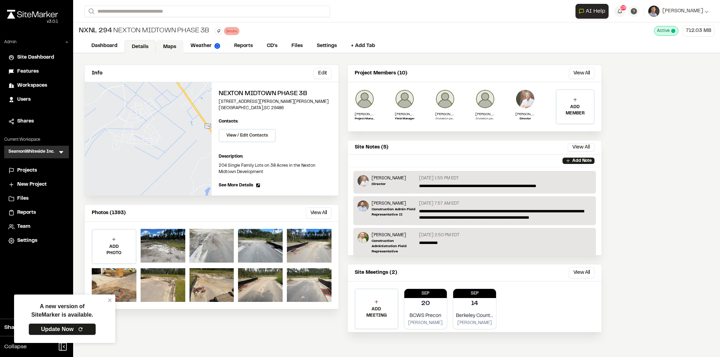
click at [170, 47] on link "Maps" at bounding box center [170, 46] width 28 height 13
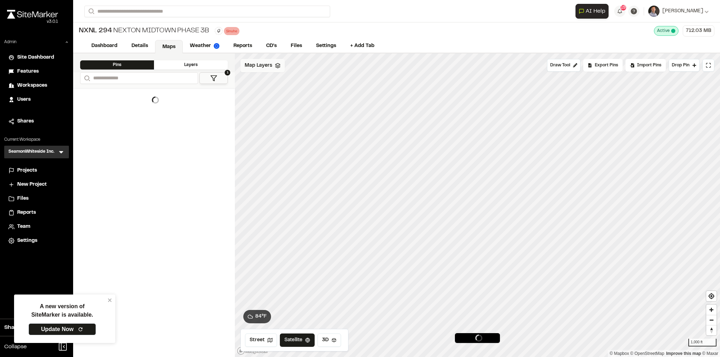
click at [258, 64] on span "Map Layers" at bounding box center [258, 66] width 27 height 8
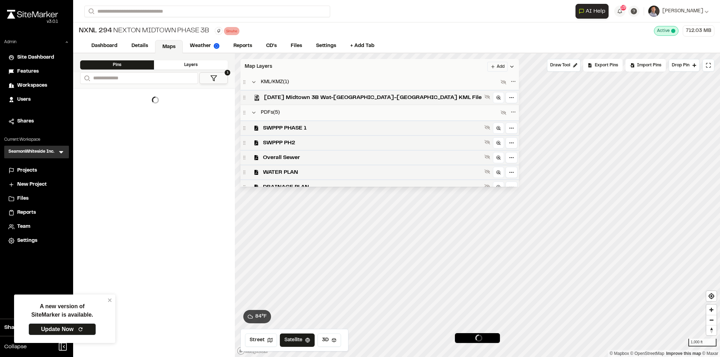
scroll to position [39, 0]
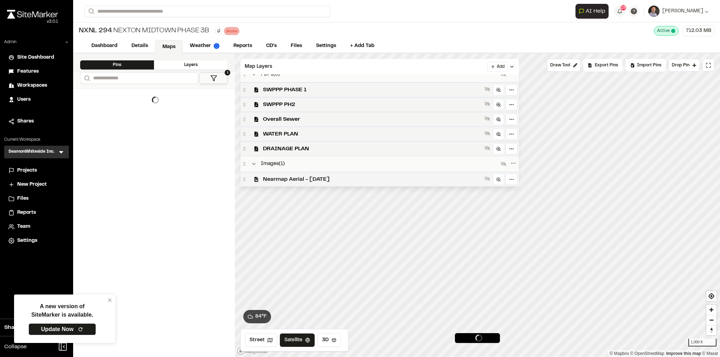
click at [348, 178] on span "Nearmap Aerial - [DATE]" at bounding box center [372, 179] width 219 height 8
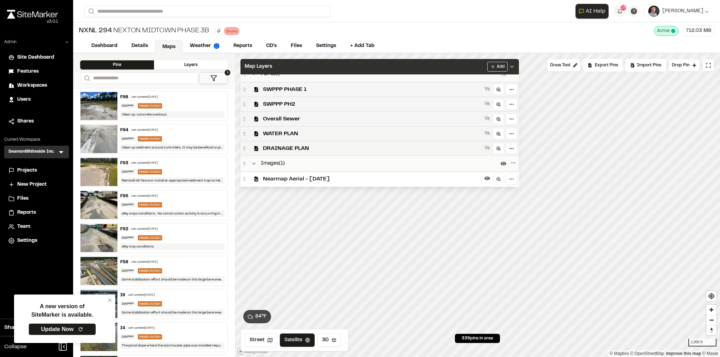
click at [377, 64] on div "Map Layers Add" at bounding box center [379, 66] width 278 height 15
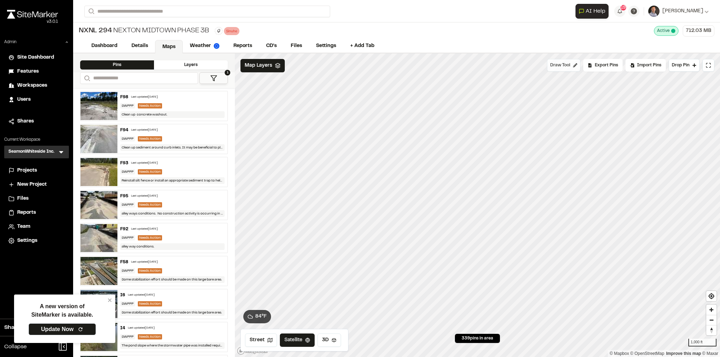
click at [565, 65] on span "Draw Tool" at bounding box center [560, 65] width 20 height 6
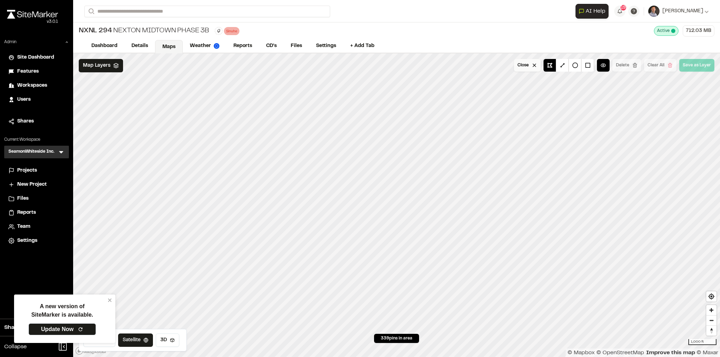
click at [524, 67] on button "Close" at bounding box center [527, 65] width 27 height 13
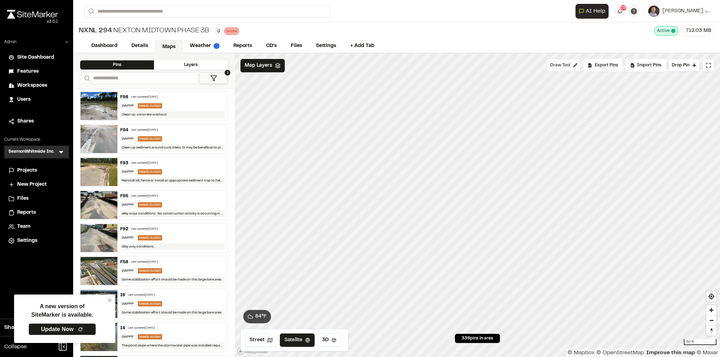
click at [568, 65] on span "Draw Tool" at bounding box center [560, 65] width 20 height 6
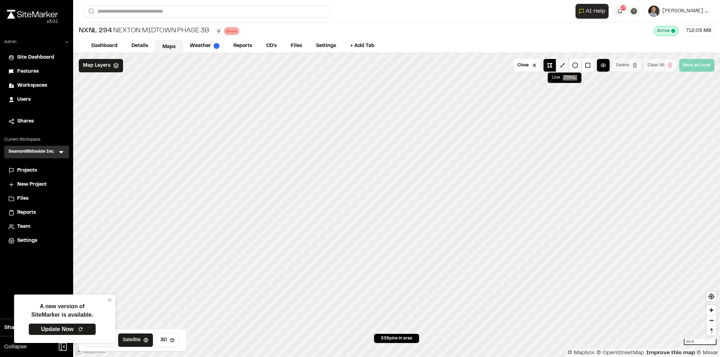
click at [566, 66] on button at bounding box center [562, 65] width 13 height 13
click at [520, 66] on button "Close" at bounding box center [527, 65] width 27 height 13
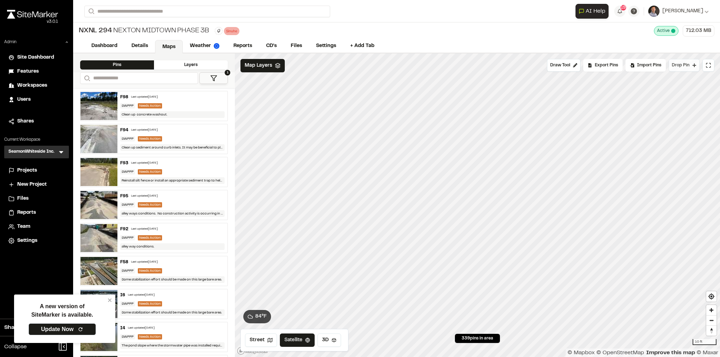
click at [684, 65] on span "Drop Pin" at bounding box center [680, 65] width 18 height 6
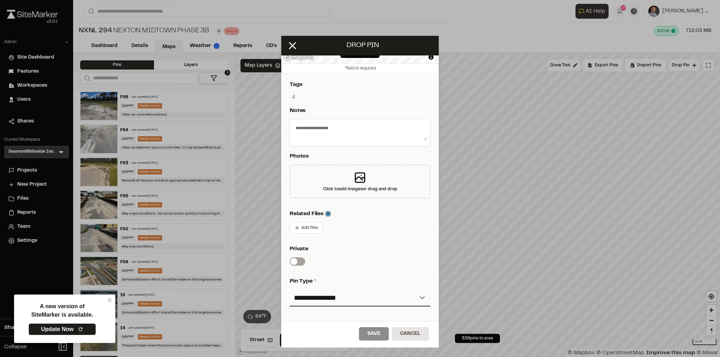
scroll to position [75, 0]
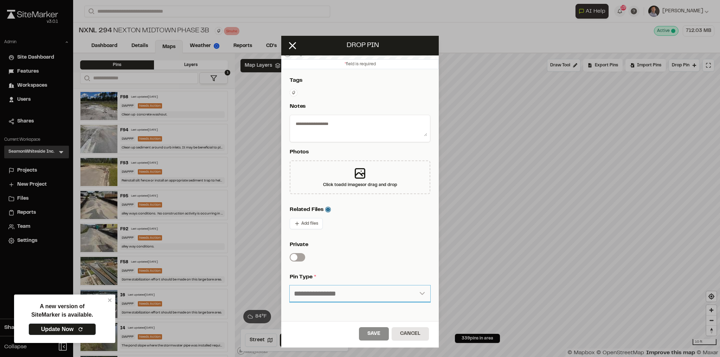
click at [348, 293] on select "**********" at bounding box center [360, 294] width 141 height 17
select select "*"
click at [290, 286] on select "**********" at bounding box center [360, 294] width 141 height 17
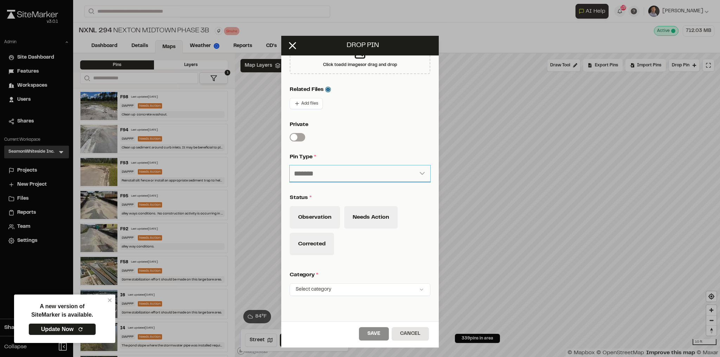
scroll to position [196, 0]
click at [327, 289] on html "A new version of SiteMarker is available. Update Now Close sidebar v 3.0.1 Admi…" at bounding box center [360, 178] width 720 height 357
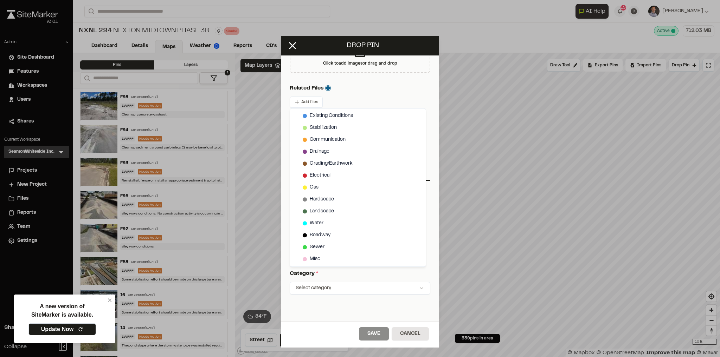
click at [294, 46] on html "A new version of SiteMarker is available. Update Now Close sidebar v 3.0.1 Admi…" at bounding box center [360, 178] width 720 height 357
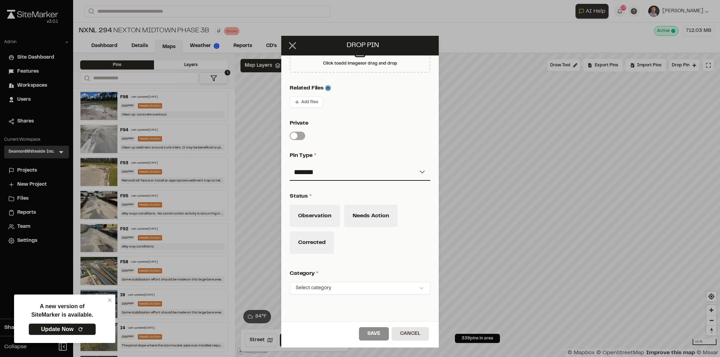
click at [293, 50] on icon at bounding box center [292, 46] width 12 height 12
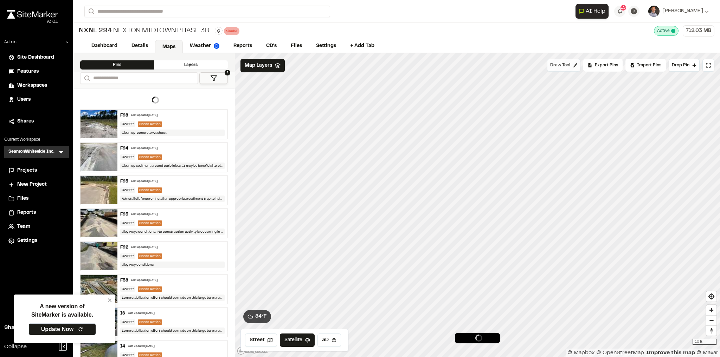
click at [570, 65] on span "Draw Tool" at bounding box center [560, 65] width 20 height 6
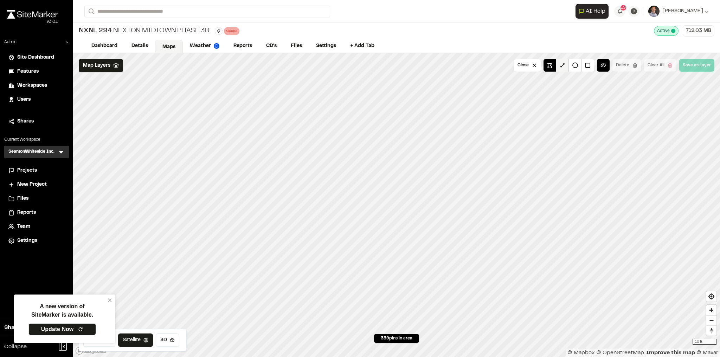
click at [567, 65] on button at bounding box center [562, 65] width 13 height 13
drag, startPoint x: 569, startPoint y: 65, endPoint x: 434, endPoint y: 210, distance: 198.4
click at [524, 69] on button "Close" at bounding box center [527, 65] width 27 height 13
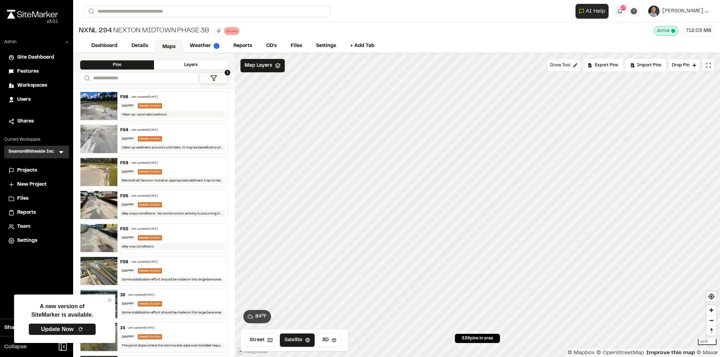
click at [563, 68] on button "Draw Tool" at bounding box center [563, 65] width 33 height 13
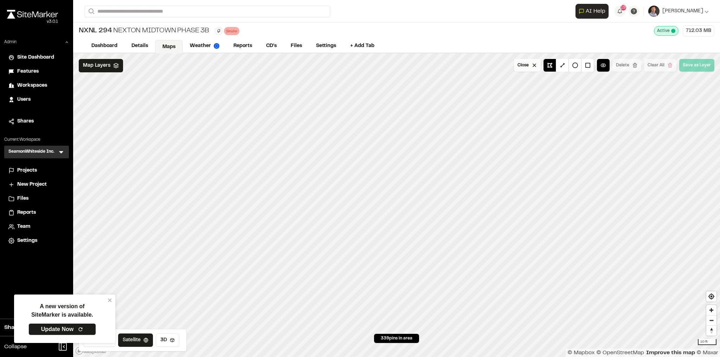
click at [521, 66] on button "Close" at bounding box center [527, 65] width 27 height 13
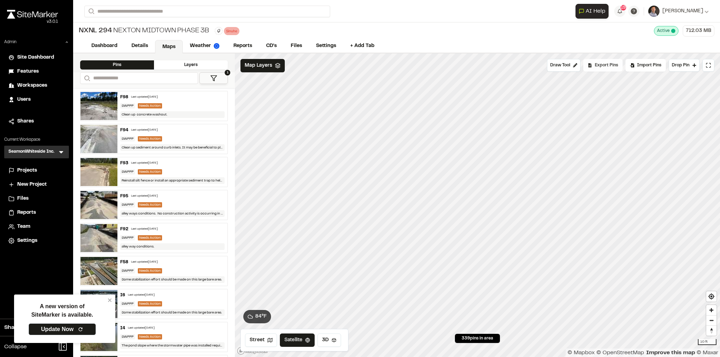
click at [600, 66] on span "Export Pins" at bounding box center [606, 65] width 23 height 6
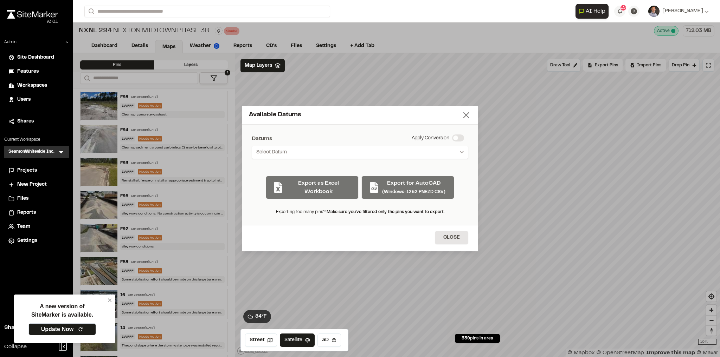
click at [470, 116] on icon at bounding box center [466, 115] width 10 height 10
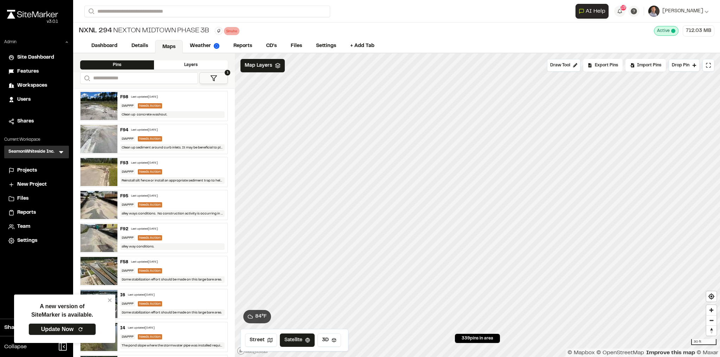
click at [45, 170] on div "Projects" at bounding box center [40, 171] width 47 height 8
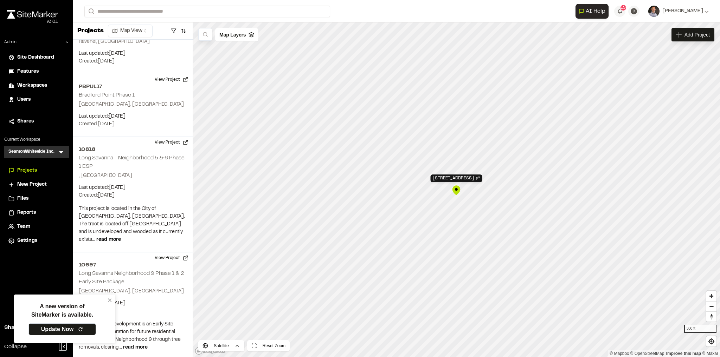
scroll to position [15590, 0]
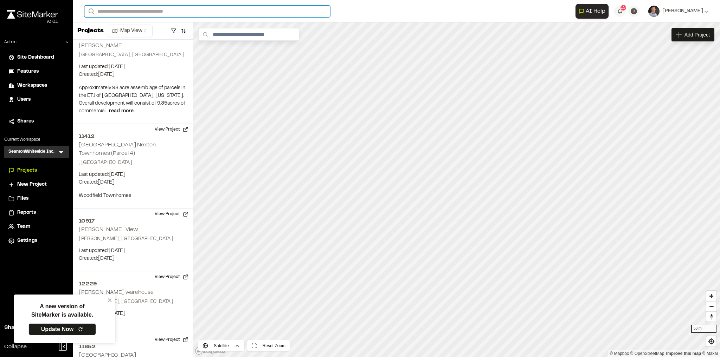
click at [193, 13] on input "Search" at bounding box center [207, 12] width 246 height 12
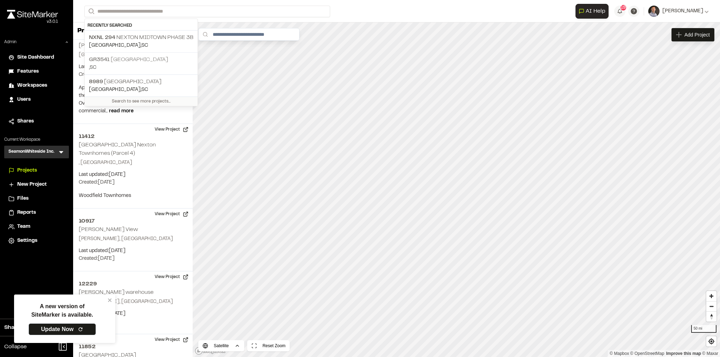
click at [143, 61] on p "GR3541 Lake Keowee" at bounding box center [141, 60] width 104 height 8
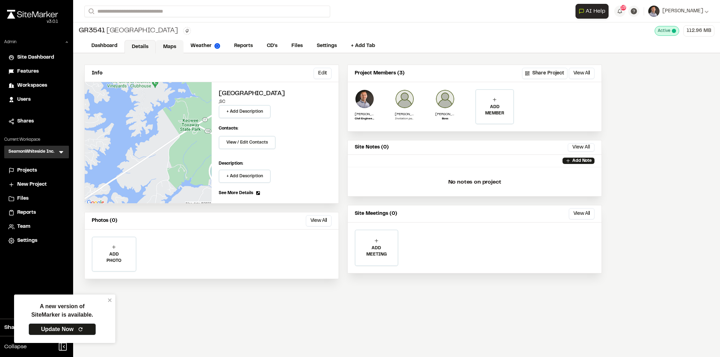
click at [176, 50] on link "Maps" at bounding box center [170, 46] width 28 height 13
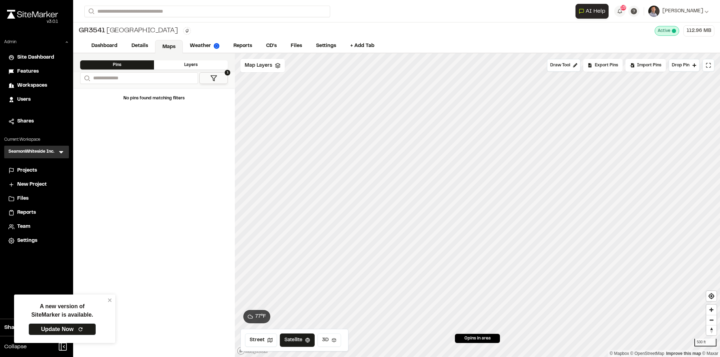
click at [333, 340] on icon at bounding box center [334, 340] width 4 height 4
click at [253, 66] on span "Map Layers" at bounding box center [258, 66] width 27 height 8
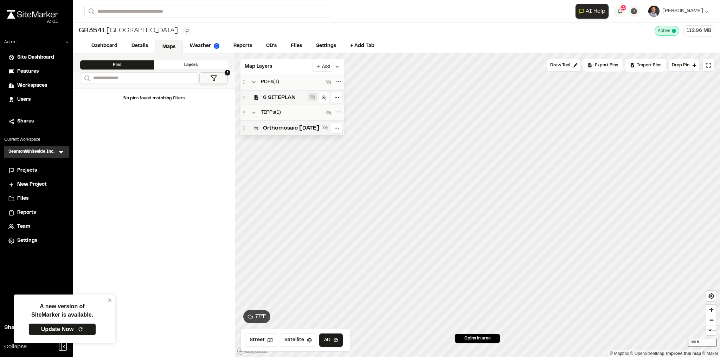
click at [315, 96] on icon at bounding box center [313, 97] width 6 height 5
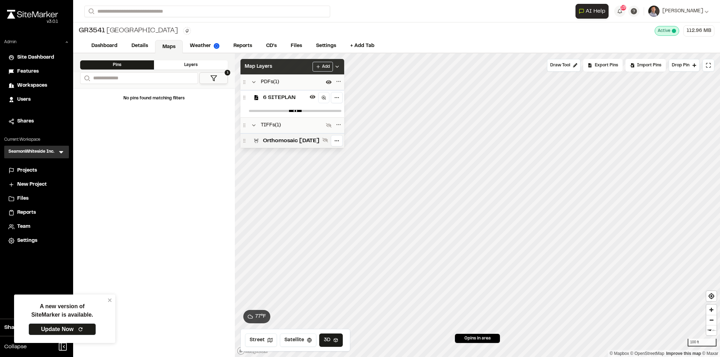
click at [311, 66] on div "Map Layers Add" at bounding box center [292, 66] width 104 height 15
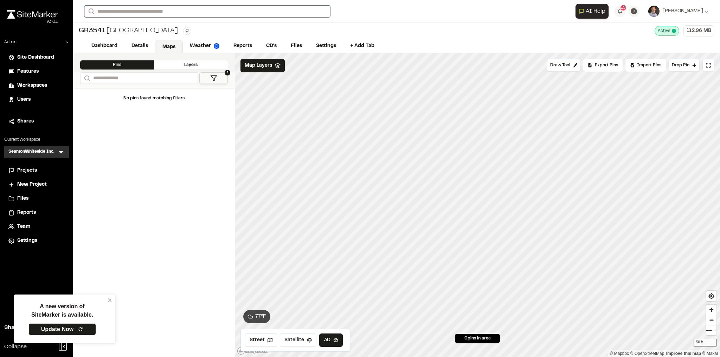
click at [147, 13] on input "Search" at bounding box center [207, 12] width 246 height 12
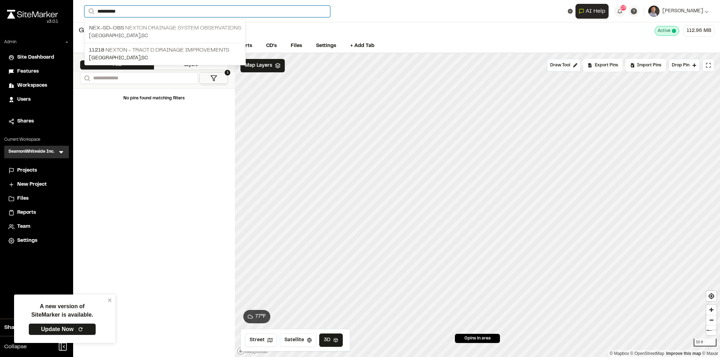
type input "**********"
click at [172, 27] on p "Nex-SD-Obs Nexton Drainage System Observations" at bounding box center [165, 28] width 152 height 8
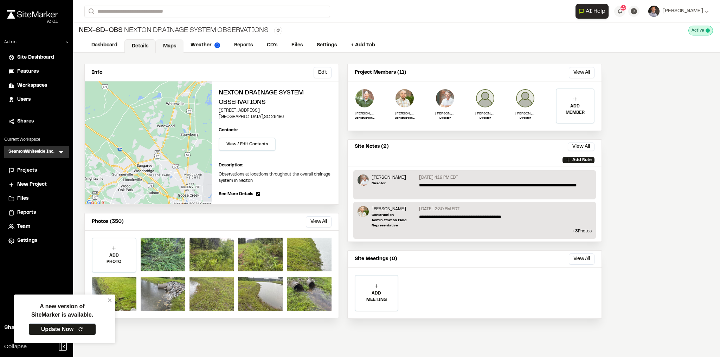
click at [166, 42] on link "Maps" at bounding box center [170, 45] width 28 height 13
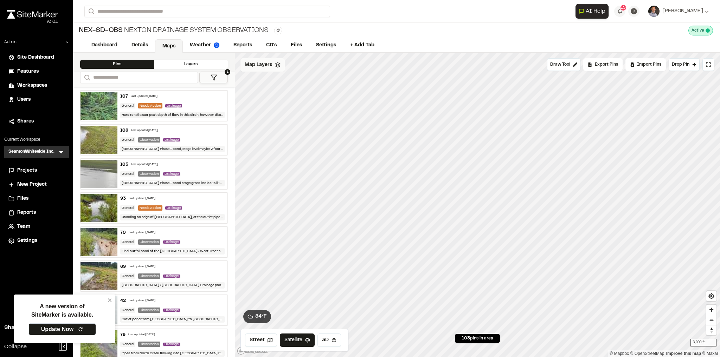
click at [267, 66] on span "Map Layers" at bounding box center [258, 65] width 27 height 8
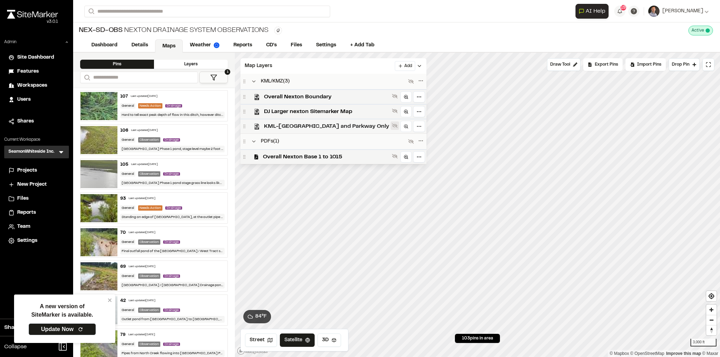
click at [390, 125] on button at bounding box center [394, 126] width 8 height 8
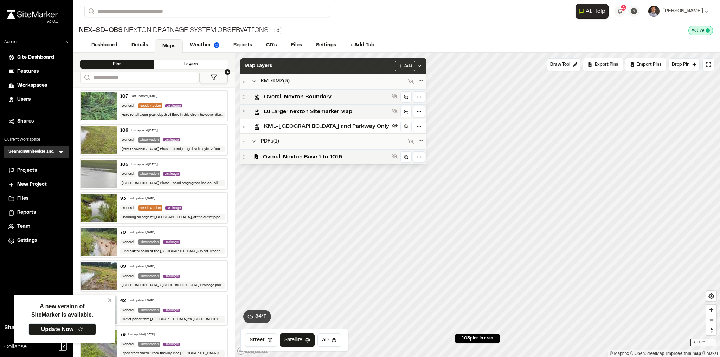
click at [341, 65] on div "Map Layers Add" at bounding box center [333, 65] width 186 height 15
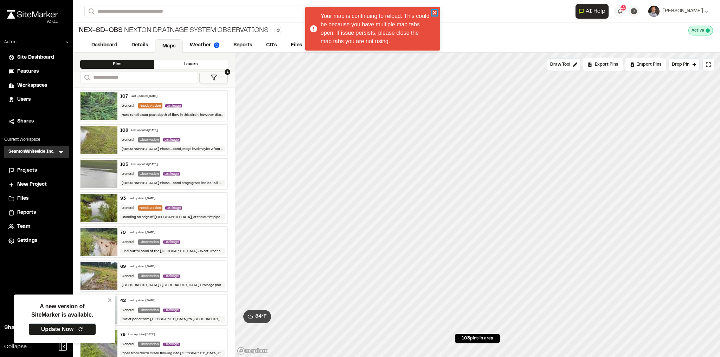
click at [436, 13] on icon "close" at bounding box center [434, 13] width 5 height 6
click at [434, 11] on form "Search" at bounding box center [329, 12] width 491 height 12
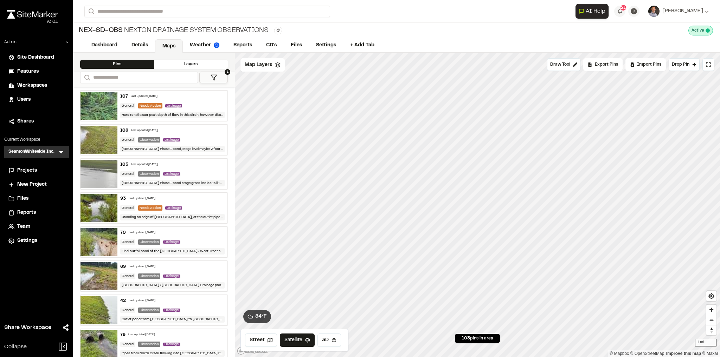
click at [34, 170] on span "Projects" at bounding box center [27, 171] width 20 height 8
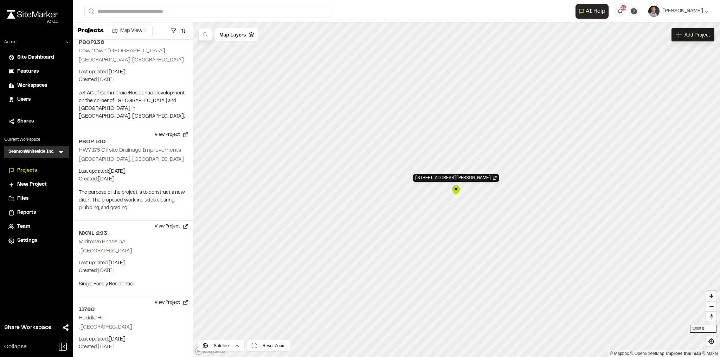
scroll to position [25684, 0]
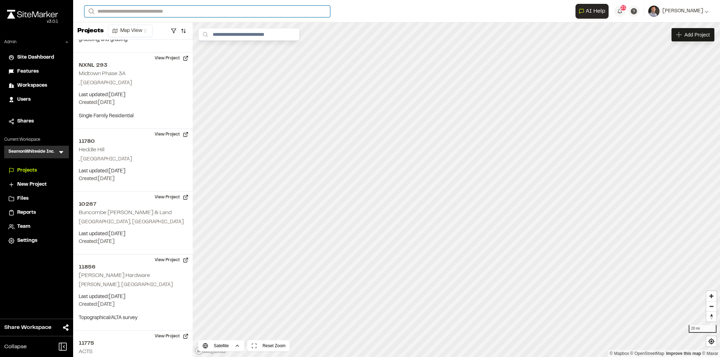
click at [147, 11] on input "Search" at bounding box center [207, 12] width 246 height 12
click at [170, 58] on p "NXNL 294 Nexton Midtown Phase 3B" at bounding box center [165, 60] width 152 height 8
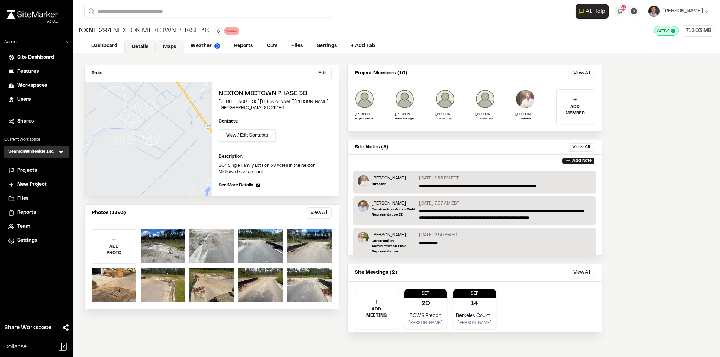
click at [167, 44] on link "Maps" at bounding box center [170, 46] width 28 height 13
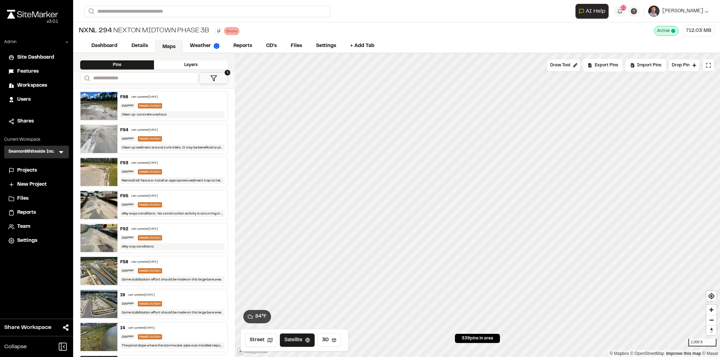
click at [209, 75] on button "1" at bounding box center [213, 78] width 28 height 12
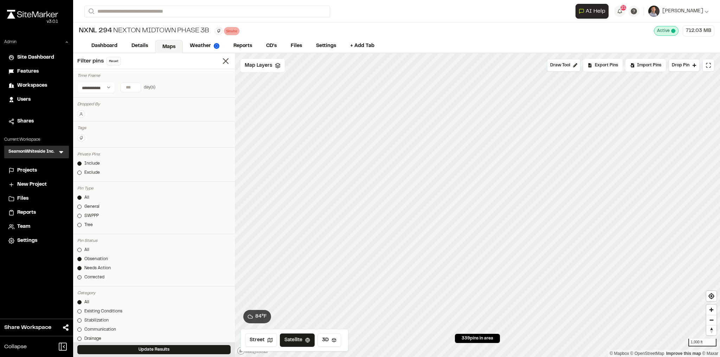
click at [86, 278] on div "Corrected" at bounding box center [94, 277] width 20 height 6
click at [128, 349] on button "Update Results" at bounding box center [153, 349] width 153 height 9
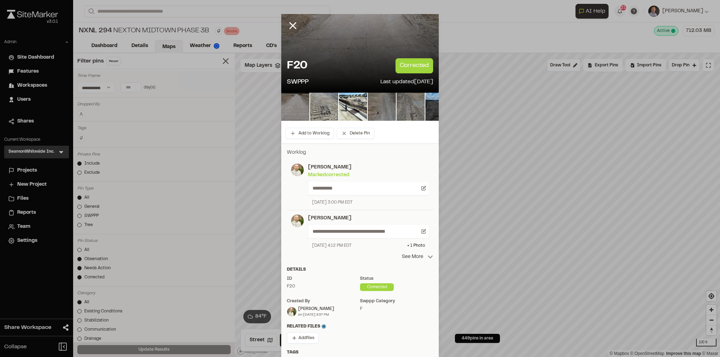
click at [409, 254] on p "See More" at bounding box center [417, 257] width 31 height 8
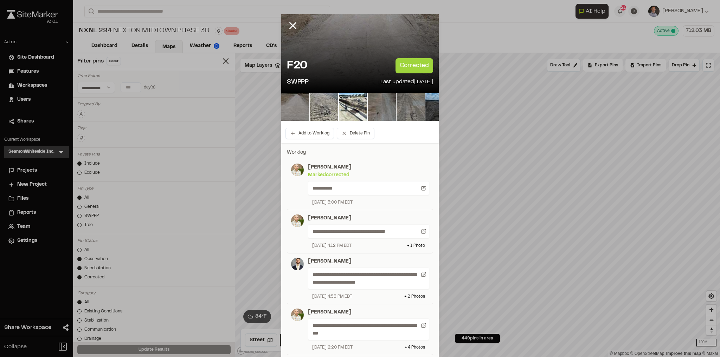
click at [294, 28] on icon at bounding box center [293, 26] width 12 height 12
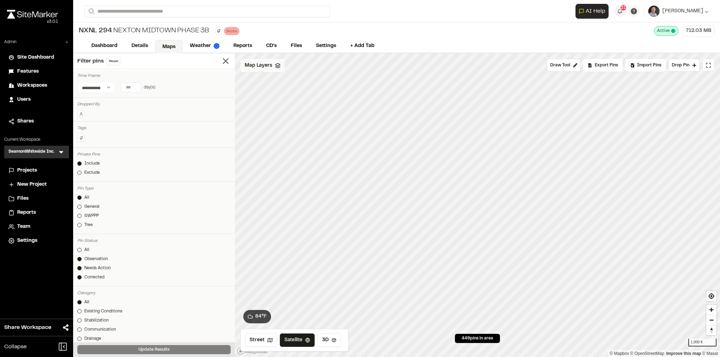
click at [267, 66] on span "Map Layers" at bounding box center [258, 66] width 27 height 8
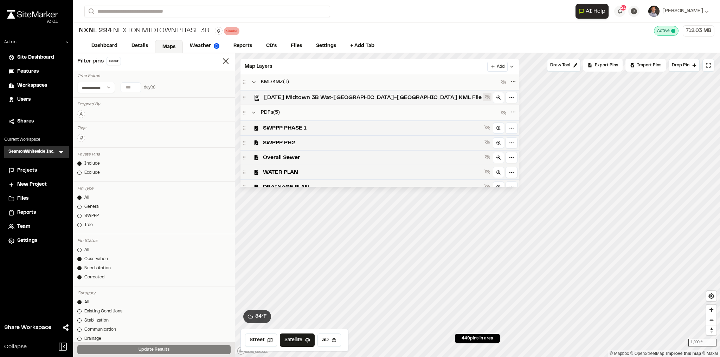
click at [484, 96] on icon at bounding box center [487, 97] width 6 height 5
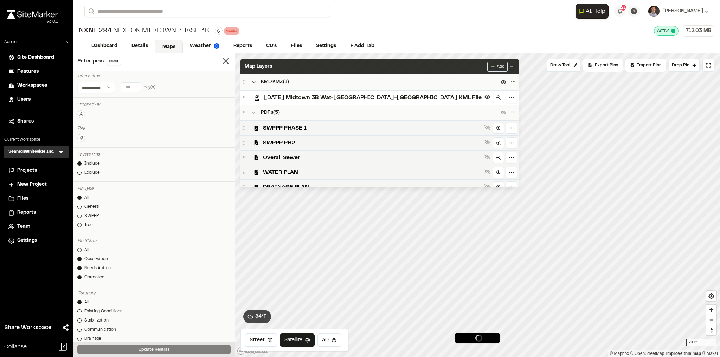
click at [381, 64] on div "Map Layers Add" at bounding box center [379, 66] width 278 height 15
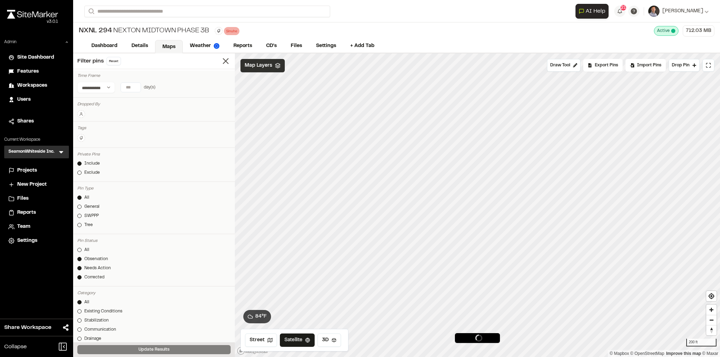
click at [259, 65] on span "Map Layers" at bounding box center [258, 66] width 27 height 8
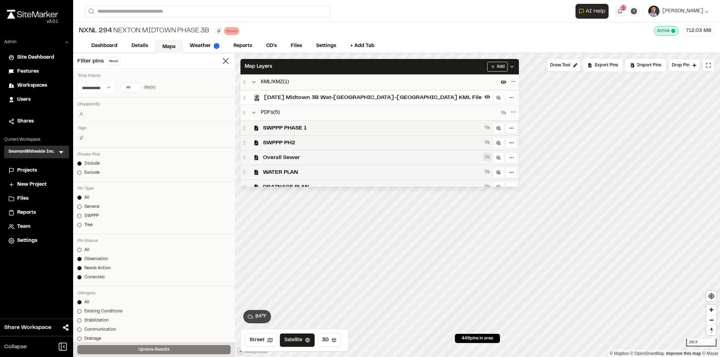
click at [484, 156] on icon at bounding box center [487, 157] width 6 height 5
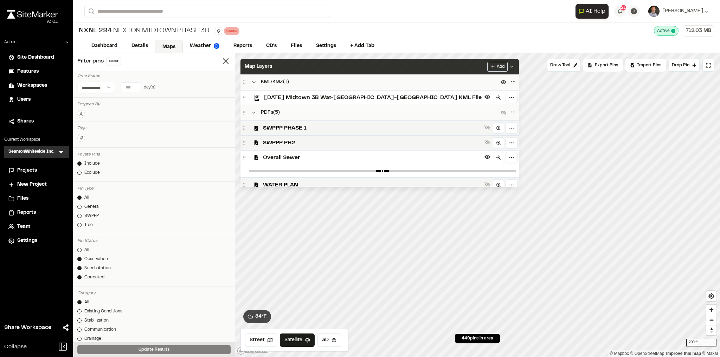
click at [385, 66] on div "Map Layers Add" at bounding box center [379, 66] width 278 height 15
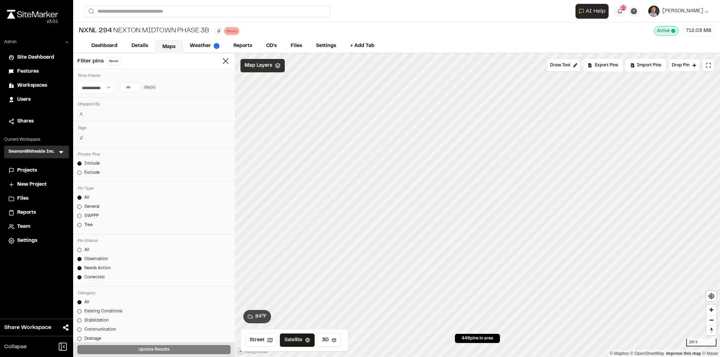
click at [259, 65] on span "Map Layers" at bounding box center [258, 66] width 27 height 8
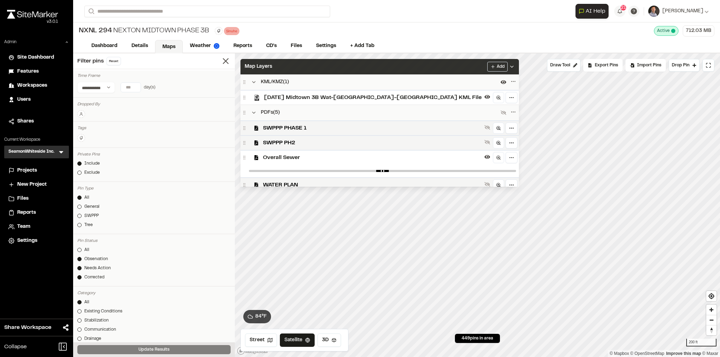
scroll to position [51, 0]
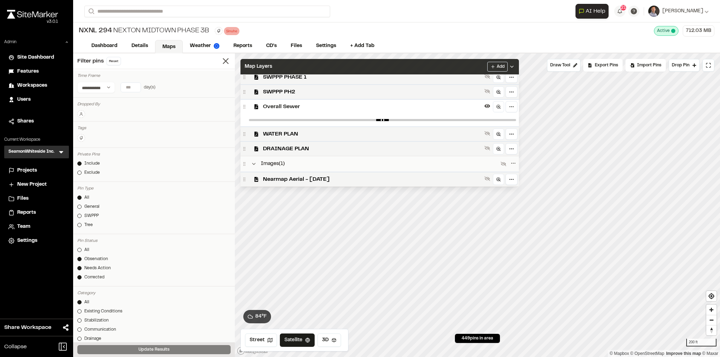
type input "****"
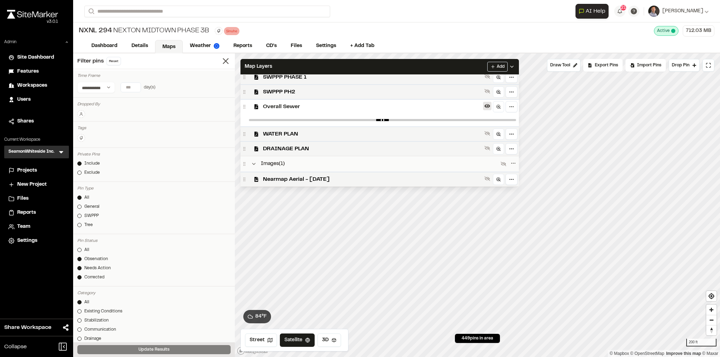
click at [484, 105] on icon at bounding box center [487, 106] width 6 height 6
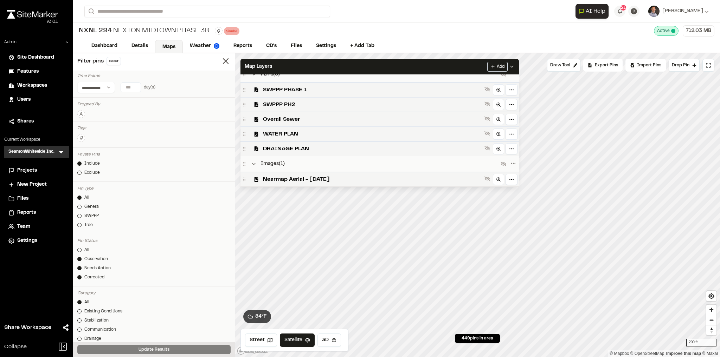
scroll to position [39, 0]
click at [484, 179] on icon at bounding box center [487, 179] width 6 height 5
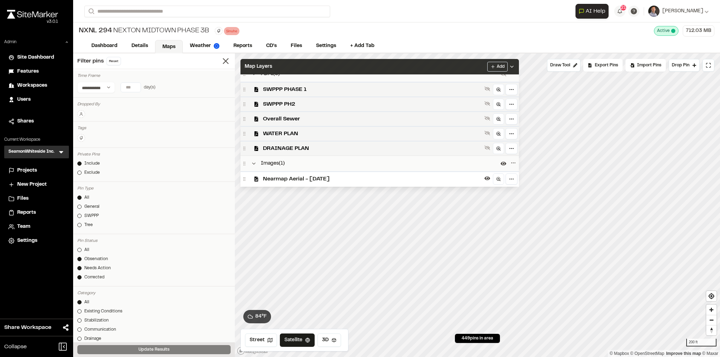
click at [380, 67] on div "Map Layers Add" at bounding box center [379, 66] width 278 height 15
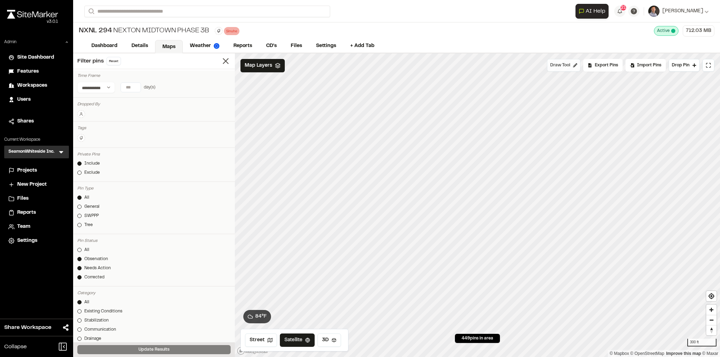
click at [565, 67] on span "Draw Tool" at bounding box center [560, 65] width 20 height 6
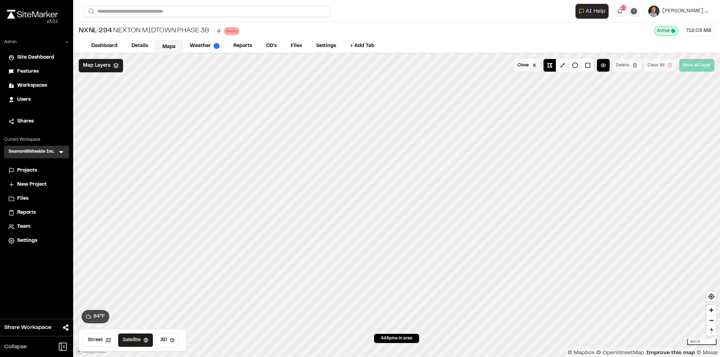
click at [525, 70] on button "Close" at bounding box center [527, 65] width 27 height 13
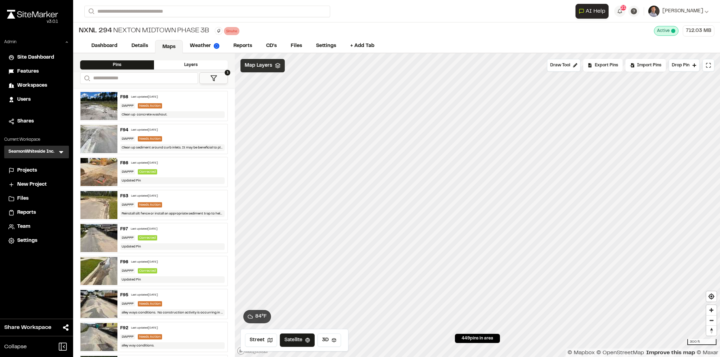
click at [252, 70] on div "Map Layers" at bounding box center [262, 65] width 44 height 13
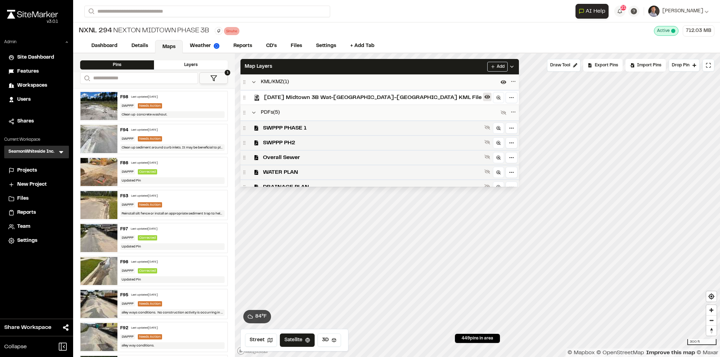
click at [484, 96] on icon at bounding box center [487, 97] width 6 height 4
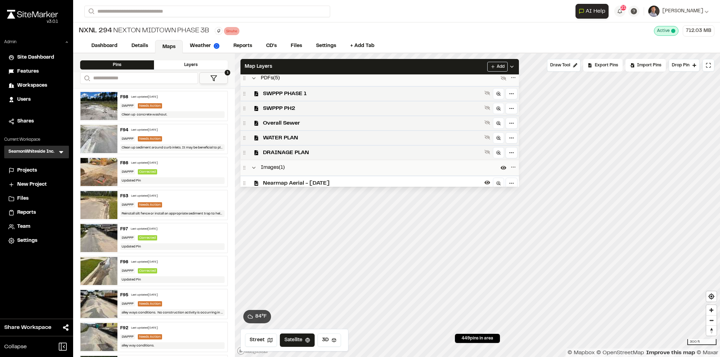
scroll to position [51, 0]
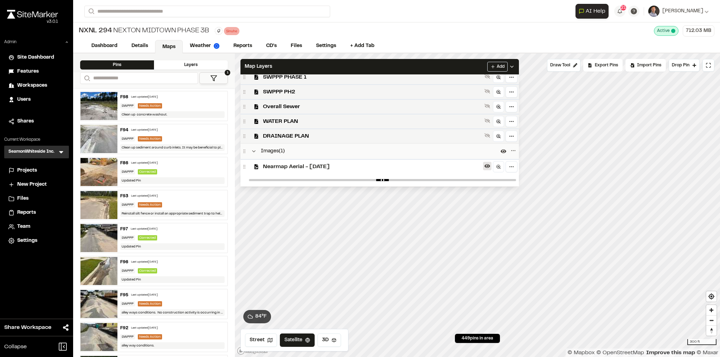
click at [484, 165] on icon at bounding box center [487, 166] width 6 height 4
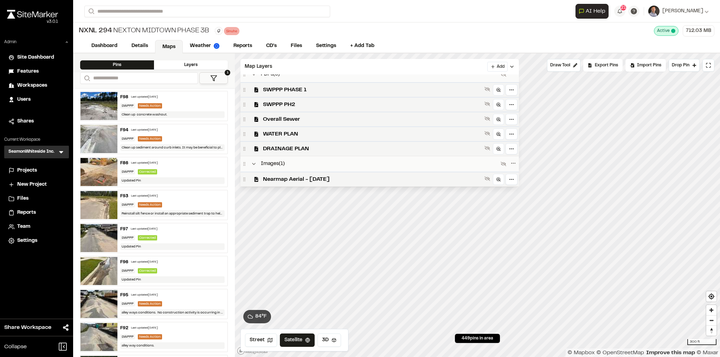
scroll to position [39, 0]
click at [390, 70] on div "Map Layers Add" at bounding box center [379, 66] width 278 height 15
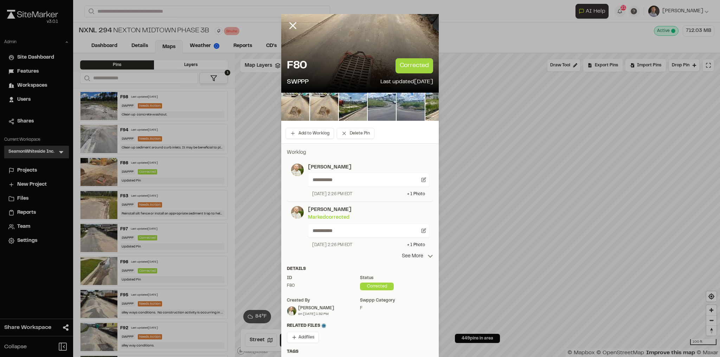
click at [428, 256] on icon at bounding box center [430, 257] width 6 height 6
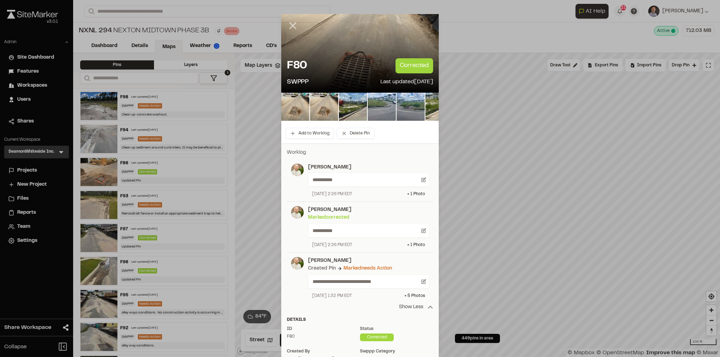
click at [291, 25] on line at bounding box center [293, 26] width 6 height 6
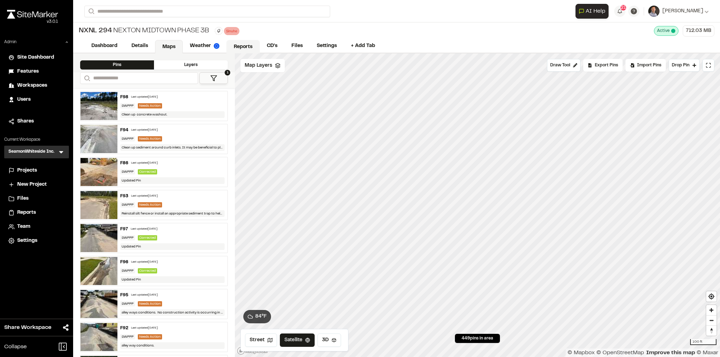
click at [238, 49] on link "Reports" at bounding box center [242, 46] width 33 height 13
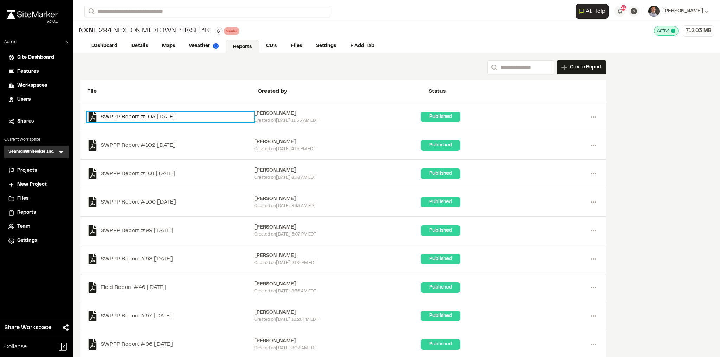
click at [131, 116] on link "SWPPP Report #103 2025-10-01" at bounding box center [170, 117] width 167 height 11
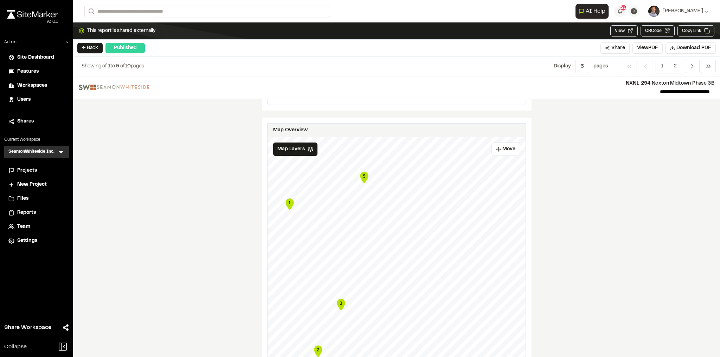
scroll to position [759, 0]
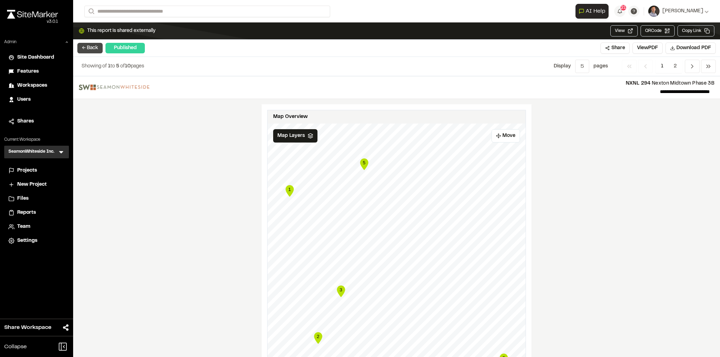
click at [89, 47] on button "← Back" at bounding box center [89, 48] width 25 height 11
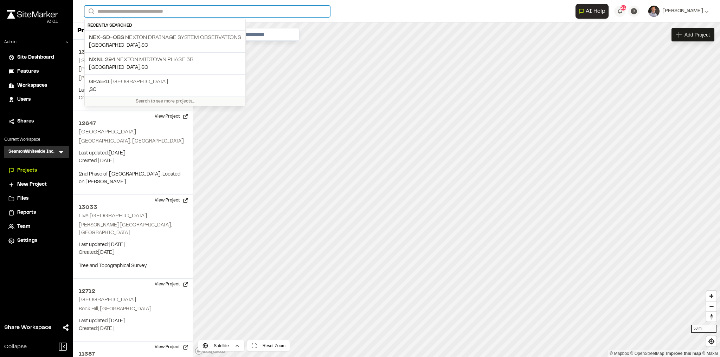
click at [142, 12] on input "Search" at bounding box center [207, 12] width 246 height 12
click at [142, 56] on p "NXNL 294 Nexton Midtown Phase 3B" at bounding box center [165, 60] width 152 height 8
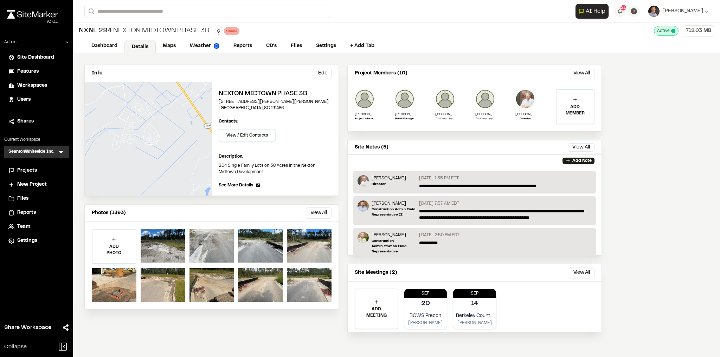
click at [41, 174] on div "Projects" at bounding box center [40, 171] width 47 height 8
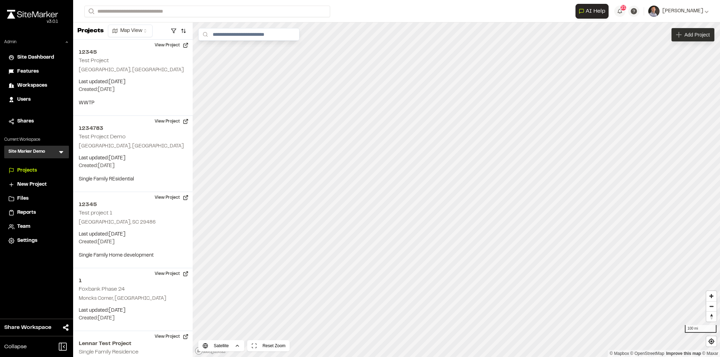
click at [689, 39] on div "Add Project" at bounding box center [692, 34] width 43 height 13
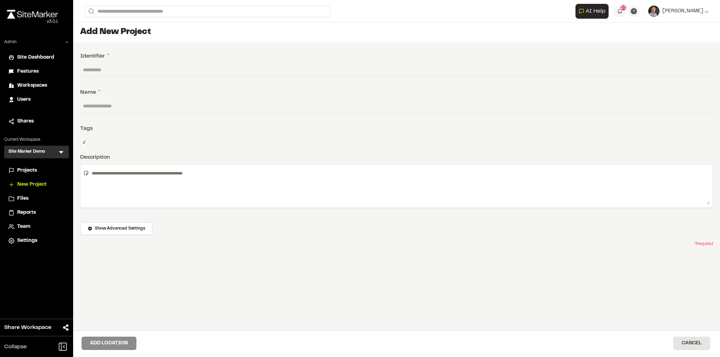
click at [144, 65] on input "text" at bounding box center [396, 69] width 632 height 13
type input "*"
click at [131, 105] on input "text" at bounding box center [396, 105] width 632 height 13
type input "*"
type input "**********"
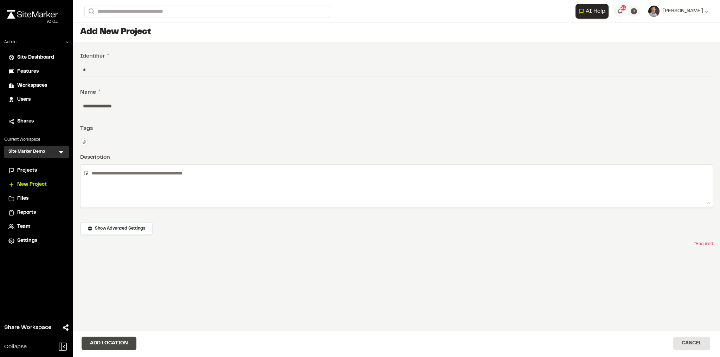
click at [115, 348] on button "Add Location" at bounding box center [109, 343] width 55 height 13
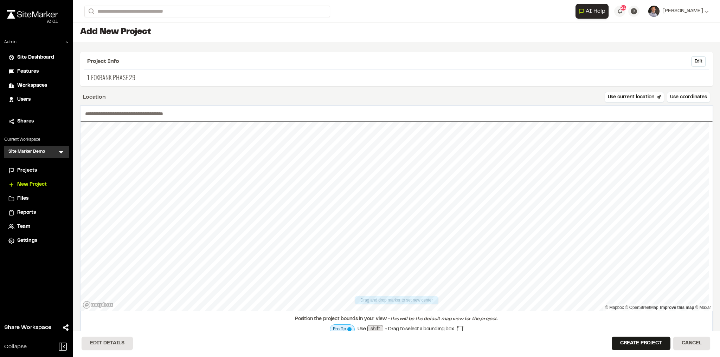
click at [137, 109] on input "text" at bounding box center [396, 114] width 632 height 16
drag, startPoint x: 394, startPoint y: 209, endPoint x: 327, endPoint y: 249, distance: 77.4
click at [328, 250] on div "Map marker" at bounding box center [326, 252] width 11 height 11
type input "**********"
click at [625, 340] on button "Create Project" at bounding box center [640, 343] width 59 height 13
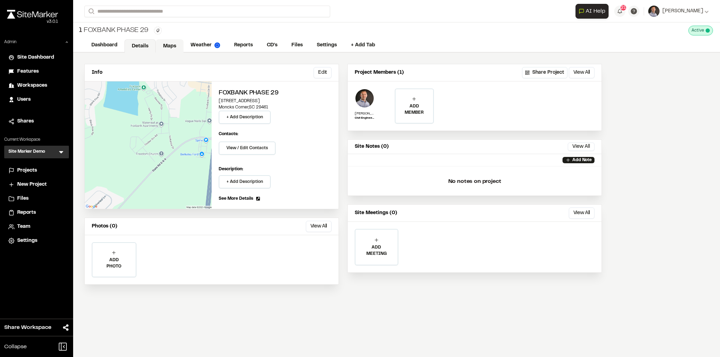
drag, startPoint x: 175, startPoint y: 46, endPoint x: 180, endPoint y: 49, distance: 5.3
click at [175, 46] on link "Maps" at bounding box center [170, 45] width 28 height 13
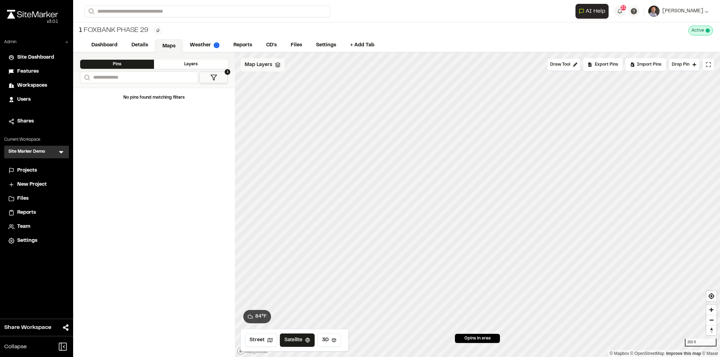
click at [257, 69] on div "Map Layers" at bounding box center [262, 64] width 44 height 13
click at [288, 63] on html "Close sidebar v 3.0.1 Admin Site Dashboard Features Workspaces Users Shares Cur…" at bounding box center [360, 178] width 720 height 357
click at [262, 102] on div "Import Layer" at bounding box center [266, 104] width 53 height 12
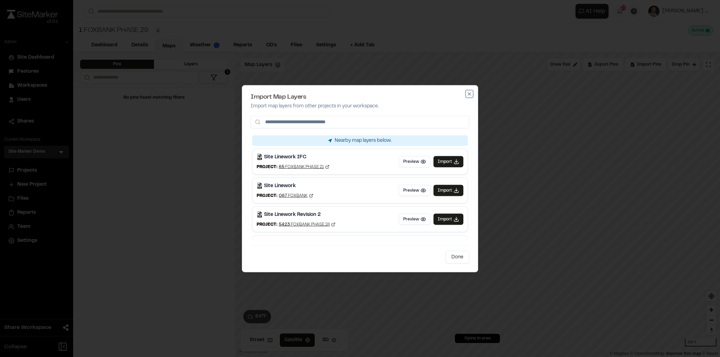
drag, startPoint x: 468, startPoint y: 95, endPoint x: 462, endPoint y: 95, distance: 5.6
click at [468, 95] on icon "button" at bounding box center [468, 93] width 3 height 3
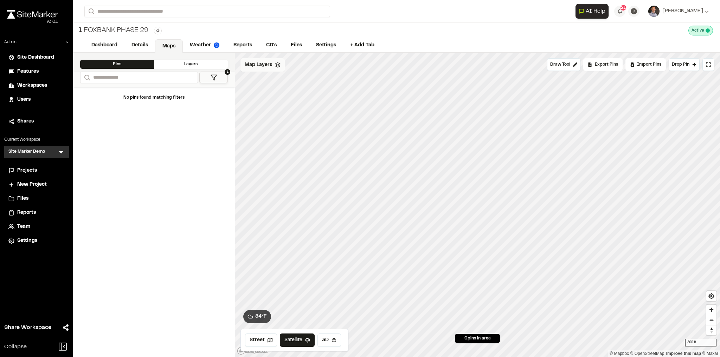
click at [265, 63] on span "Map Layers" at bounding box center [258, 65] width 27 height 8
click at [287, 65] on html "Close sidebar v 3.0.1 Admin Site Dashboard Features Workspaces Users Shares Cur…" at bounding box center [360, 178] width 720 height 357
click at [286, 90] on icon at bounding box center [287, 92] width 6 height 6
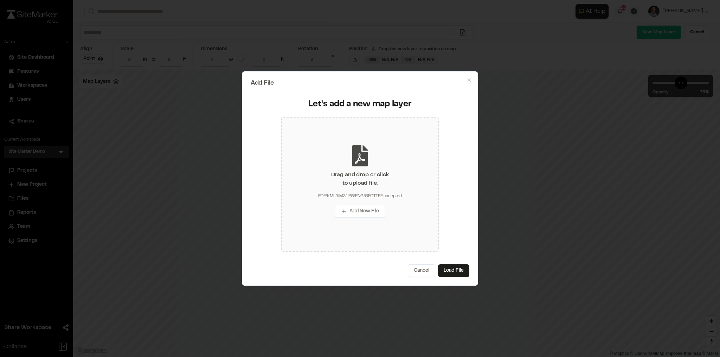
click at [367, 183] on div "Drag and drop or click to upload file." at bounding box center [360, 179] width 58 height 17
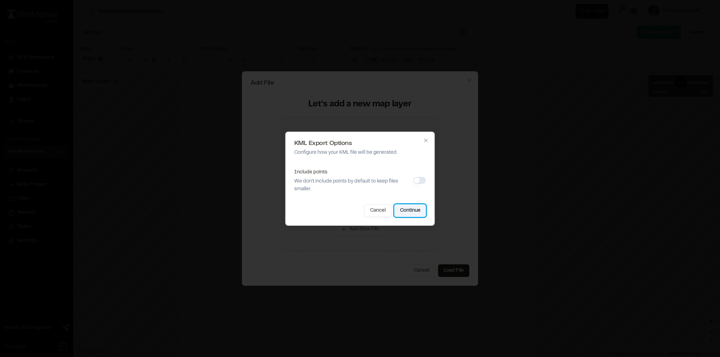
click at [401, 208] on button "Continue" at bounding box center [410, 210] width 32 height 13
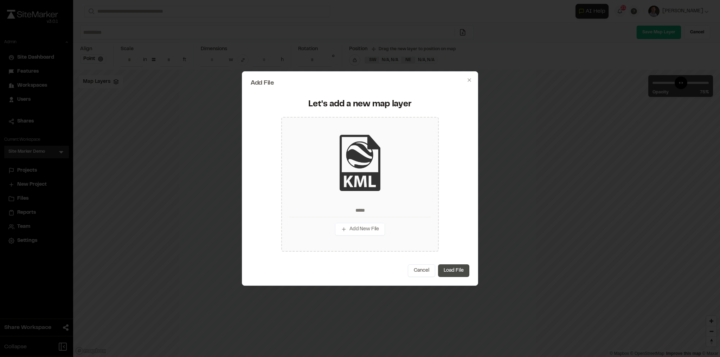
click at [453, 273] on button "Load File" at bounding box center [453, 271] width 31 height 13
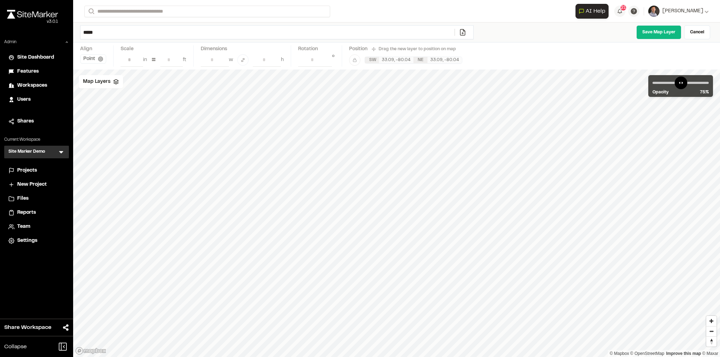
click at [138, 34] on input "*****" at bounding box center [267, 32] width 374 height 13
type input "**********"
click at [647, 34] on link "Save Map Layer" at bounding box center [658, 32] width 45 height 14
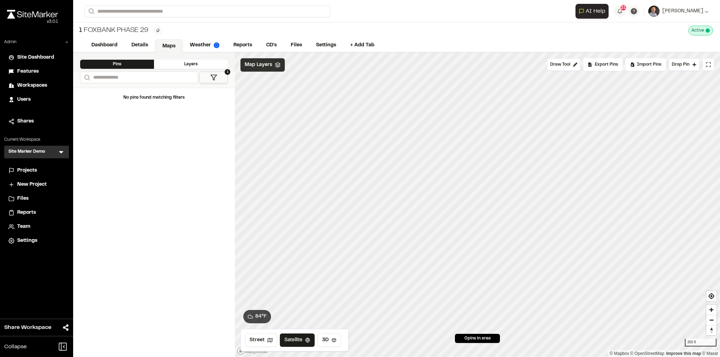
click at [260, 67] on span "Map Layers" at bounding box center [258, 65] width 27 height 8
click at [309, 65] on html "Close sidebar v 3.0.1 Admin Site Dashboard Features Workspaces Users Shares Cur…" at bounding box center [360, 178] width 720 height 357
click at [313, 91] on icon at bounding box center [314, 92] width 6 height 6
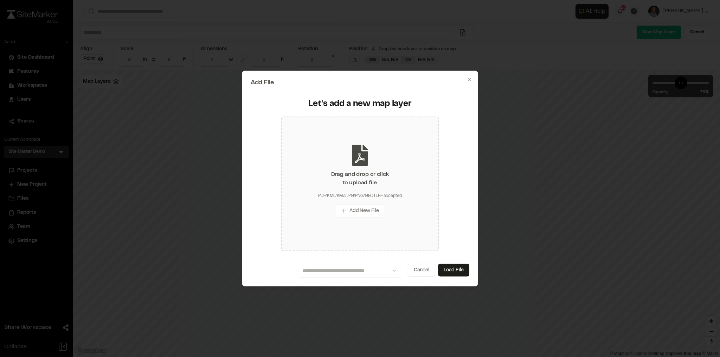
click at [355, 184] on div "Drag and drop or click to upload file." at bounding box center [360, 178] width 58 height 17
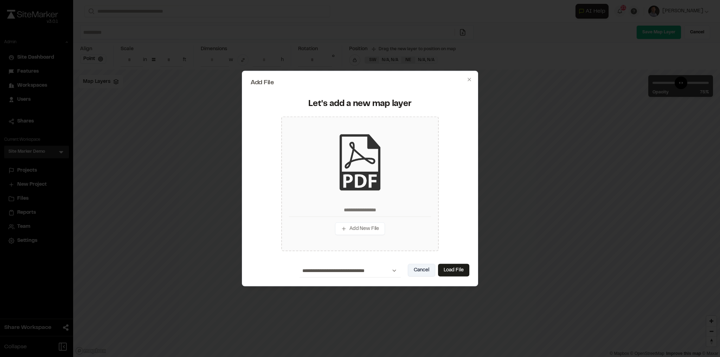
drag, startPoint x: 460, startPoint y: 270, endPoint x: 418, endPoint y: 270, distance: 42.5
click at [460, 270] on button "Load File" at bounding box center [453, 270] width 31 height 13
type input "**********"
type input "****"
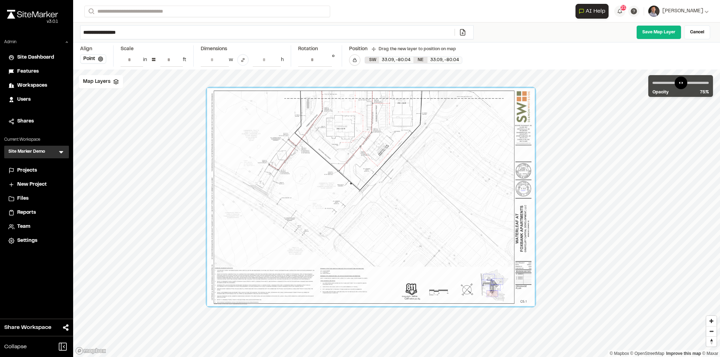
drag, startPoint x: 387, startPoint y: 221, endPoint x: 358, endPoint y: 227, distance: 30.2
click at [358, 227] on div at bounding box center [370, 197] width 327 height 218
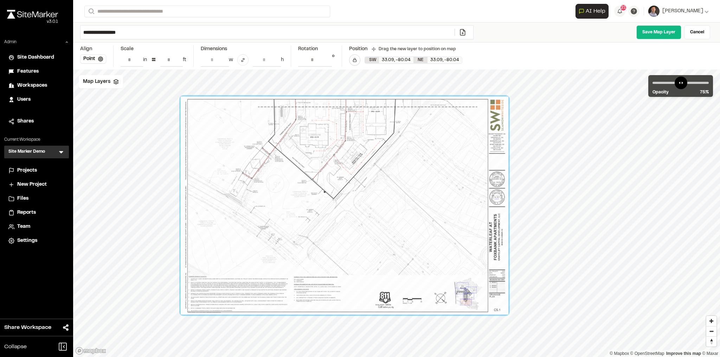
drag, startPoint x: 338, startPoint y: 201, endPoint x: 321, endPoint y: 201, distance: 16.9
click at [321, 201] on div at bounding box center [344, 206] width 327 height 218
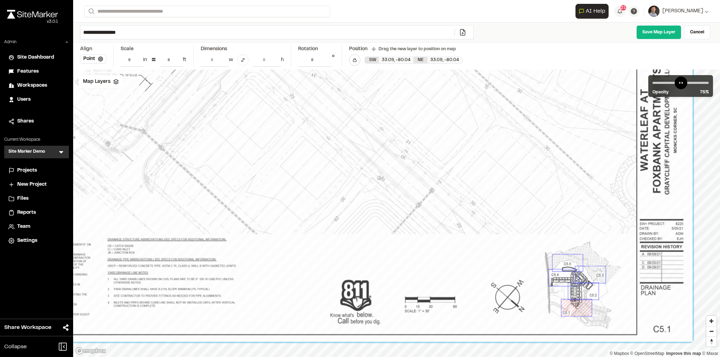
drag, startPoint x: 169, startPoint y: 60, endPoint x: 158, endPoint y: 65, distance: 11.9
click at [165, 56] on input "**" at bounding box center [171, 59] width 22 height 13
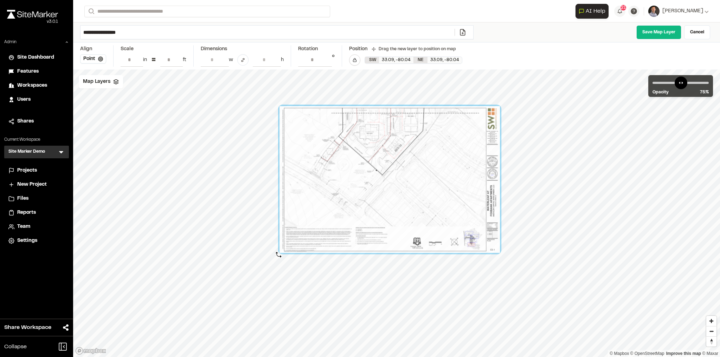
type input "**"
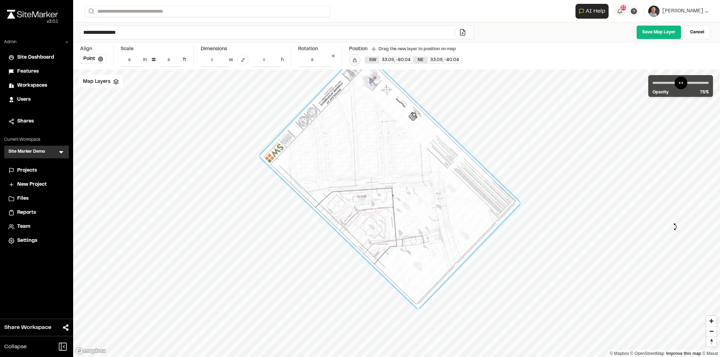
click at [675, 227] on div "© Mapbox © OpenStreetMap Improve this map © Maxar" at bounding box center [396, 214] width 647 height 288
click at [104, 78] on span "Map Layers" at bounding box center [96, 82] width 27 height 8
click at [113, 113] on span "Site linwork" at bounding box center [118, 112] width 32 height 8
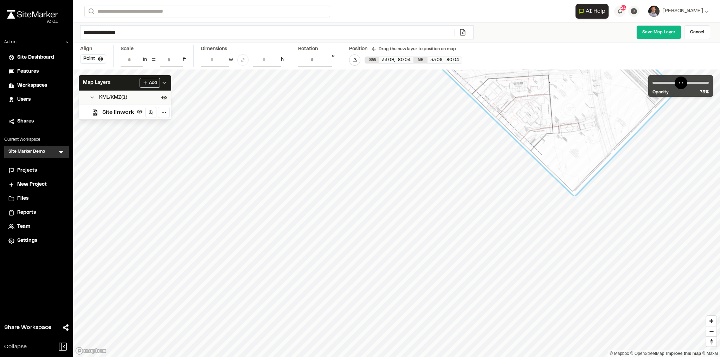
drag, startPoint x: 371, startPoint y: 206, endPoint x: 511, endPoint y: 82, distance: 186.7
click at [511, 82] on div at bounding box center [546, 66] width 261 height 259
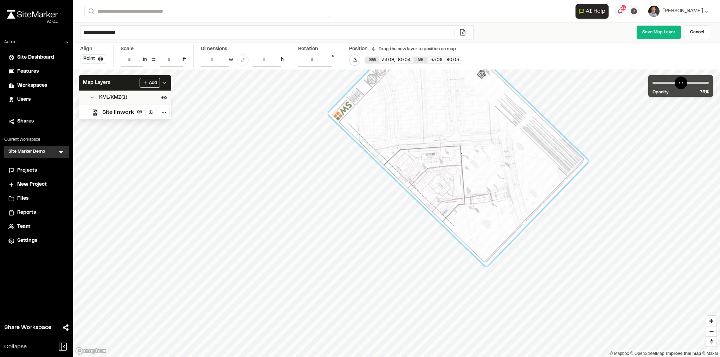
drag, startPoint x: 486, startPoint y: 143, endPoint x: 467, endPoint y: 141, distance: 19.8
click at [467, 141] on div at bounding box center [457, 137] width 261 height 259
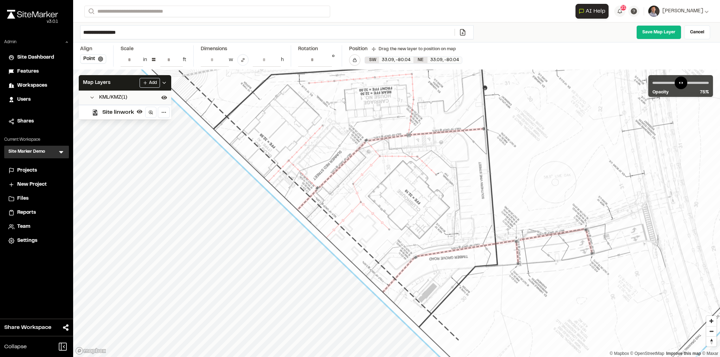
drag, startPoint x: 407, startPoint y: 171, endPoint x: 414, endPoint y: 159, distance: 14.0
click at [414, 159] on div at bounding box center [473, 32] width 910 height 904
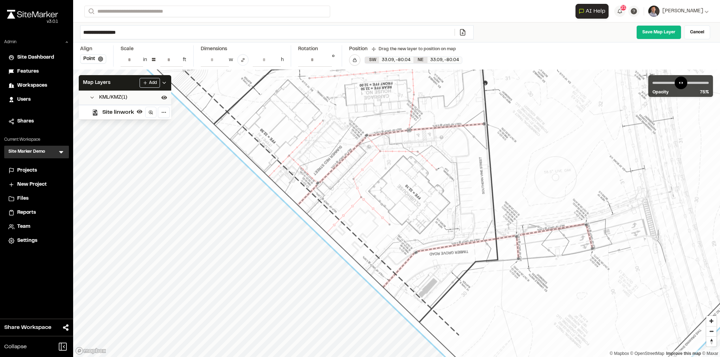
click at [326, 62] on input "**********" at bounding box center [315, 59] width 34 height 13
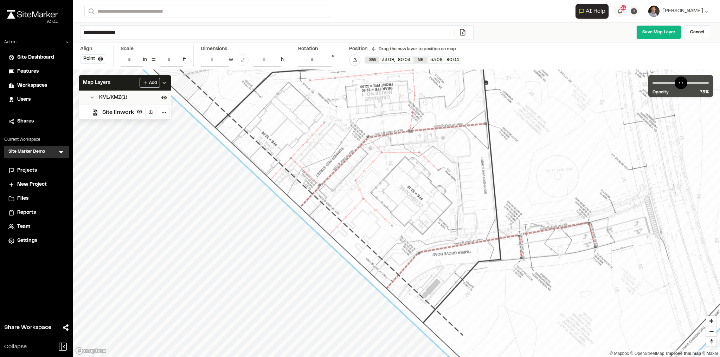
click at [325, 57] on input "**********" at bounding box center [315, 59] width 34 height 13
click at [325, 56] on input "**********" at bounding box center [315, 59] width 34 height 13
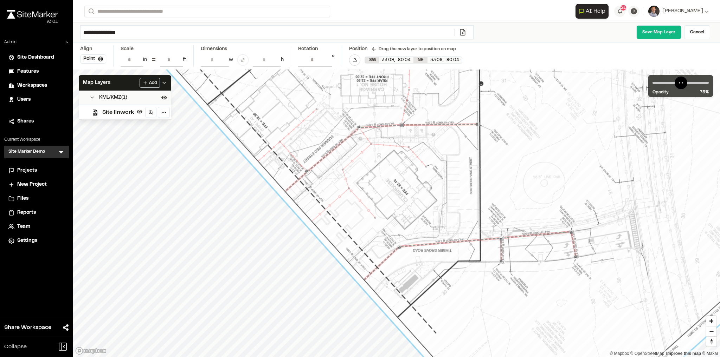
type input "**********"
click at [325, 56] on input "**********" at bounding box center [315, 59] width 34 height 13
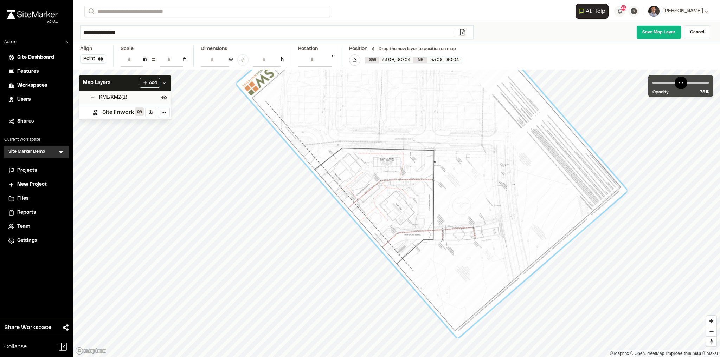
click at [138, 110] on icon at bounding box center [140, 112] width 6 height 4
click at [139, 111] on icon at bounding box center [140, 112] width 6 height 6
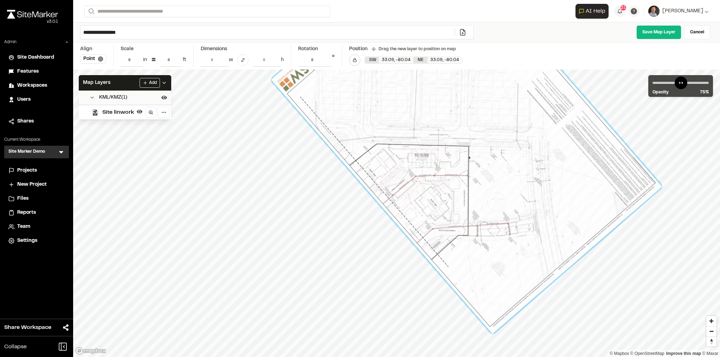
drag, startPoint x: 393, startPoint y: 158, endPoint x: 421, endPoint y: 150, distance: 29.0
click at [421, 150] on div at bounding box center [466, 133] width 391 height 402
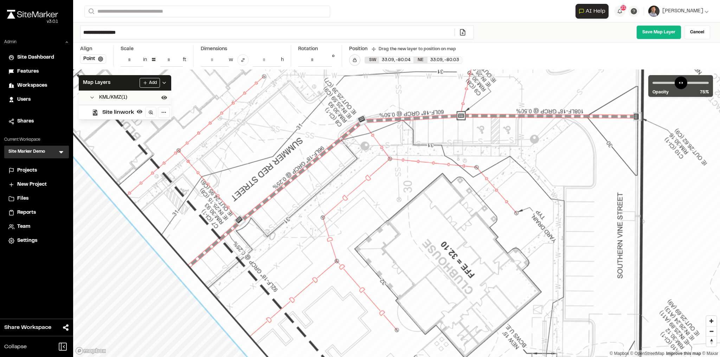
drag, startPoint x: 468, startPoint y: 175, endPoint x: 434, endPoint y: 182, distance: 34.9
click at [655, 36] on link "Save Map Layer" at bounding box center [658, 32] width 45 height 14
